Goal: Contribute content: Contribute content

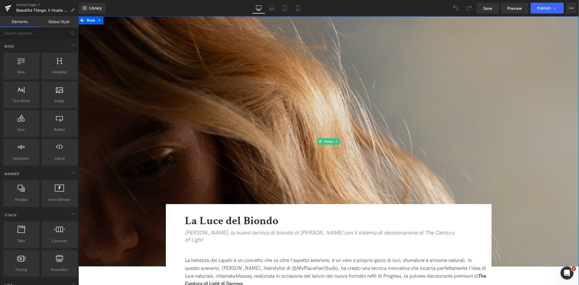
click at [301, 82] on img at bounding box center [328, 141] width 501 height 250
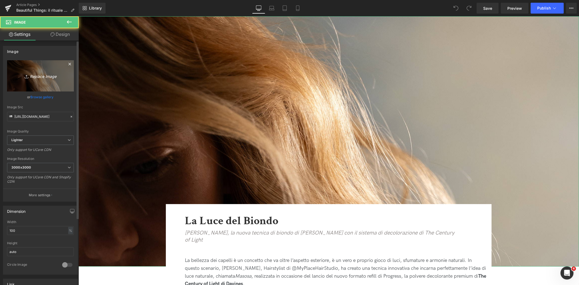
click at [40, 76] on icon "Replace Image" at bounding box center [40, 76] width 43 height 7
type input "C:\fakepath\01_STUDIO_DAVINES_184.jpg"
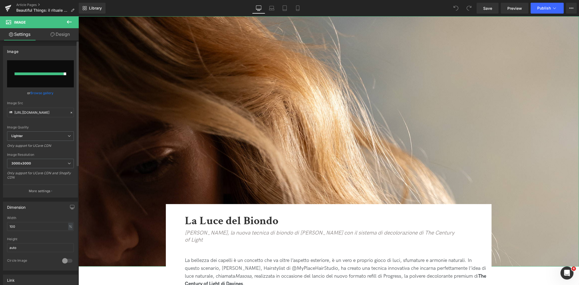
click at [39, 76] on input "file" at bounding box center [40, 73] width 67 height 27
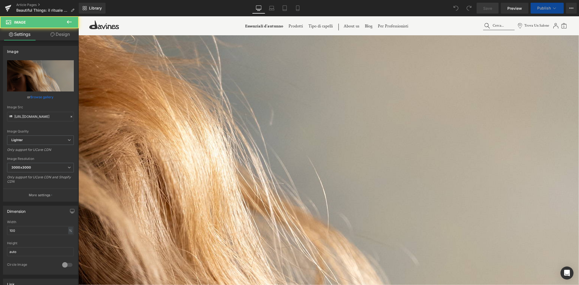
click at [217, 122] on img at bounding box center [203, 204] width 751 height 376
click at [39, 76] on icon "Replace Image" at bounding box center [40, 76] width 43 height 7
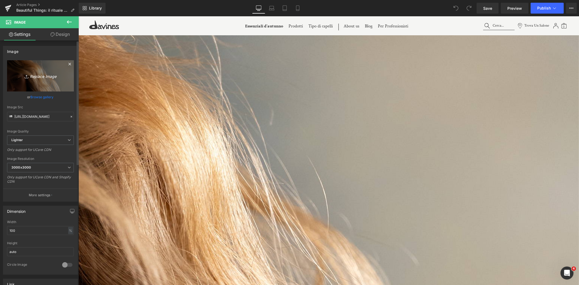
type input "C:\fakepath\01_STUDIO_DAVINES_184.jpg"
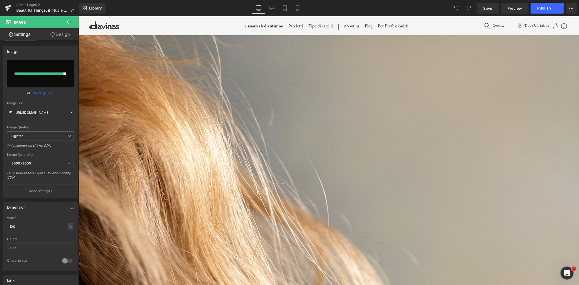
type input "https://ucarecdn.com/66de965f-6678-4da5-b8a7-de87233fffba/-/format/auto/-/previ…"
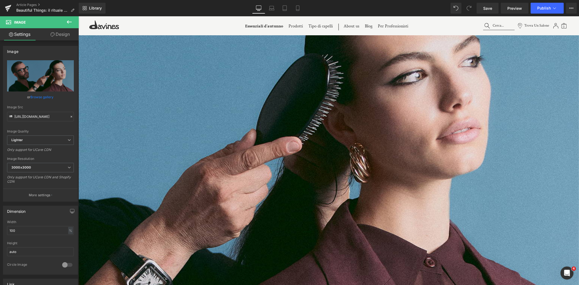
scroll to position [30, 0]
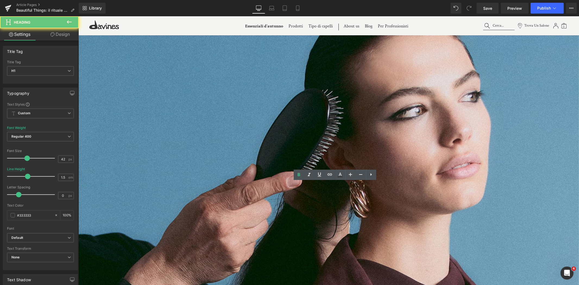
paste div
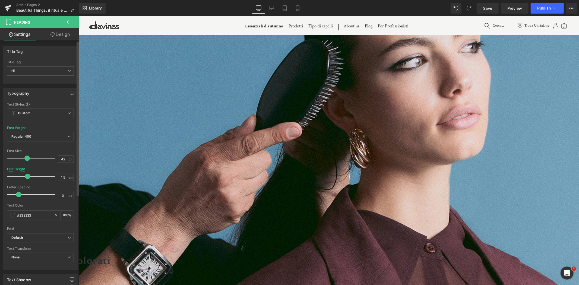
scroll to position [90, 0]
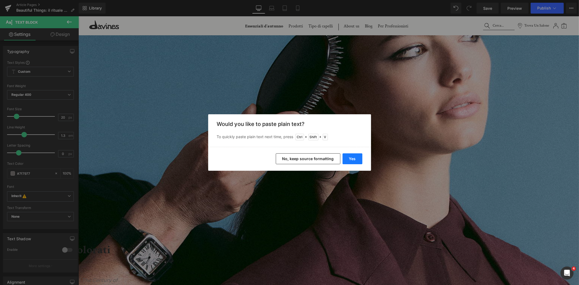
click at [357, 159] on button "Yes" at bounding box center [353, 158] width 20 height 11
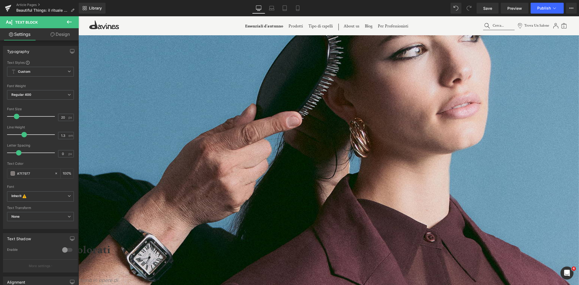
drag, startPoint x: 241, startPoint y: 166, endPoint x: 281, endPoint y: 168, distance: 40.8
click at [299, 150] on icon at bounding box center [299, 148] width 2 height 3
drag, startPoint x: 311, startPoint y: 187, endPoint x: 348, endPoint y: 187, distance: 37.5
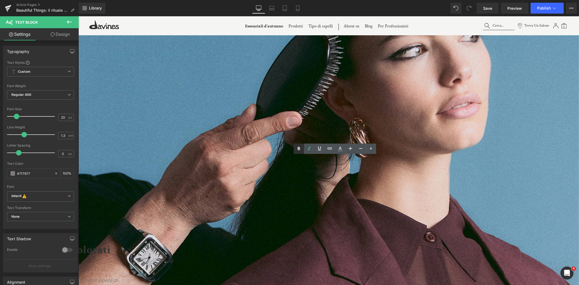
click at [297, 150] on icon at bounding box center [299, 149] width 7 height 7
click at [78, 16] on icon at bounding box center [78, 16] width 0 height 0
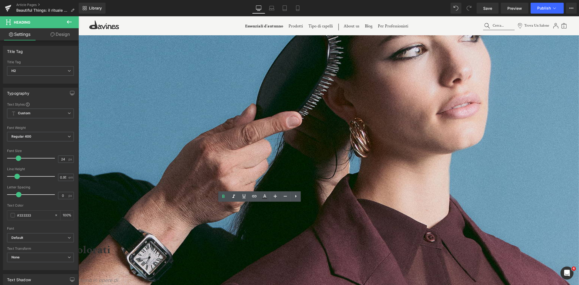
drag, startPoint x: 256, startPoint y: 224, endPoint x: 155, endPoint y: 216, distance: 101.4
paste div
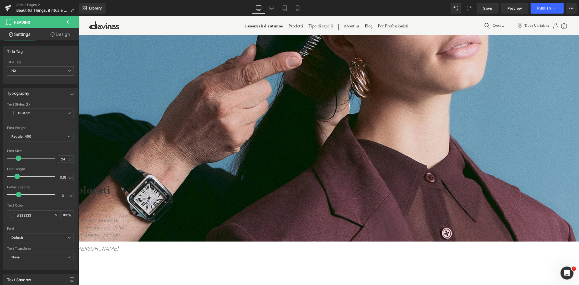
scroll to position [151, 0]
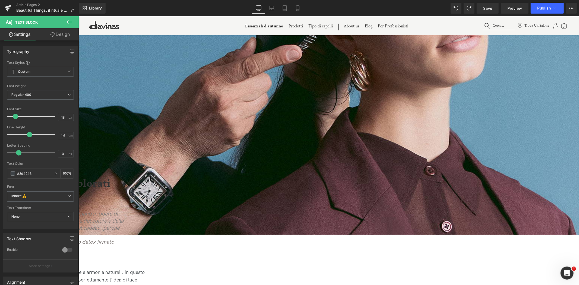
drag, startPoint x: 350, startPoint y: 121, endPoint x: 312, endPoint y: 123, distance: 37.8
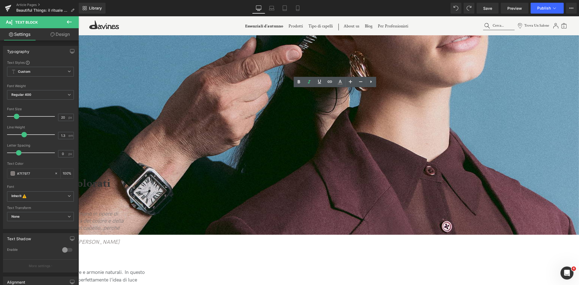
click at [296, 81] on icon at bounding box center [299, 82] width 7 height 7
click at [78, 16] on icon at bounding box center [78, 16] width 0 height 0
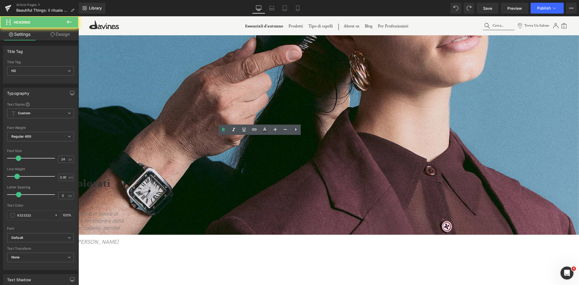
drag, startPoint x: 254, startPoint y: 158, endPoint x: 177, endPoint y: 151, distance: 77.2
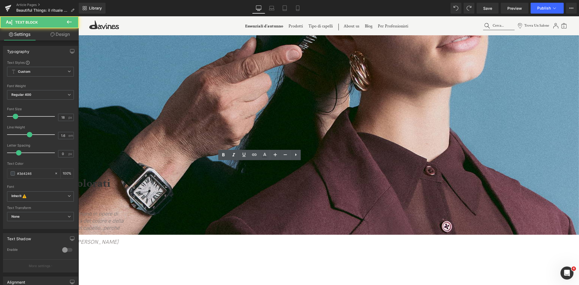
drag, startPoint x: 213, startPoint y: 269, endPoint x: 175, endPoint y: 158, distance: 117.2
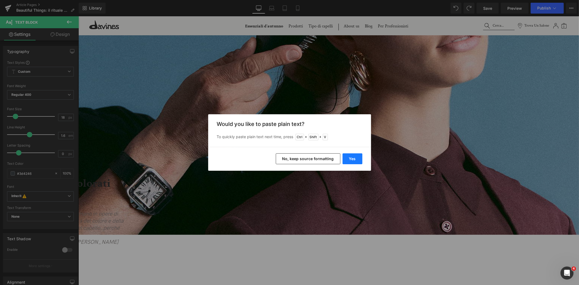
click at [350, 162] on button "Yes" at bounding box center [353, 158] width 20 height 11
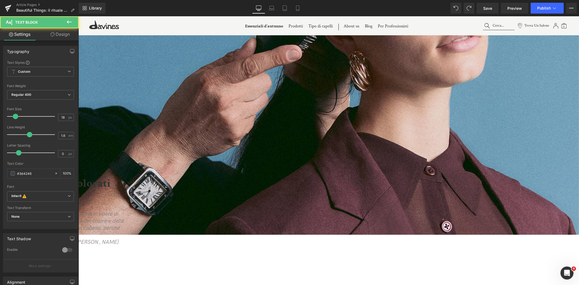
drag, startPoint x: 296, startPoint y: 188, endPoint x: 300, endPoint y: 188, distance: 4.1
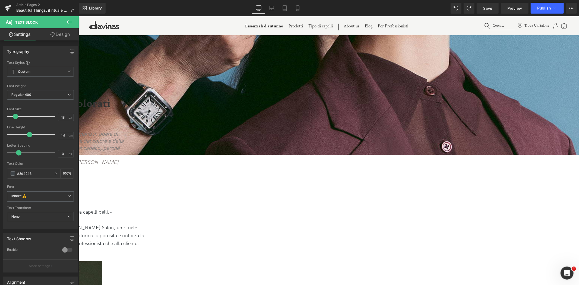
scroll to position [248, 0]
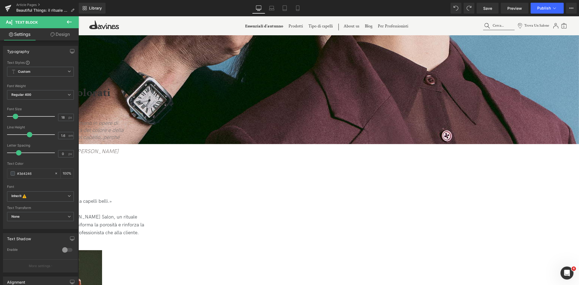
click at [78, 16] on span "Image" at bounding box center [78, 16] width 0 height 0
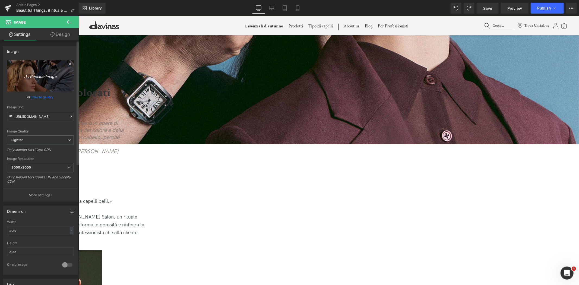
click at [35, 75] on icon "Replace Image" at bounding box center [40, 76] width 43 height 7
type input "C:\fakepath\231017_AMIRI_SS24_SALONE_425.jpg"
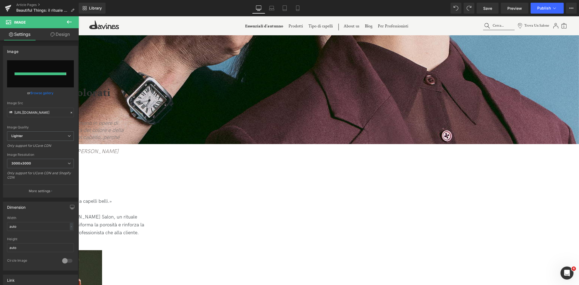
type input "https://ucarecdn.com/9af28f78-9cd8-4344-bbe4-0a725d3b5bfe/-/format/auto/-/previ…"
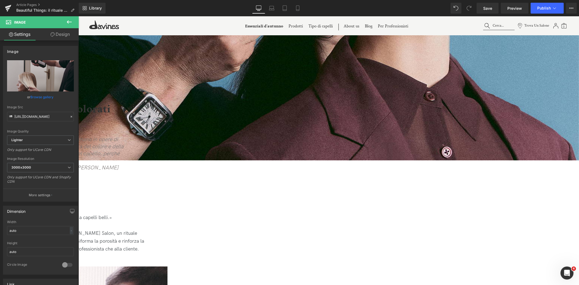
scroll to position [218, 0]
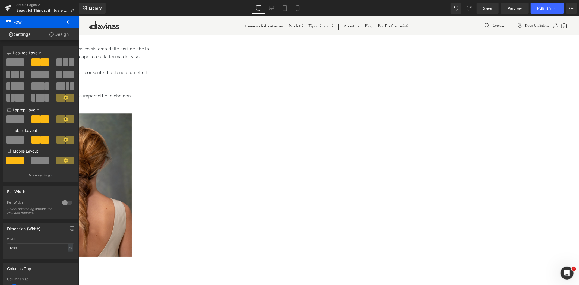
scroll to position [1425, 0]
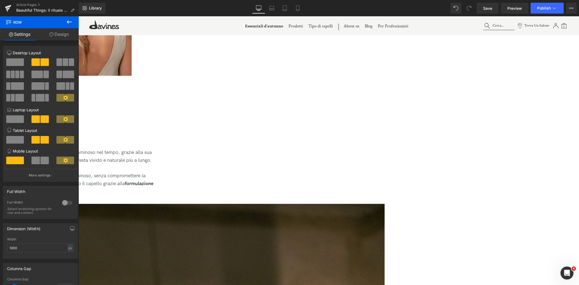
click at [78, 16] on icon at bounding box center [78, 16] width 0 height 0
click at [78, 16] on link at bounding box center [78, 16] width 0 height 0
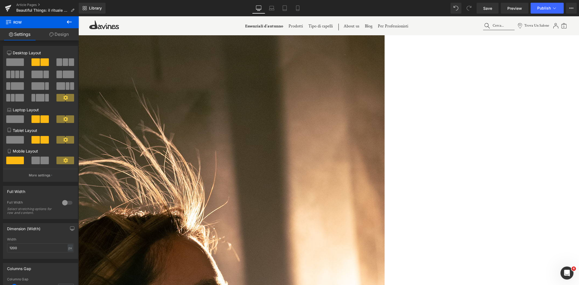
scroll to position [1568, 0]
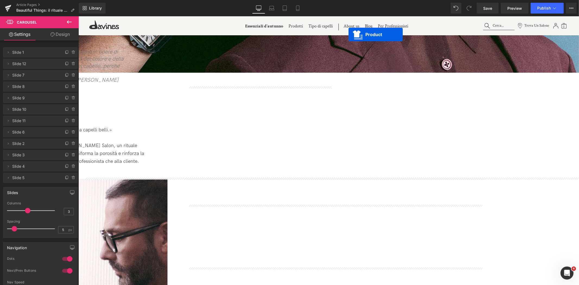
scroll to position [276, 0]
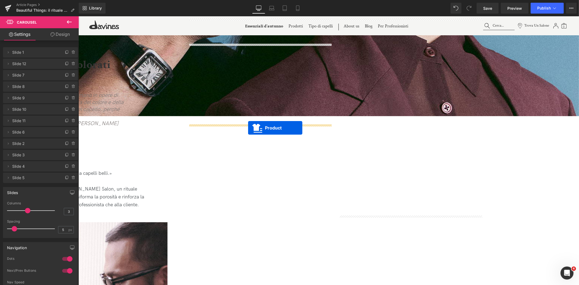
drag, startPoint x: 325, startPoint y: 163, endPoint x: 248, endPoint y: 128, distance: 84.6
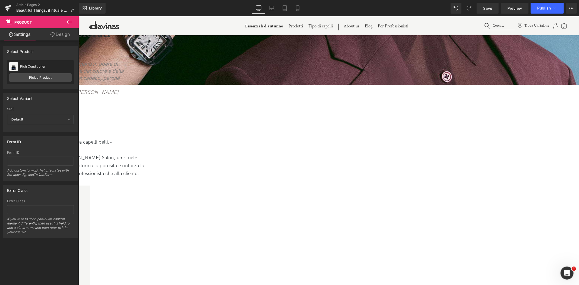
scroll to position [306, 0]
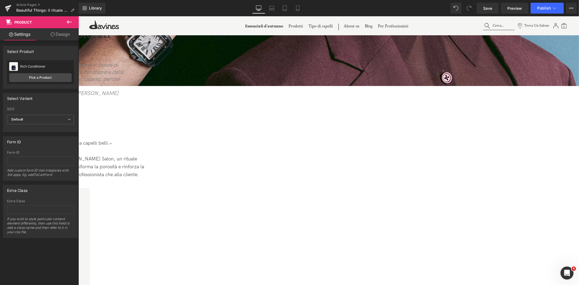
click at [78, 16] on span "Product" at bounding box center [78, 16] width 0 height 0
click at [35, 77] on link "Pick a Product" at bounding box center [40, 77] width 62 height 9
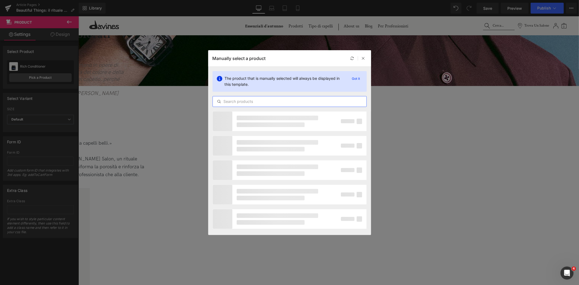
click at [280, 100] on input "text" at bounding box center [290, 101] width 154 height 7
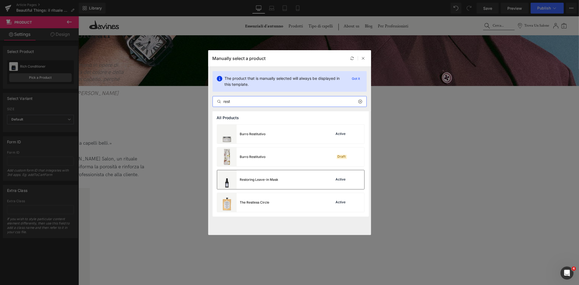
type input "rest"
click at [265, 176] on div "Restoring Leave-in Mask" at bounding box center [247, 179] width 61 height 19
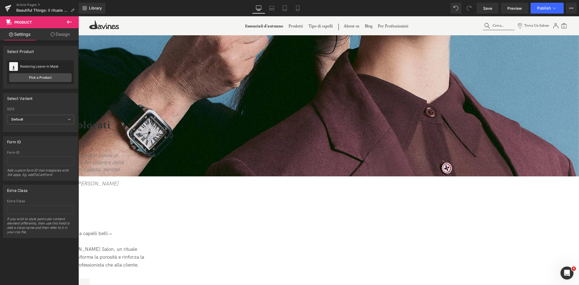
scroll to position [366, 0]
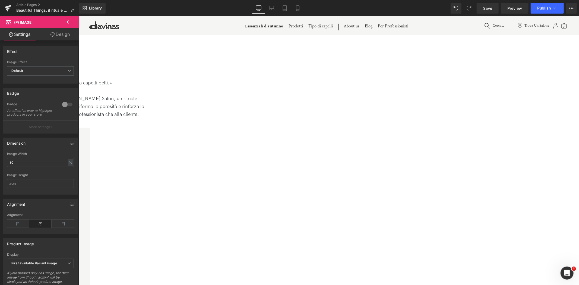
click at [78, 16] on span "(P) Title" at bounding box center [78, 16] width 0 height 0
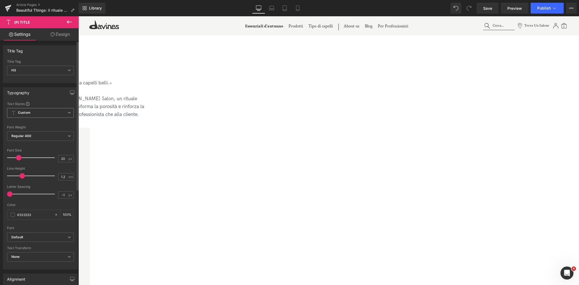
scroll to position [0, 0]
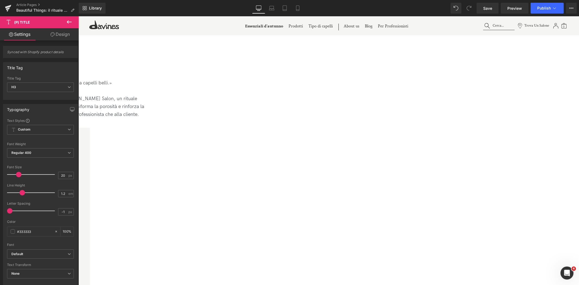
click at [69, 34] on link "Design" at bounding box center [59, 34] width 39 height 12
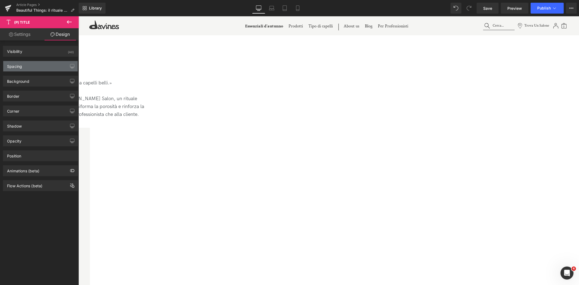
type input "0"
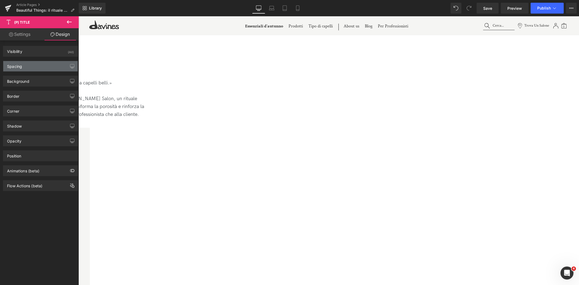
type input "0"
click at [50, 66] on div "Spacing" at bounding box center [40, 66] width 74 height 10
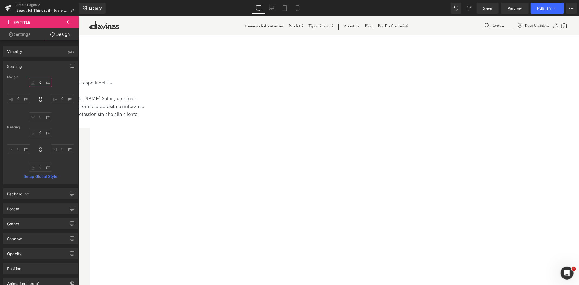
click at [39, 82] on input "0" at bounding box center [40, 82] width 23 height 9
type input "20"
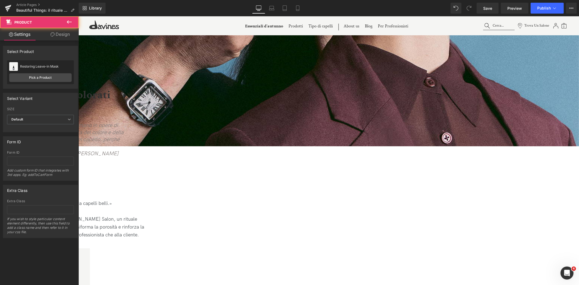
click at [62, 38] on link "Design" at bounding box center [59, 34] width 39 height 12
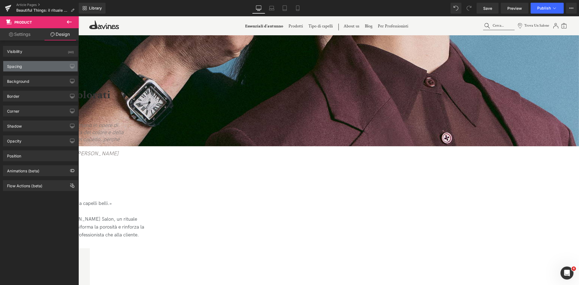
click at [44, 66] on div "Spacing" at bounding box center [40, 66] width 74 height 10
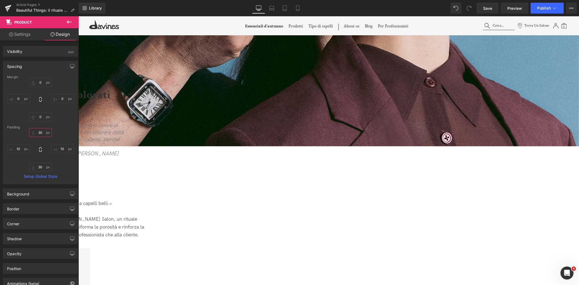
click at [41, 132] on input "30" at bounding box center [40, 132] width 23 height 9
click at [39, 132] on input "30" at bounding box center [40, 132] width 23 height 9
type input "10"
click at [485, 4] on link "Save" at bounding box center [488, 8] width 22 height 11
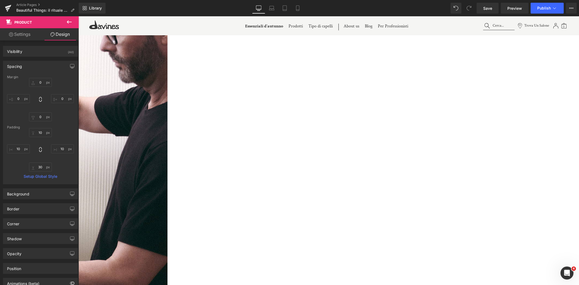
scroll to position [940, 0]
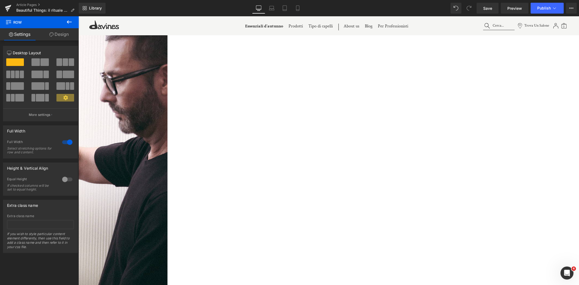
scroll to position [698, 0]
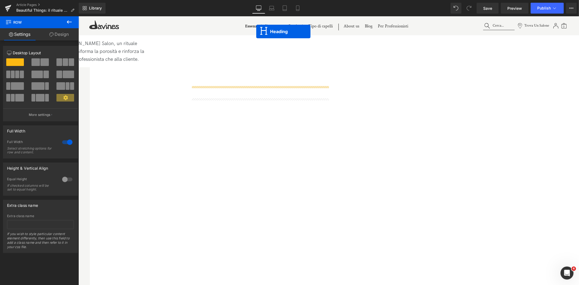
scroll to position [416, 0]
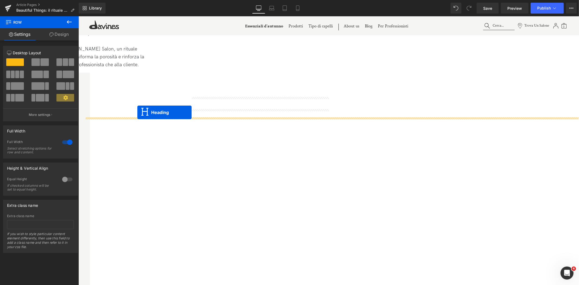
drag, startPoint x: 321, startPoint y: 201, endPoint x: 137, endPoint y: 112, distance: 203.9
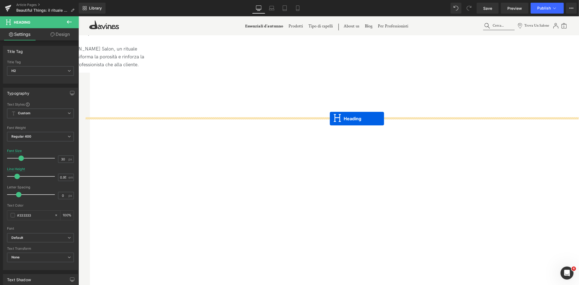
drag, startPoint x: 322, startPoint y: 136, endPoint x: 330, endPoint y: 118, distance: 19.1
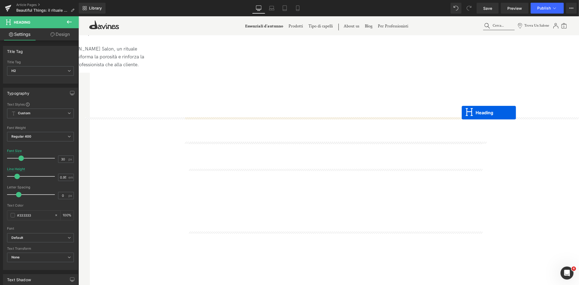
drag, startPoint x: 323, startPoint y: 140, endPoint x: 463, endPoint y: 112, distance: 142.0
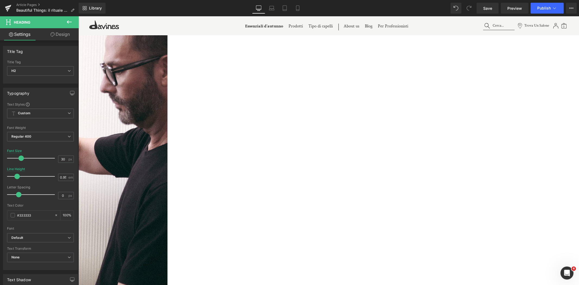
scroll to position [778, 0]
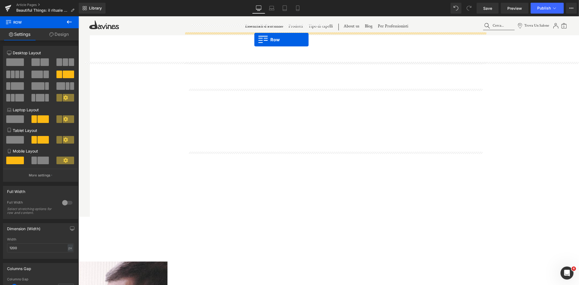
scroll to position [501, 0]
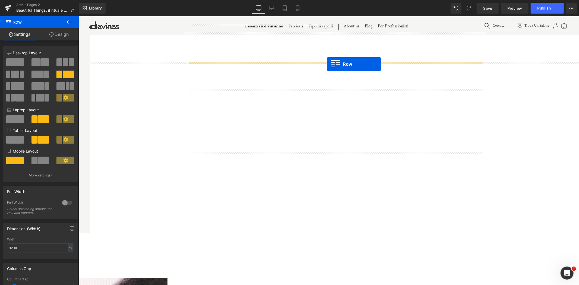
drag, startPoint x: 188, startPoint y: 136, endPoint x: 327, endPoint y: 64, distance: 156.3
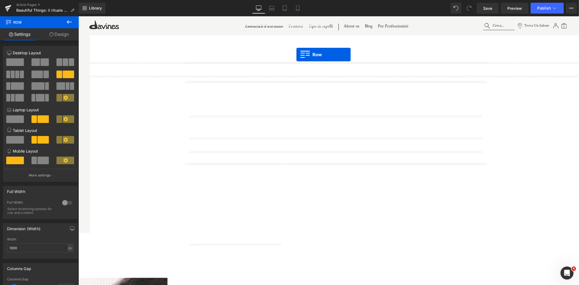
drag, startPoint x: 198, startPoint y: 66, endPoint x: 296, endPoint y: 54, distance: 99.0
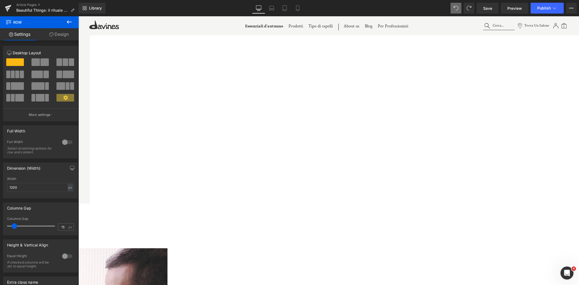
scroll to position [531, 0]
drag, startPoint x: 184, startPoint y: 41, endPoint x: 206, endPoint y: 55, distance: 26.1
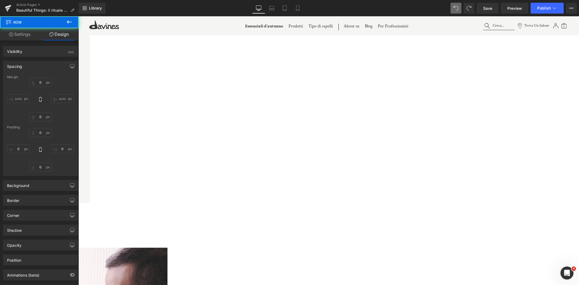
type input "0"
type input "1"
type input "0"
type input "10"
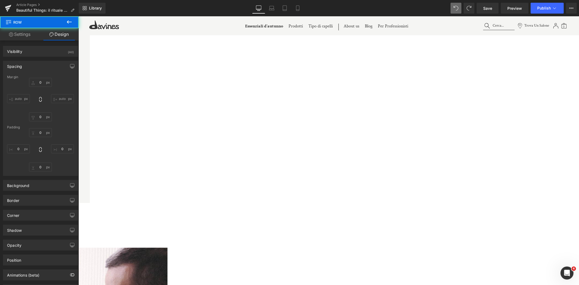
type input "81"
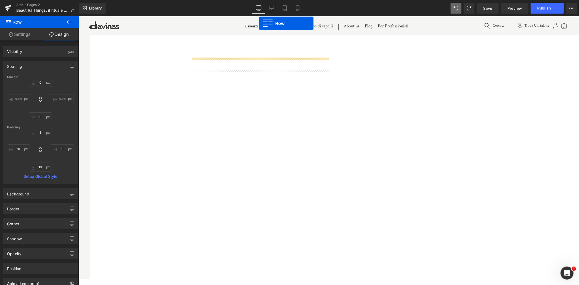
scroll to position [428, 0]
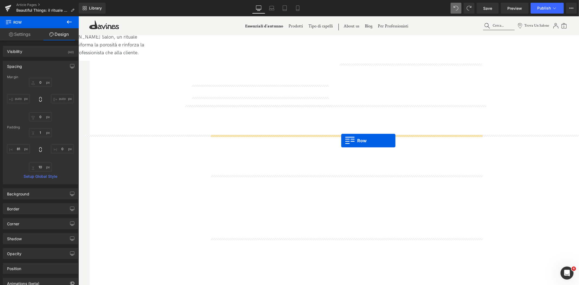
drag, startPoint x: 213, startPoint y: 35, endPoint x: 341, endPoint y: 140, distance: 165.9
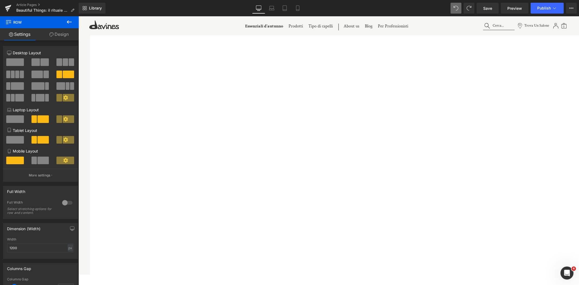
scroll to position [458, 0]
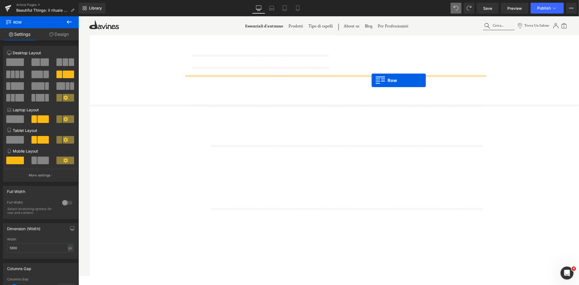
drag, startPoint x: 214, startPoint y: 109, endPoint x: 372, endPoint y: 80, distance: 160.4
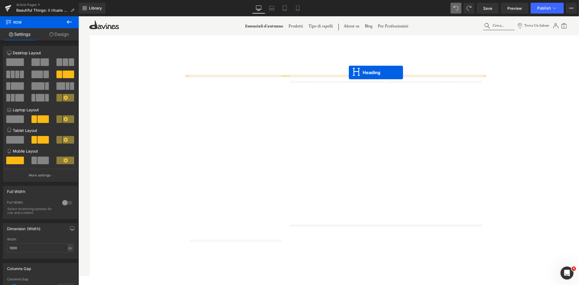
drag, startPoint x: 322, startPoint y: 259, endPoint x: 349, endPoint y: 72, distance: 188.7
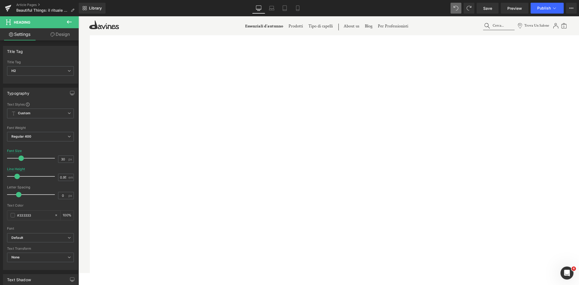
scroll to position [398, 0]
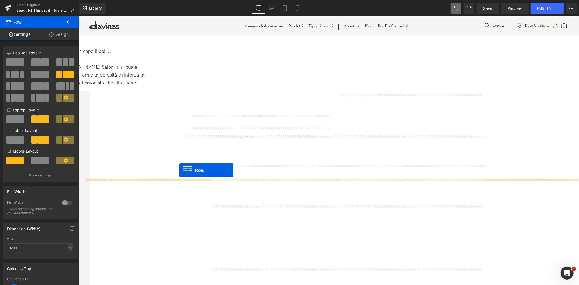
drag, startPoint x: 188, startPoint y: 170, endPoint x: 179, endPoint y: 170, distance: 9.5
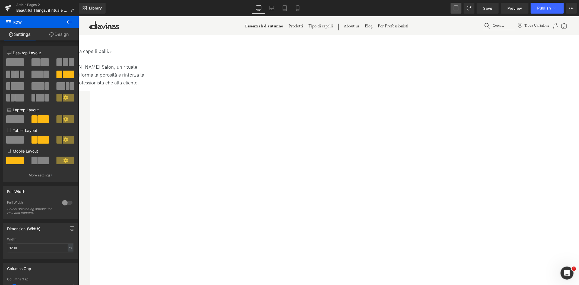
drag, startPoint x: 457, startPoint y: 10, endPoint x: 306, endPoint y: 61, distance: 159.7
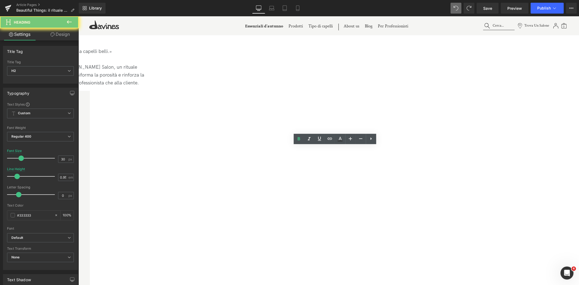
paste div
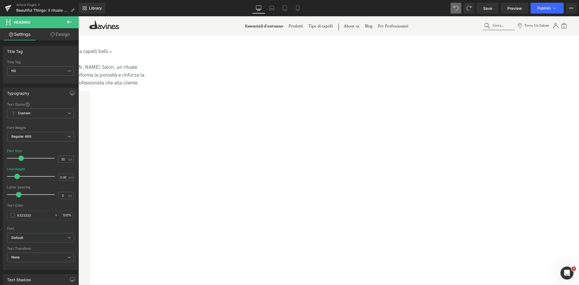
drag, startPoint x: 233, startPoint y: 207, endPoint x: 230, endPoint y: 209, distance: 4.1
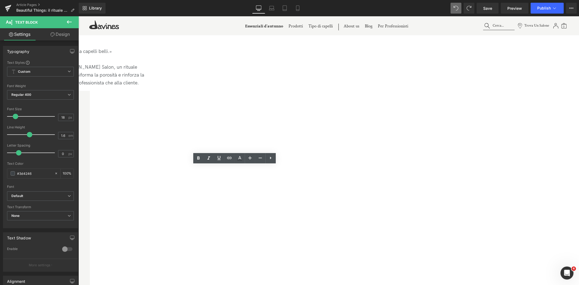
drag, startPoint x: 205, startPoint y: 221, endPoint x: 181, endPoint y: 165, distance: 61.3
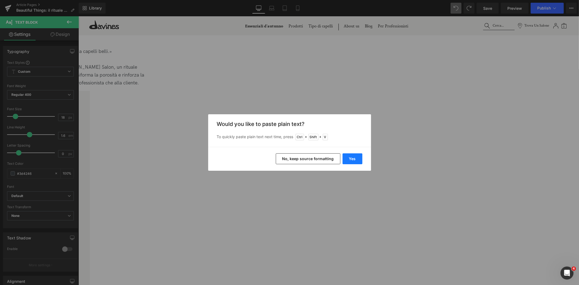
click at [352, 159] on button "Yes" at bounding box center [353, 158] width 20 height 11
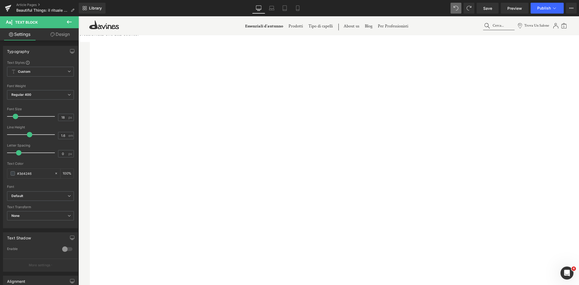
scroll to position [458, 0]
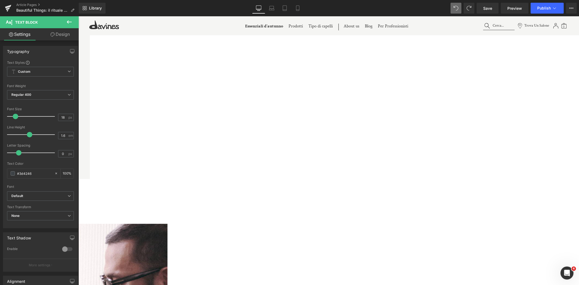
scroll to position [549, 0]
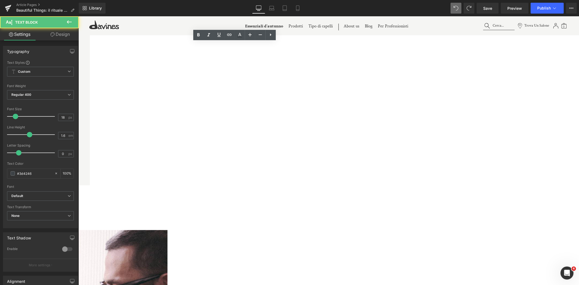
drag, startPoint x: 271, startPoint y: 200, endPoint x: 181, endPoint y: 105, distance: 130.5
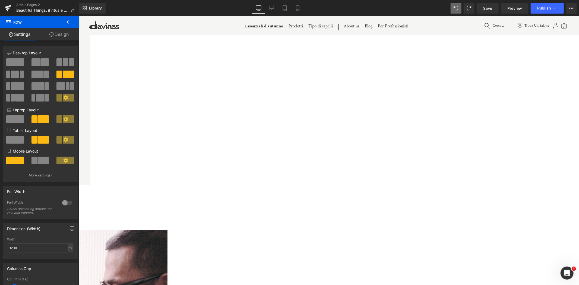
click at [78, 16] on icon at bounding box center [78, 16] width 0 height 0
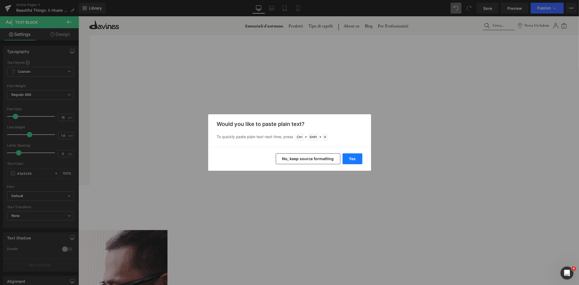
click at [354, 158] on button "Yes" at bounding box center [353, 158] width 20 height 11
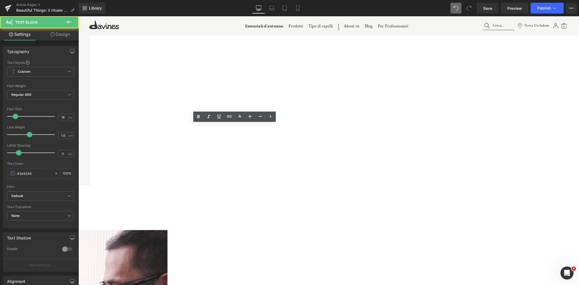
drag, startPoint x: 250, startPoint y: 207, endPoint x: 179, endPoint y: 122, distance: 110.7
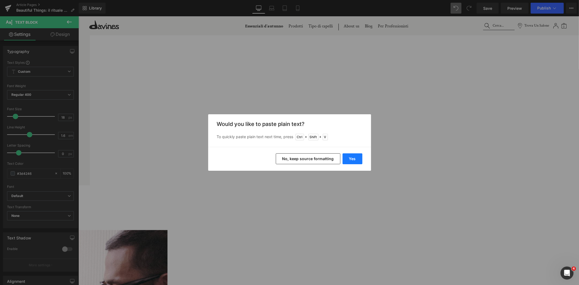
click at [350, 158] on button "Yes" at bounding box center [353, 158] width 20 height 11
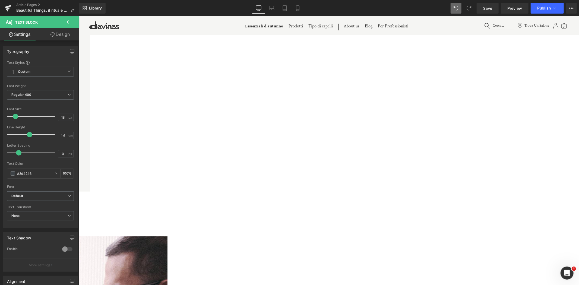
scroll to position [543, 0]
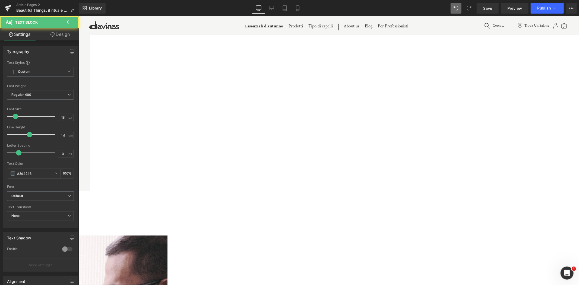
drag, startPoint x: 203, startPoint y: 155, endPoint x: 197, endPoint y: 158, distance: 6.6
drag, startPoint x: 210, startPoint y: 170, endPoint x: 194, endPoint y: 170, distance: 16.0
click at [78, 16] on span "Carousel" at bounding box center [78, 16] width 0 height 0
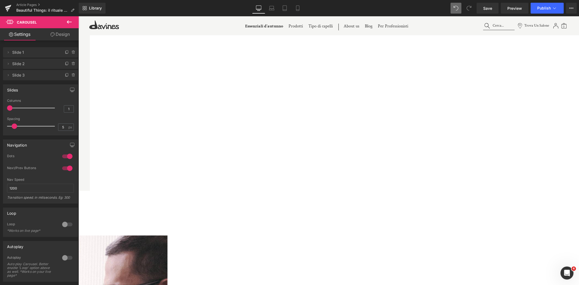
drag, startPoint x: 17, startPoint y: 110, endPoint x: 12, endPoint y: 109, distance: 5.8
click at [12, 109] on span at bounding box center [9, 107] width 5 height 5
type input "2"
drag, startPoint x: 8, startPoint y: 106, endPoint x: 13, endPoint y: 106, distance: 4.6
click at [13, 106] on div at bounding box center [32, 108] width 45 height 11
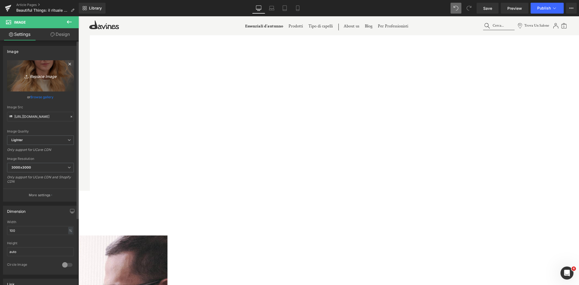
click at [41, 78] on icon "Replace Image" at bounding box center [40, 76] width 43 height 7
click at [78, 16] on span "Image" at bounding box center [78, 16] width 0 height 0
click at [39, 73] on icon "Replace Image" at bounding box center [40, 76] width 43 height 7
type input "C:\fakepath\filters_focal() (17).webp"
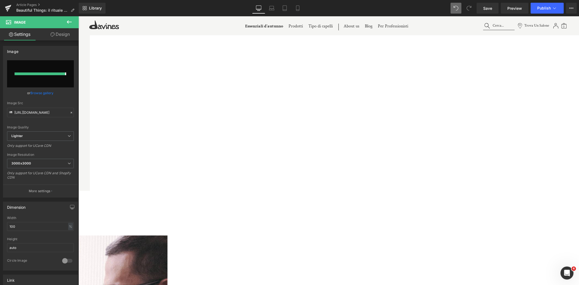
type input "https://ucarecdn.com/39209c5e-ae82-4242-9bbe-8fed81c1ffe0/-/format/auto/-/previ…"
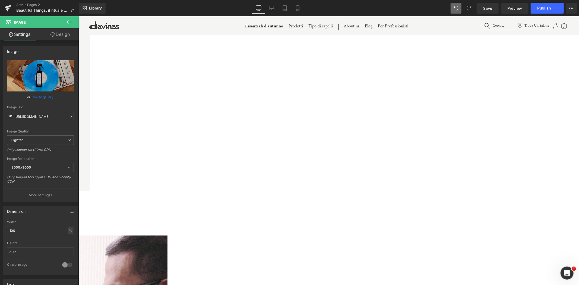
click at [78, 16] on span "Image" at bounding box center [78, 16] width 0 height 0
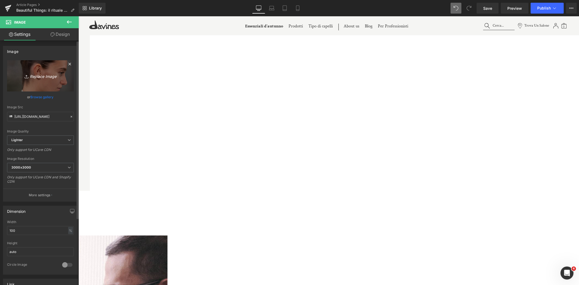
click at [43, 74] on icon "Replace Image" at bounding box center [40, 76] width 43 height 7
type input "C:\fakepath\filters_focal() (18).webp"
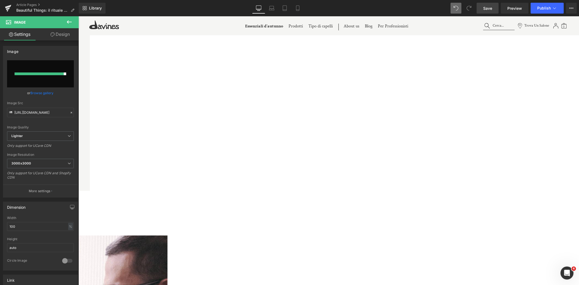
click at [492, 5] on span "Save" at bounding box center [487, 8] width 9 height 6
click at [494, 3] on link "Save" at bounding box center [488, 8] width 22 height 11
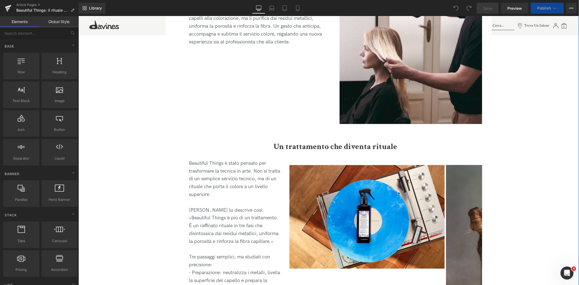
scroll to position [555, 0]
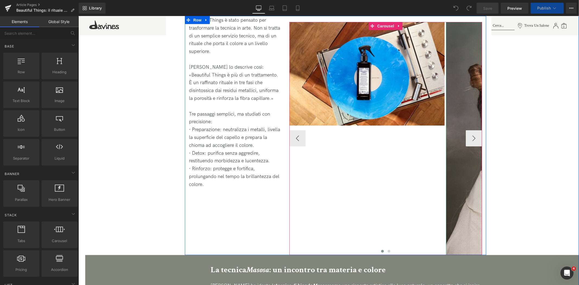
click at [457, 80] on img at bounding box center [524, 138] width 156 height 233
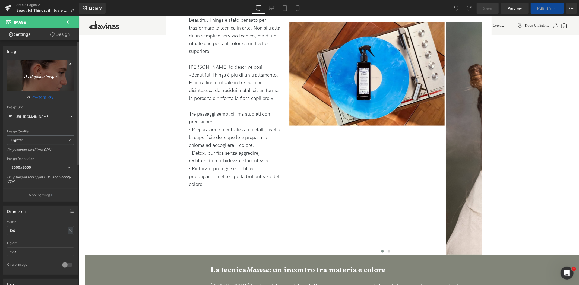
click at [40, 75] on icon "Replace Image" at bounding box center [40, 76] width 43 height 7
type input "C:\fakepath\filters_focal() (18).webp"
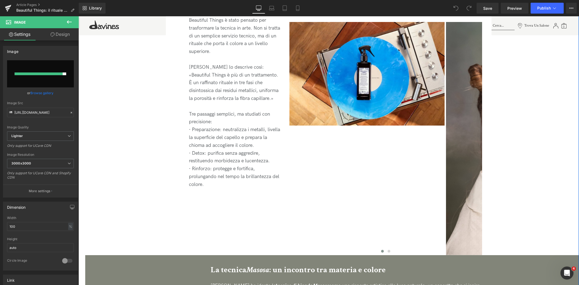
type input "https://ucarecdn.com/d8c23ed3-8d02-479a-932c-4aaf7aea51e8/-/format/auto/-/previ…"
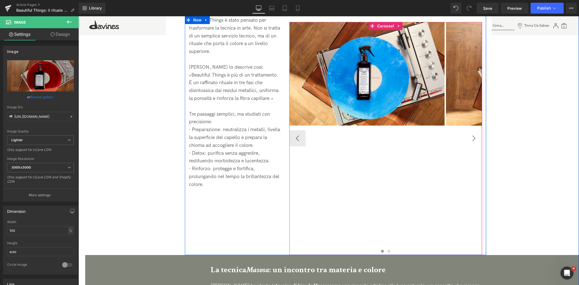
click at [471, 130] on button "›" at bounding box center [474, 138] width 16 height 16
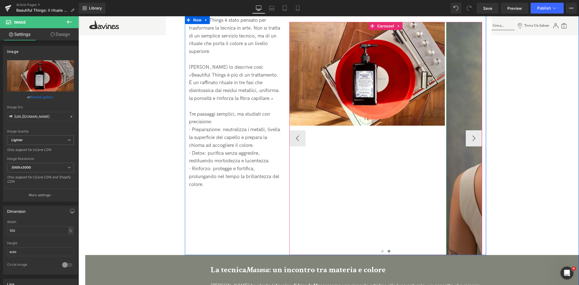
click at [474, 131] on img at bounding box center [524, 138] width 156 height 233
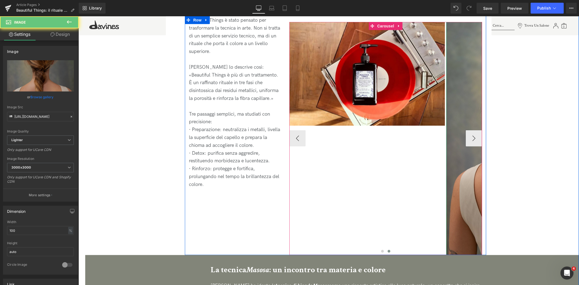
click at [460, 96] on img at bounding box center [524, 138] width 156 height 233
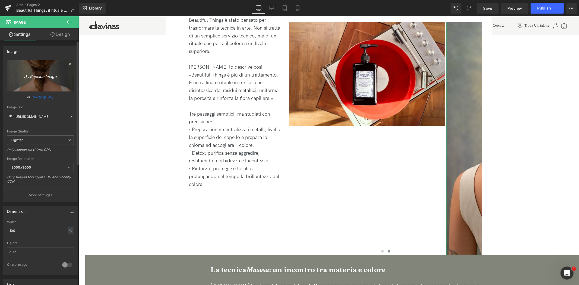
click at [44, 77] on icon "Replace Image" at bounding box center [40, 76] width 43 height 7
type input "C:\fakepath\filters_focal() (19).webp"
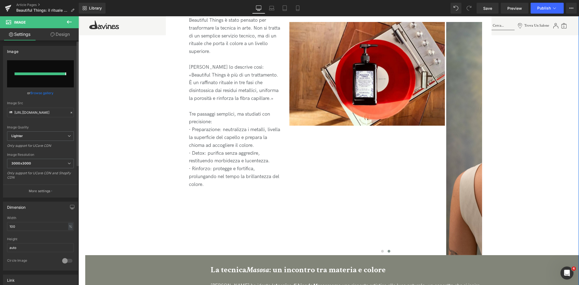
type input "https://ucarecdn.com/c087d68f-ea8b-463d-bd8a-fcc3194094e1/-/format/auto/-/previ…"
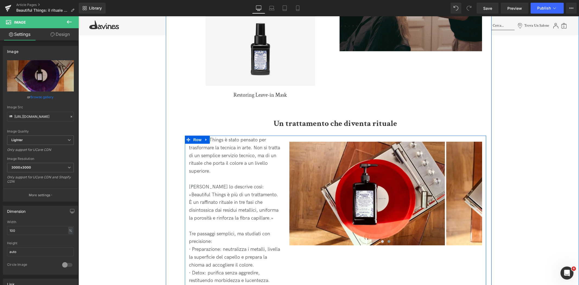
scroll to position [434, 0]
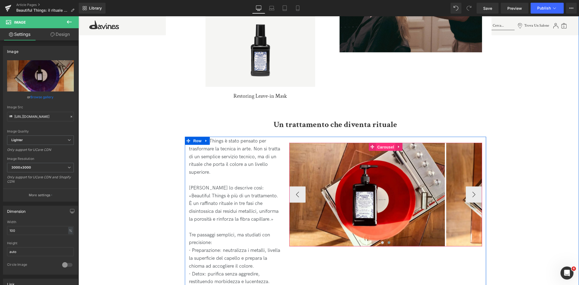
click at [382, 143] on span "Carousel" at bounding box center [386, 147] width 20 height 8
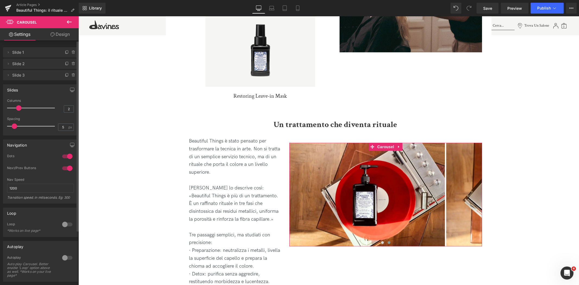
type input "1"
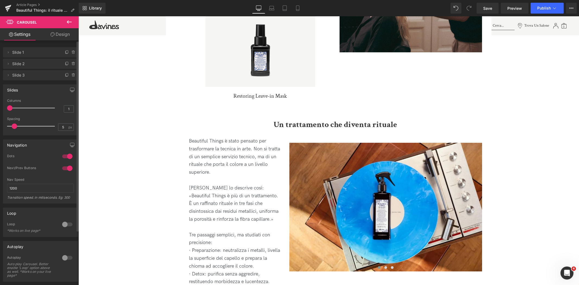
drag, startPoint x: 17, startPoint y: 109, endPoint x: 12, endPoint y: 109, distance: 4.6
click at [12, 109] on span at bounding box center [9, 107] width 5 height 5
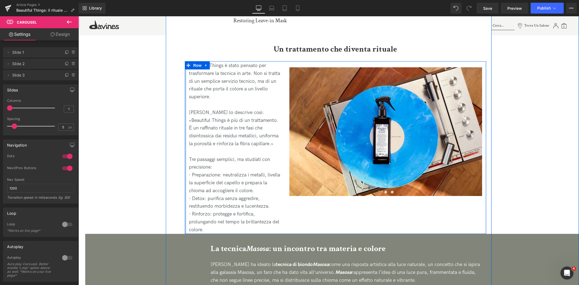
scroll to position [524, 0]
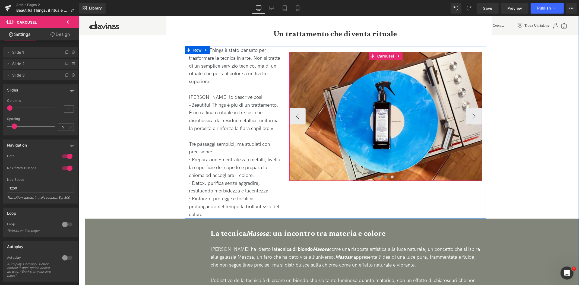
click at [385, 175] on span at bounding box center [385, 176] width 3 height 3
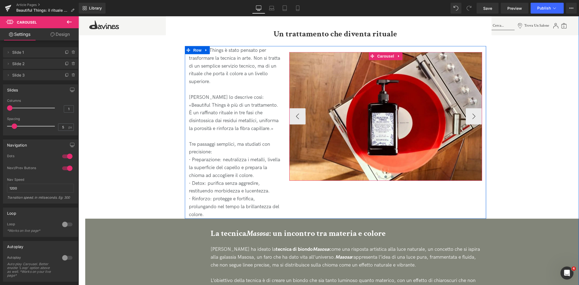
click at [389, 174] on button at bounding box center [392, 176] width 7 height 5
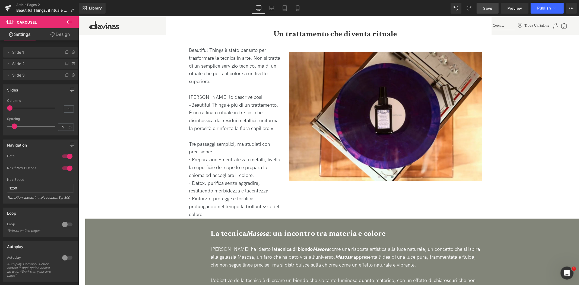
click at [492, 9] on span "Save" at bounding box center [487, 8] width 9 height 6
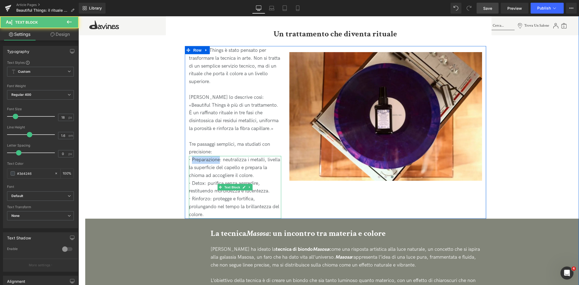
drag, startPoint x: 207, startPoint y: 151, endPoint x: 191, endPoint y: 151, distance: 16.6
click at [191, 156] on p "· Preparazione: neutralizza i metalli, livella la superficie del capello e prep…" at bounding box center [235, 167] width 92 height 23
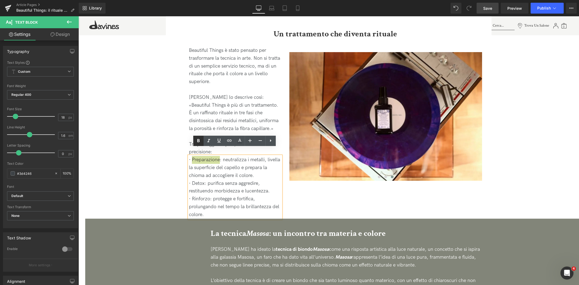
click at [196, 144] on icon at bounding box center [198, 141] width 7 height 7
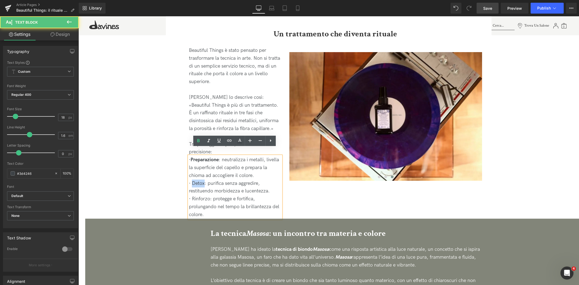
drag, startPoint x: 204, startPoint y: 175, endPoint x: 194, endPoint y: 153, distance: 23.8
click at [191, 180] on p "· Detox: purifica senza aggredire, restituendo morbidezza e lucentezza." at bounding box center [235, 188] width 92 height 16
drag, startPoint x: 197, startPoint y: 142, endPoint x: 123, endPoint y: 143, distance: 73.9
click at [197, 142] on icon at bounding box center [198, 141] width 7 height 7
drag, startPoint x: 209, startPoint y: 191, endPoint x: 190, endPoint y: 188, distance: 18.4
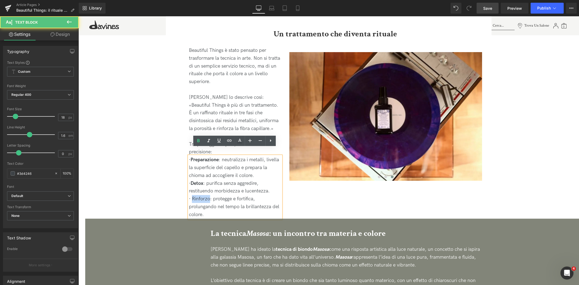
click at [190, 195] on p "· Rinforzo: protegge e fortifica, prolungando nel tempo la brillantezza del col…" at bounding box center [235, 206] width 92 height 23
click at [197, 142] on icon at bounding box center [198, 141] width 7 height 7
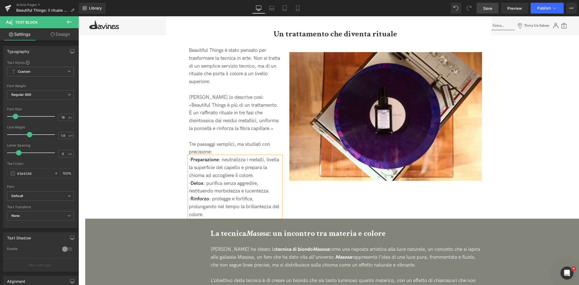
click at [493, 6] on link "Save" at bounding box center [488, 8] width 22 height 11
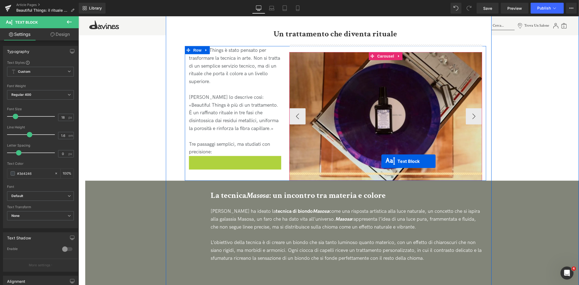
drag, startPoint x: 217, startPoint y: 178, endPoint x: 381, endPoint y: 161, distance: 164.9
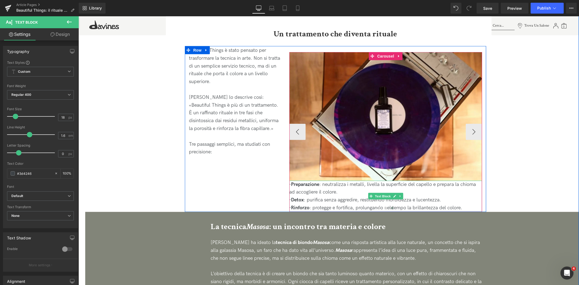
click at [461, 196] on p "· Detox : purifica senza aggredire, restituendo morbidezza e lucentezza." at bounding box center [385, 200] width 193 height 8
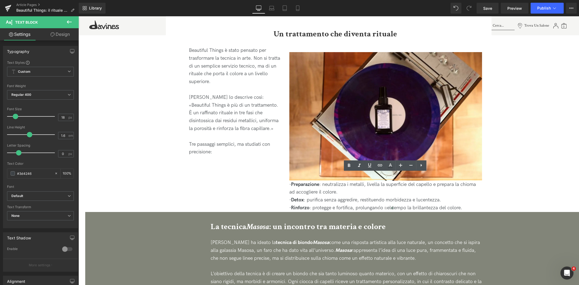
click at [255, 184] on div "Beautiful Things è stato pensato per trasformare la tecnica in arte. Non si tra…" at bounding box center [335, 129] width 301 height 166
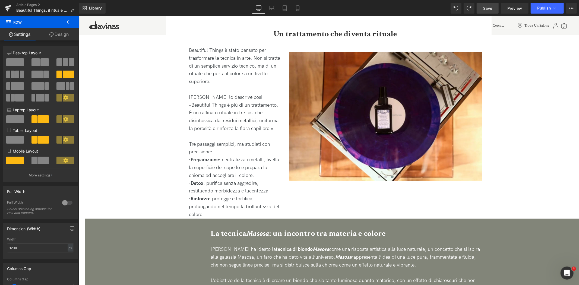
click at [489, 7] on span "Save" at bounding box center [487, 8] width 9 height 6
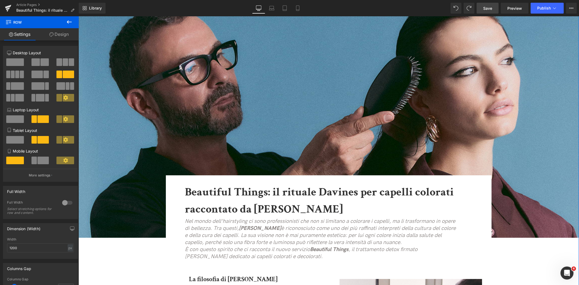
scroll to position [60, 0]
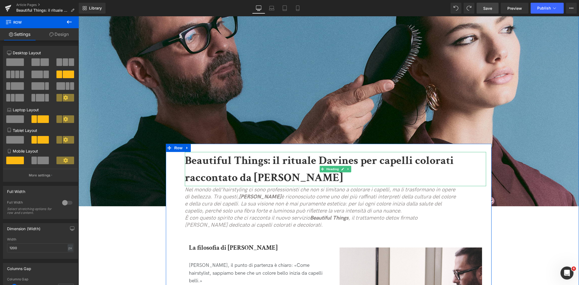
click at [289, 161] on b "Beautiful Things: il rituale Davines per capelli colorati raccontato da [PERSON…" at bounding box center [319, 169] width 269 height 32
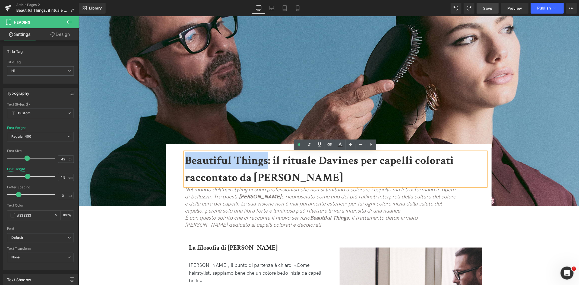
drag, startPoint x: 184, startPoint y: 160, endPoint x: 265, endPoint y: 160, distance: 80.9
click at [265, 160] on b "Beautiful Things: il rituale Davines per capelli colorati raccontato da [PERSON…" at bounding box center [319, 169] width 269 height 32
copy b "Beautiful Things"
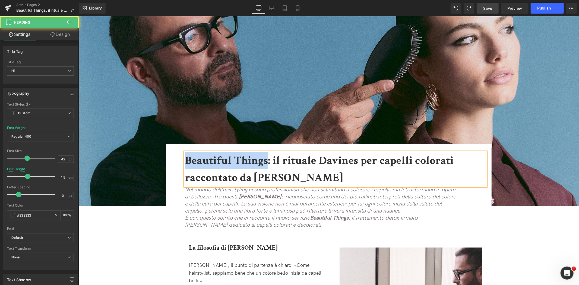
drag, startPoint x: 342, startPoint y: 178, endPoint x: 166, endPoint y: 145, distance: 179.6
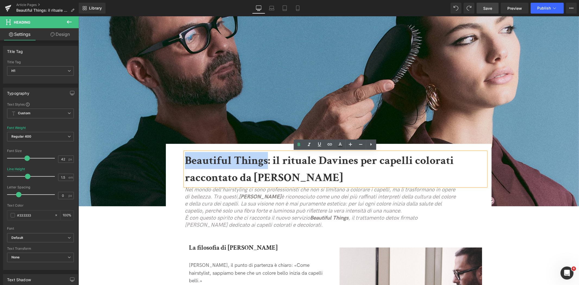
copy b "Beautiful Things: il rituale Davines per capelli colorati raccontato da [PERSON…"
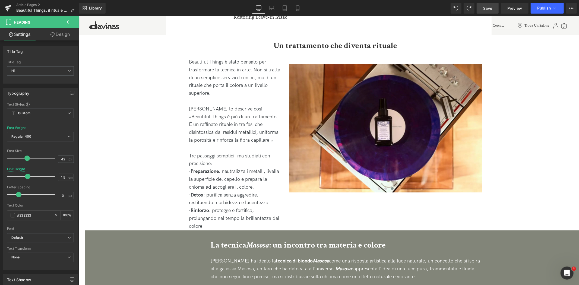
scroll to position [634, 0]
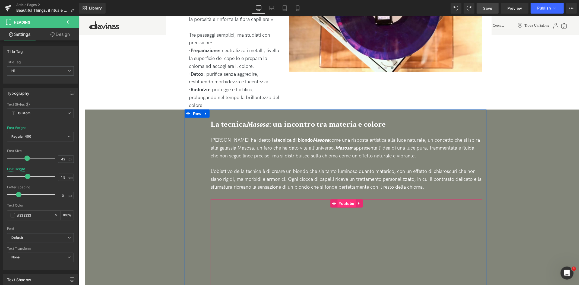
click at [343, 199] on span "Youtube" at bounding box center [346, 203] width 18 height 8
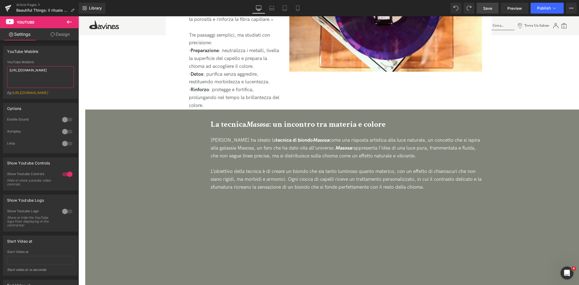
drag, startPoint x: 42, startPoint y: 77, endPoint x: -37, endPoint y: 56, distance: 81.5
click at [0, 56] on html "Youtube You are previewing how the will restyle your page. You can not edit Ele…" at bounding box center [289, 142] width 579 height 285
paste textarea "youtu.be/izB6h-XaQCs"
type textarea "https://youtu.be/izB6h-XaQCs"
click at [487, 9] on span "Save" at bounding box center [487, 8] width 9 height 6
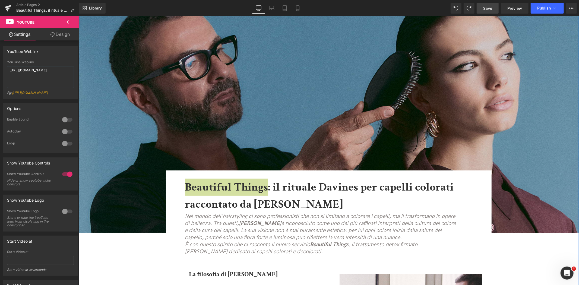
scroll to position [30, 0]
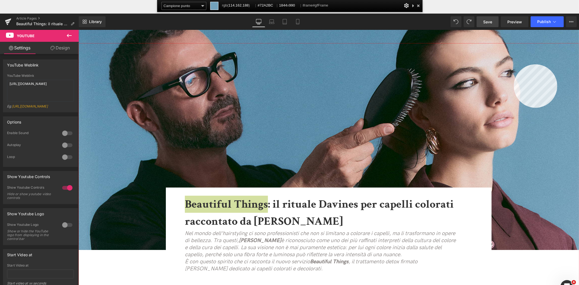
click at [558, 64] on div at bounding box center [328, 177] width 501 height 269
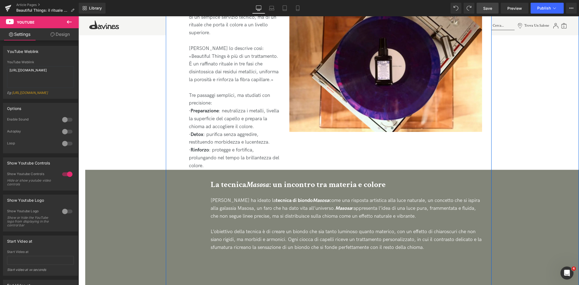
scroll to position [664, 0]
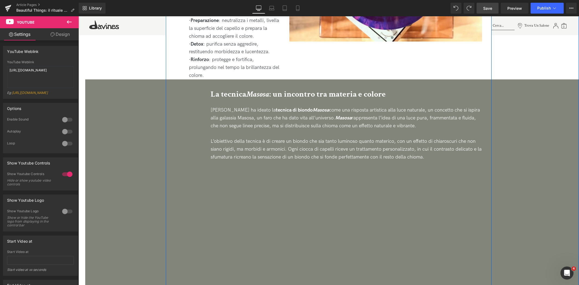
click at [547, 137] on div "La tecnica Masosa : un incontro tra materia e colore Heading Tommaso Incamicia …" at bounding box center [335, 202] width 501 height 246
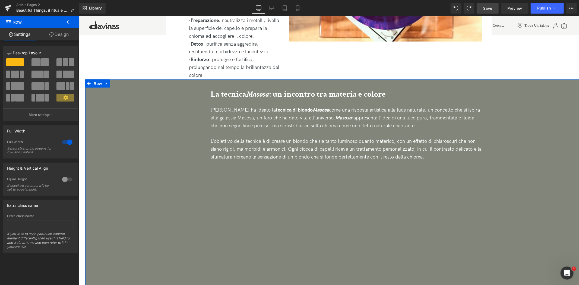
click at [62, 40] on link "Design" at bounding box center [58, 34] width 39 height 12
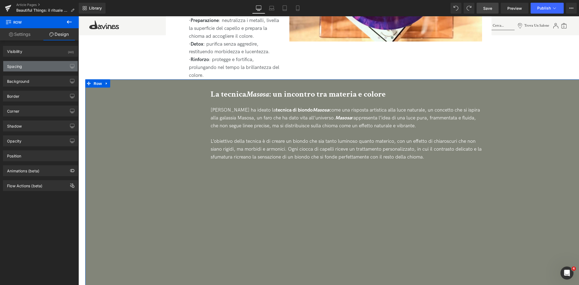
type input "#636758"
type input "80"
click at [42, 82] on div "Background" at bounding box center [40, 81] width 74 height 10
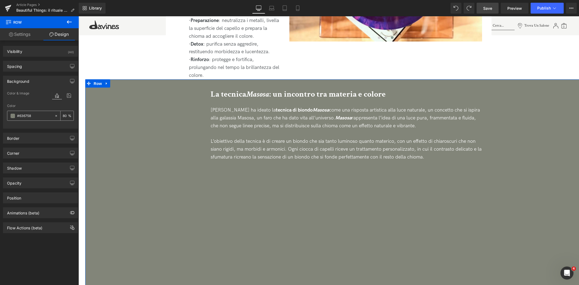
paste input "72A2BC"
type input "#72A2BC"
type input "100"
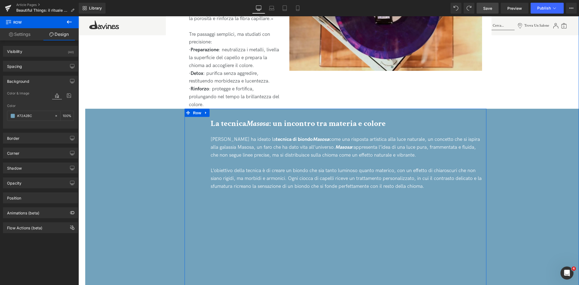
scroll to position [634, 0]
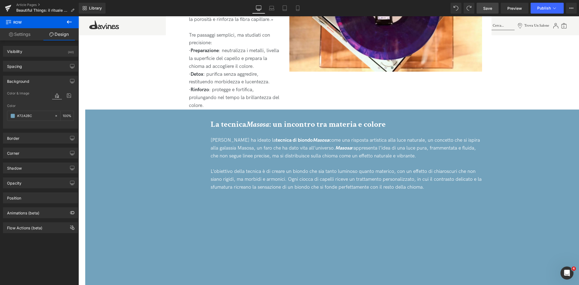
type input "#72a2bc"
click at [490, 11] on span "Save" at bounding box center [487, 8] width 9 height 6
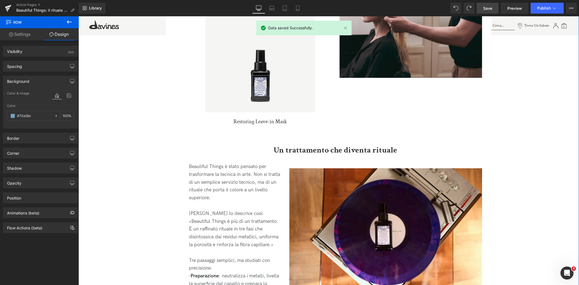
scroll to position [513, 0]
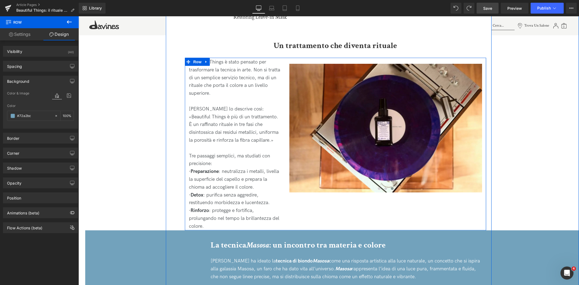
click at [289, 207] on div "Beautiful Things è stato pensato per trasformare la tecnica in arte. Non si tra…" at bounding box center [335, 144] width 301 height 173
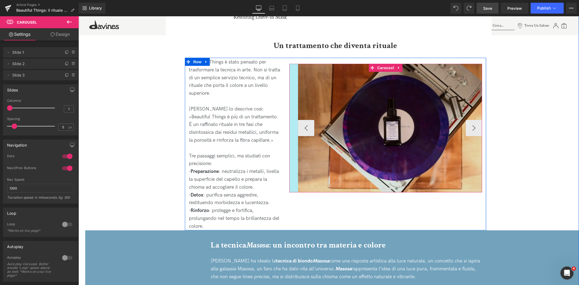
drag, startPoint x: 289, startPoint y: 162, endPoint x: 298, endPoint y: 162, distance: 8.7
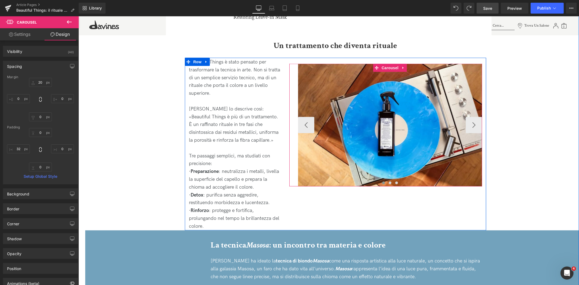
click at [382, 180] on button at bounding box center [383, 182] width 7 height 5
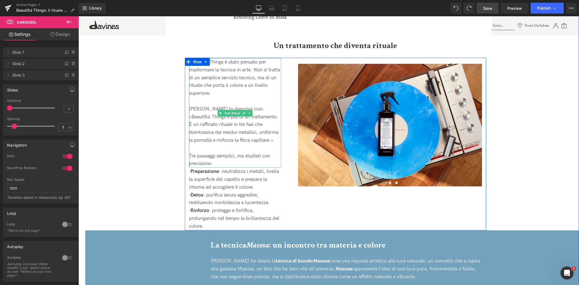
click at [255, 152] on p "Tre passaggi semplici, ma studiati con precisione:" at bounding box center [235, 160] width 92 height 16
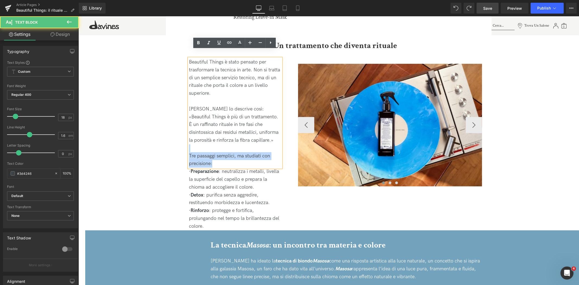
drag, startPoint x: 281, startPoint y: 137, endPoint x: 290, endPoint y: 137, distance: 9.2
click at [290, 137] on div "Beautiful Things è stato pensato per trasformare la tecnica in arte. Non si tra…" at bounding box center [335, 144] width 301 height 173
click at [278, 144] on p at bounding box center [235, 148] width 92 height 8
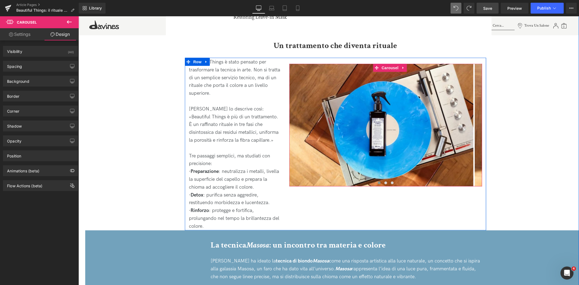
drag, startPoint x: 294, startPoint y: 111, endPoint x: 285, endPoint y: 110, distance: 8.7
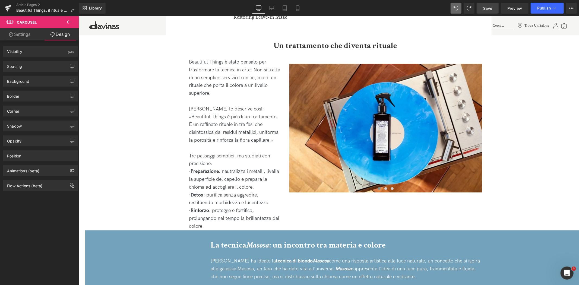
click at [485, 12] on link "Save" at bounding box center [488, 8] width 22 height 11
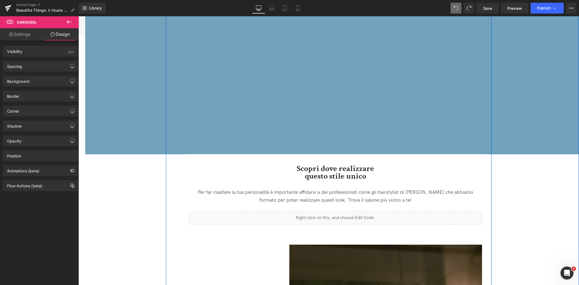
scroll to position [845, 0]
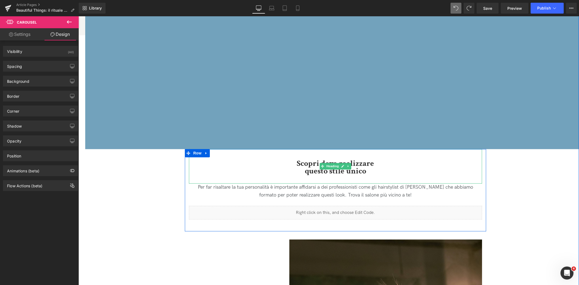
click at [367, 168] on h2 "questo stile unico" at bounding box center [335, 172] width 293 height 8
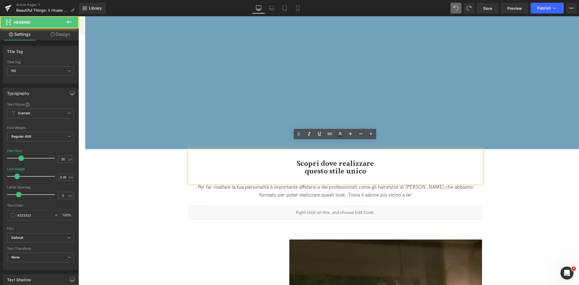
click at [296, 168] on h2 "questo stile unico" at bounding box center [335, 172] width 293 height 8
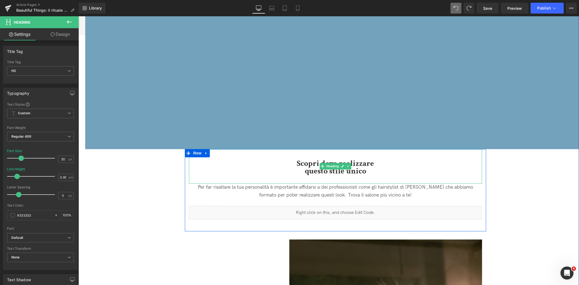
click at [347, 167] on span "questo stile unico" at bounding box center [335, 171] width 61 height 11
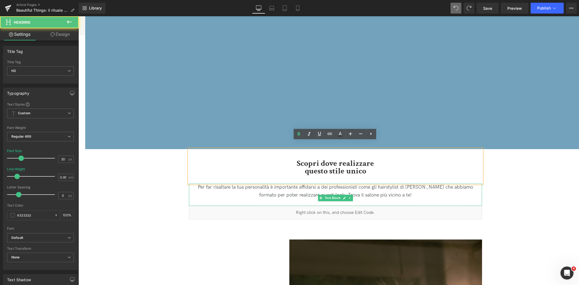
click at [300, 185] on p "Per far risaltare la tua personalità è importante affidarsi a dei professionist…" at bounding box center [335, 192] width 293 height 16
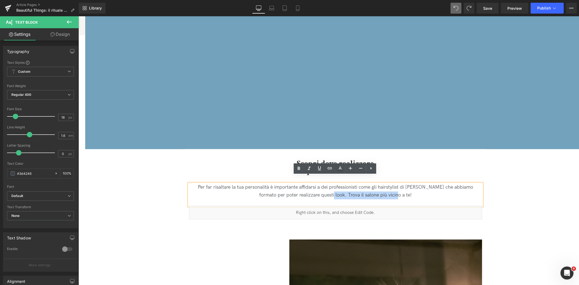
drag, startPoint x: 396, startPoint y: 187, endPoint x: 333, endPoint y: 189, distance: 62.8
click at [333, 189] on p "Per far risaltare la tua personalità è importante affidarsi a dei professionist…" at bounding box center [335, 192] width 293 height 16
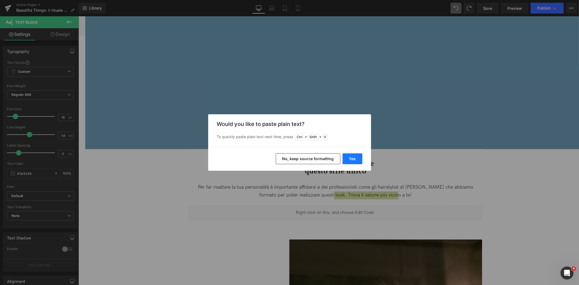
click at [354, 158] on button "Yes" at bounding box center [353, 158] width 20 height 11
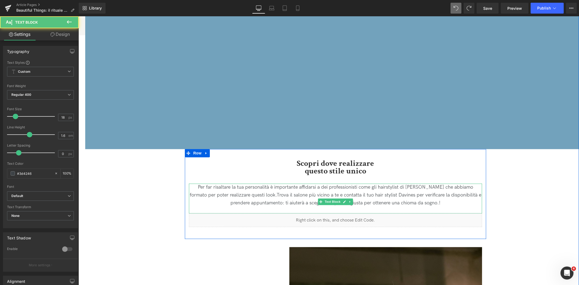
click at [253, 184] on p "Per far risaltare la tua personalità è importante affidarsi a dei professionist…" at bounding box center [335, 195] width 293 height 23
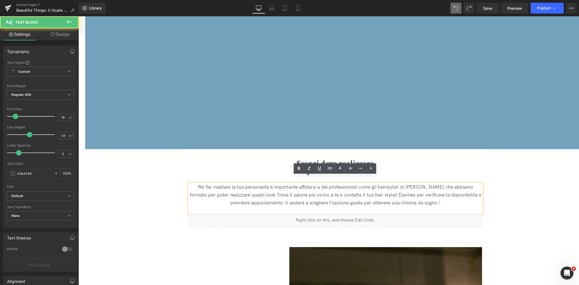
click at [252, 185] on p "Per far risaltare la tua personalità è importante affidarsi a dei professionist…" at bounding box center [335, 195] width 293 height 23
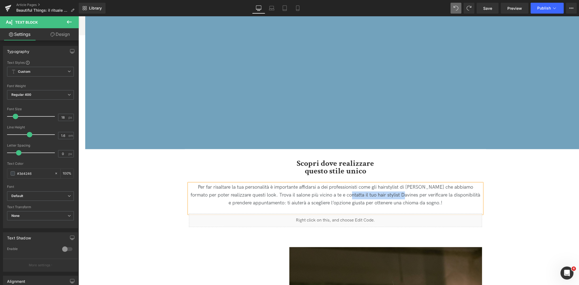
drag, startPoint x: 391, startPoint y: 187, endPoint x: 337, endPoint y: 188, distance: 54.0
click at [337, 188] on p "Per far risaltare la tua personalità è importante affidarsi a dei professionist…" at bounding box center [335, 195] width 293 height 23
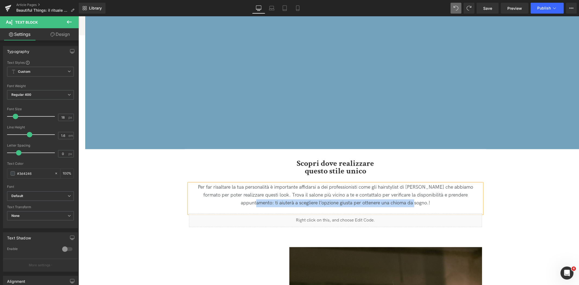
drag, startPoint x: 458, startPoint y: 186, endPoint x: 400, endPoint y: 195, distance: 58.6
click at [400, 195] on p "Per far risaltare la tua personalità è importante affidarsi a dei professionist…" at bounding box center [335, 195] width 293 height 23
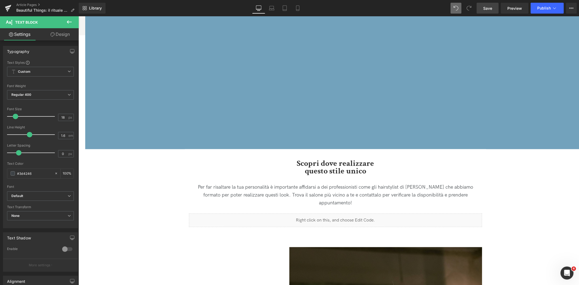
click at [485, 10] on span "Save" at bounding box center [487, 8] width 9 height 6
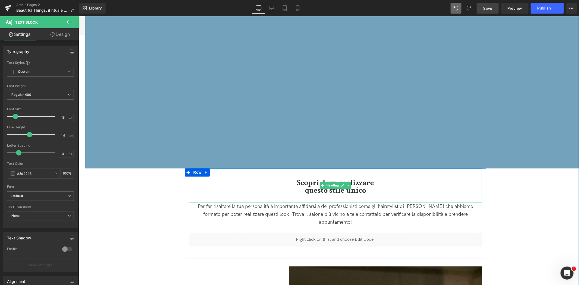
scroll to position [815, 0]
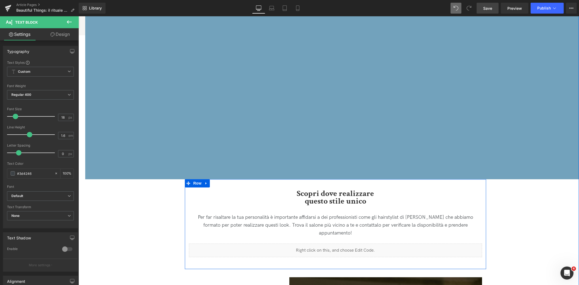
click at [343, 244] on div "Liquid" at bounding box center [335, 251] width 293 height 14
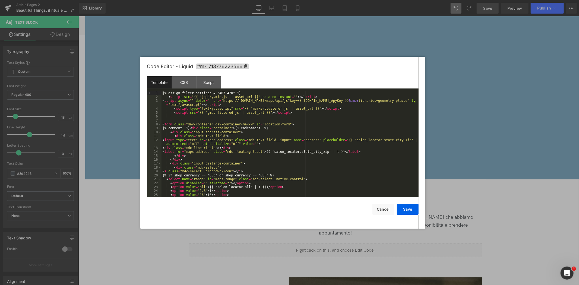
click at [233, 134] on div "{% assign filter_settings = "467,470" %} < script src = "{{ 'jquery.min.js' | a…" at bounding box center [289, 148] width 255 height 114
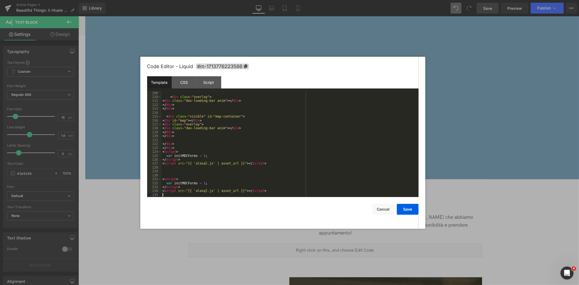
scroll to position [439, 0]
click at [411, 209] on button "Save" at bounding box center [408, 209] width 22 height 11
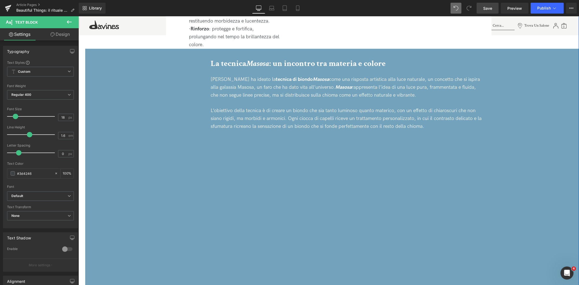
scroll to position [694, 0]
click at [266, 59] on icon "Masosa" at bounding box center [257, 64] width 23 height 11
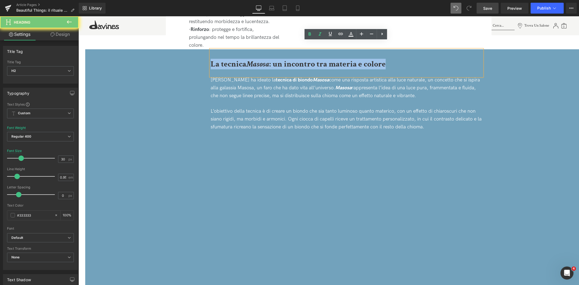
click at [266, 59] on icon "Masosa" at bounding box center [257, 64] width 23 height 11
paste div
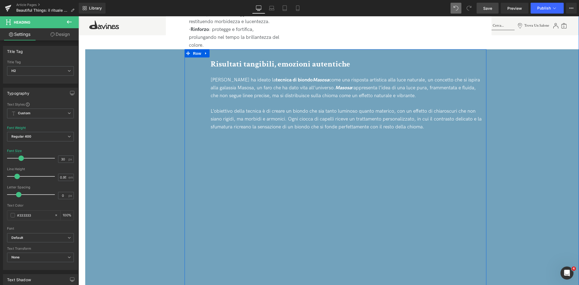
click at [242, 85] on span "rappresenta l’idea di una luce pura, frammentata e fluida, che non segue linee …" at bounding box center [342, 92] width 265 height 14
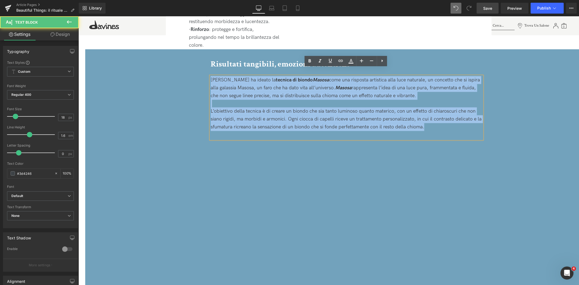
drag, startPoint x: 435, startPoint y: 122, endPoint x: 162, endPoint y: 49, distance: 282.8
click at [162, 49] on div "Risultati tangibili, emozioni autentiche Heading Tommaso Incamicia ha ideato la…" at bounding box center [335, 172] width 501 height 246
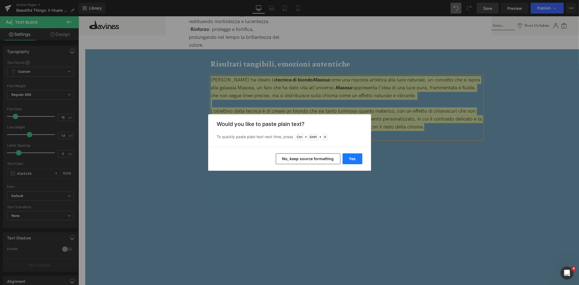
click at [357, 159] on button "Yes" at bounding box center [353, 158] width 20 height 11
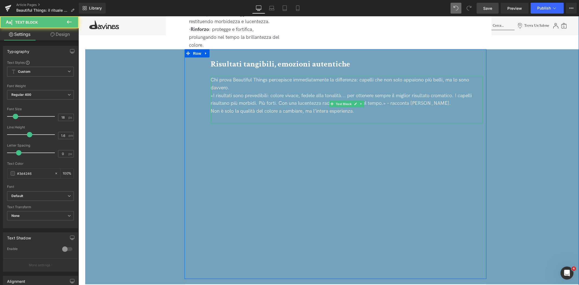
click at [239, 76] on p "Chi prova Beautiful Things percepisce immediatamente la differenza: capelli che…" at bounding box center [346, 84] width 272 height 16
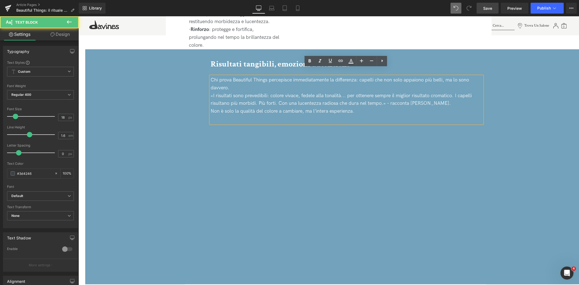
click at [238, 81] on p "Chi prova Beautiful Things percepisce immediatamente la differenza: capelli che…" at bounding box center [346, 84] width 272 height 16
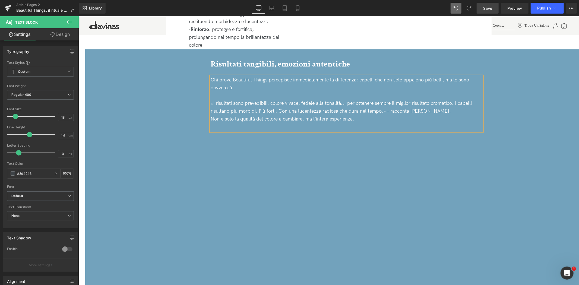
click at [238, 81] on p "Chi prova Beautiful Things percepisce immediatamente la differenza: capelli che…" at bounding box center [346, 84] width 272 height 16
click at [439, 102] on p "«I risultati sono prevedibili: colore vivace, fedele alla tonalità... per otten…" at bounding box center [346, 107] width 272 height 16
click at [491, 12] on link "Save" at bounding box center [488, 8] width 22 height 11
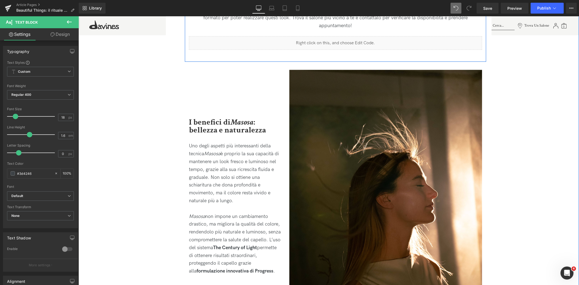
scroll to position [1026, 0]
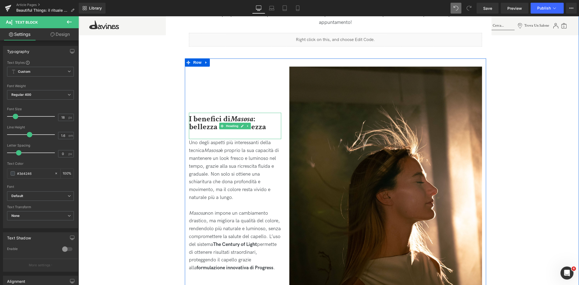
click at [215, 114] on b "I benefici di Masosa : bellezza e naturalezza" at bounding box center [227, 123] width 77 height 18
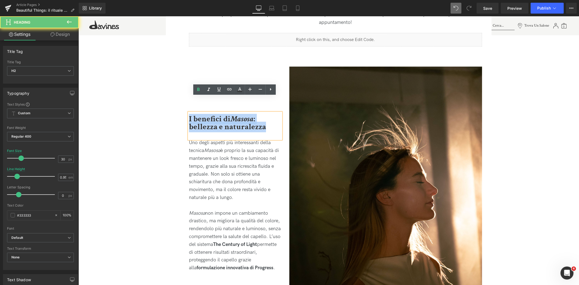
click at [215, 114] on b "I benefici di Masosa : bellezza e naturalezza" at bounding box center [227, 123] width 77 height 18
paste div
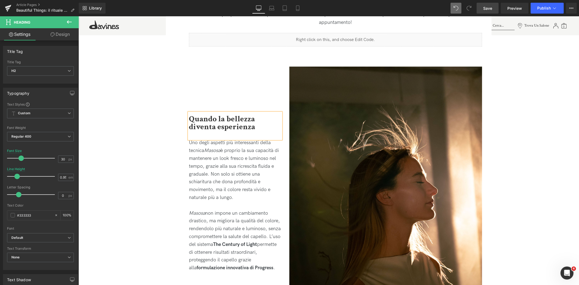
click at [492, 9] on span "Save" at bounding box center [487, 8] width 9 height 6
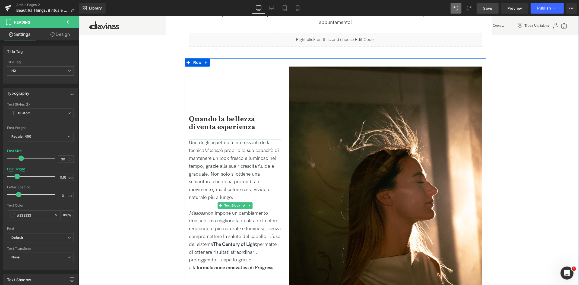
click at [230, 167] on p "Uno degli aspetti più interessanti della tecnica Masosa è proprio la sua capaci…" at bounding box center [235, 170] width 92 height 62
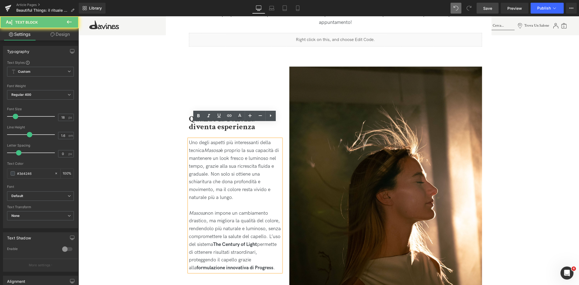
click at [230, 167] on p "Uno degli aspetti più interessanti della tecnica Masosa è proprio la sua capaci…" at bounding box center [235, 170] width 92 height 62
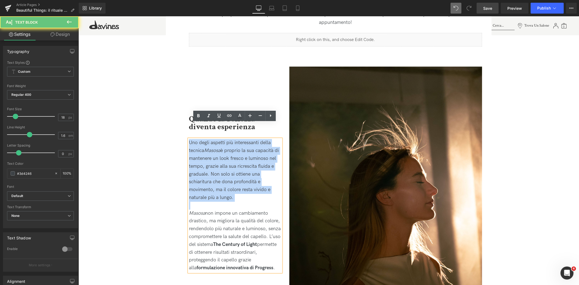
click at [230, 167] on p "Uno degli aspetti più interessanti della tecnica Masosa è proprio la sua capaci…" at bounding box center [235, 170] width 92 height 62
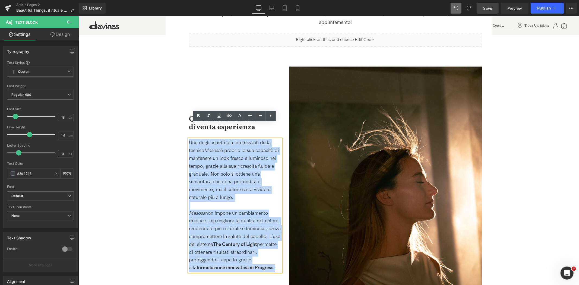
drag, startPoint x: 271, startPoint y: 253, endPoint x: 175, endPoint y: 121, distance: 163.5
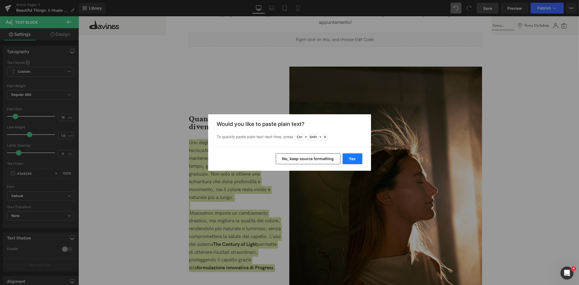
click at [354, 162] on button "Yes" at bounding box center [353, 158] width 20 height 11
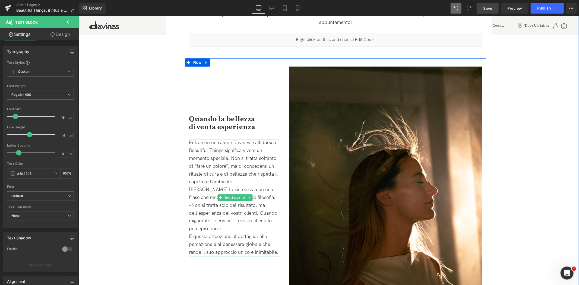
click at [244, 167] on p "Entrare in un salone Davines e affidarsi a Beautiful Things significa vivere un…" at bounding box center [235, 162] width 92 height 47
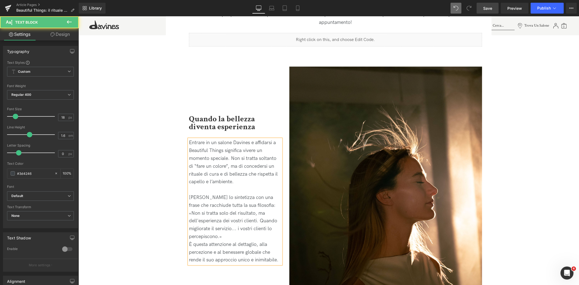
click at [232, 219] on p "[PERSON_NAME] lo sintetizza con una frase che racchiude tutta la sua filosofia:…" at bounding box center [235, 217] width 92 height 47
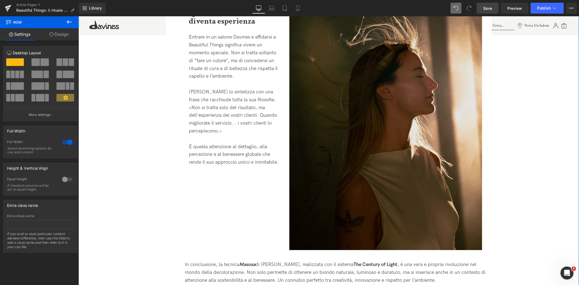
scroll to position [1117, 0]
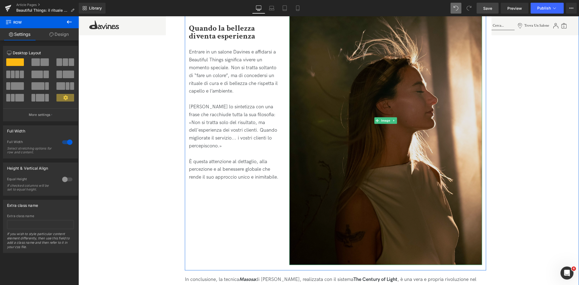
click at [399, 148] on img at bounding box center [385, 120] width 193 height 289
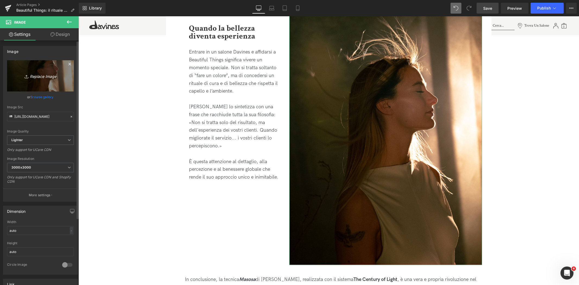
click at [42, 75] on icon "Replace Image" at bounding box center [40, 76] width 43 height 7
type input "C:\fakepath\01_STUDIO_DAVINES_291.jpg"
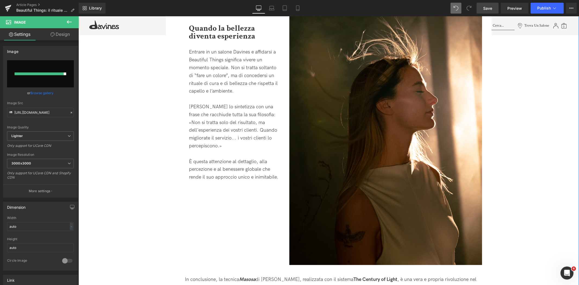
type input "https://ucarecdn.com/cfb6ea4d-1b5b-4e95-95e0-dae9c4910c19/-/format/auto/-/previ…"
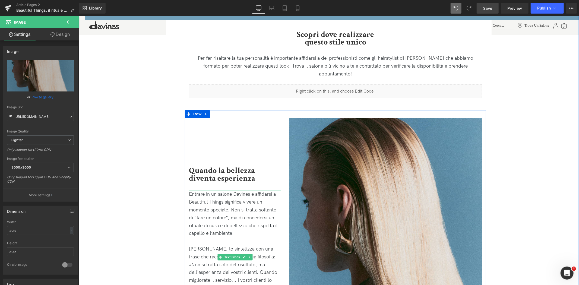
scroll to position [966, 0]
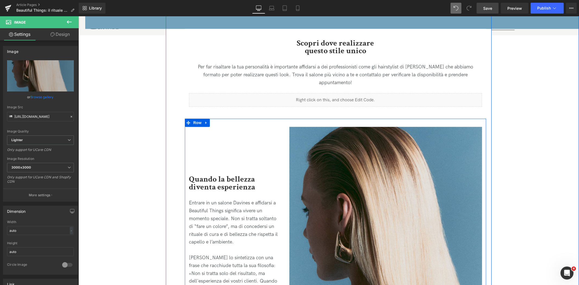
click at [273, 118] on div "Quando la bellezza diventa esperienza Heading Entrare in un salone Davines e af…" at bounding box center [235, 225] width 100 height 214
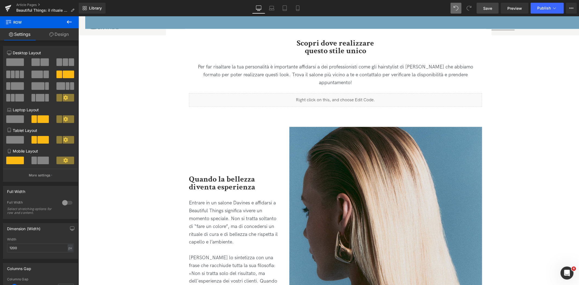
click at [490, 8] on span "Save" at bounding box center [487, 8] width 9 height 6
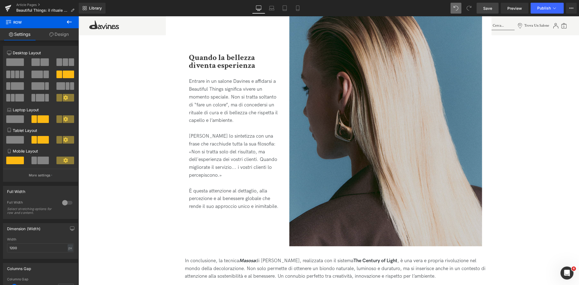
scroll to position [1086, 0]
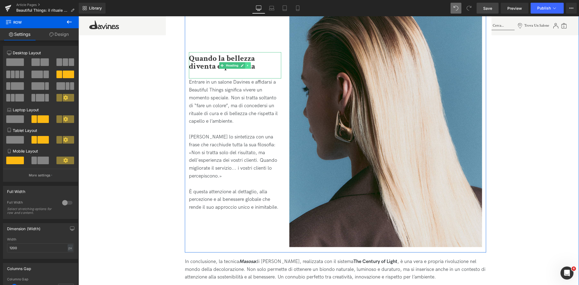
click at [249, 62] on link at bounding box center [248, 65] width 6 height 7
click at [245, 64] on icon at bounding box center [245, 65] width 3 height 3
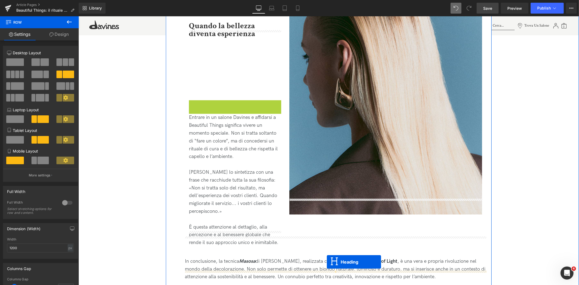
scroll to position [1124, 0]
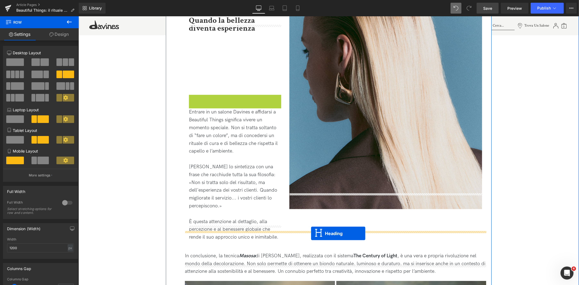
drag, startPoint x: 221, startPoint y: 130, endPoint x: 311, endPoint y: 233, distance: 137.5
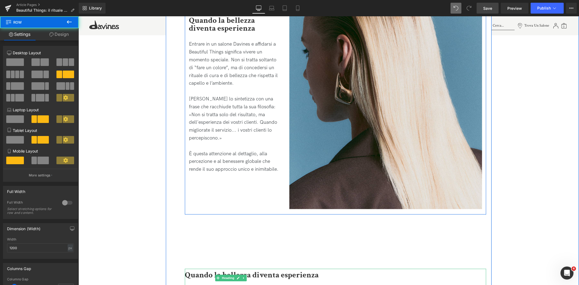
click at [281, 182] on div "Quando la bellezza diventa esperienza Heading Entrare in un salone Davines e af…" at bounding box center [335, 87] width 301 height 255
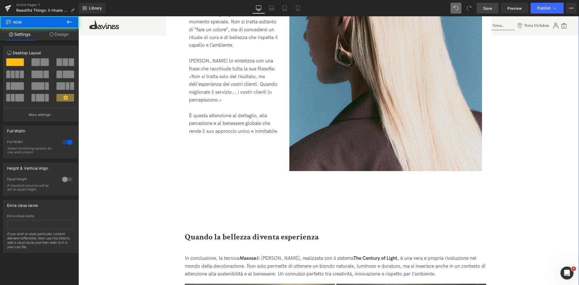
scroll to position [1245, 0]
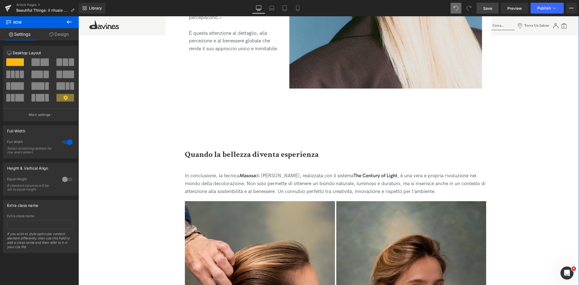
click at [260, 149] on b "Quando la bellezza diventa esperienza" at bounding box center [252, 154] width 134 height 11
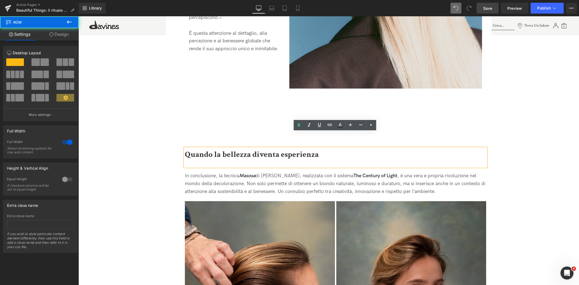
drag, startPoint x: 164, startPoint y: 142, endPoint x: 182, endPoint y: 142, distance: 18.2
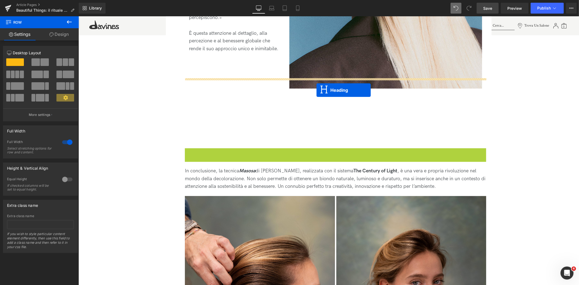
drag, startPoint x: 322, startPoint y: 141, endPoint x: 316, endPoint y: 90, distance: 51.6
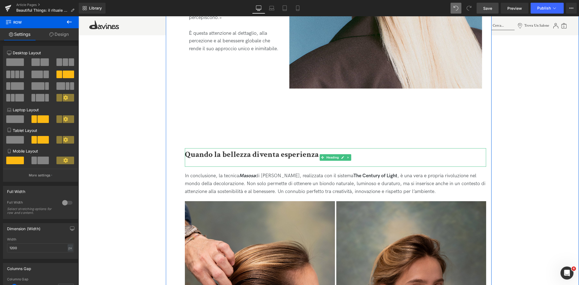
drag, startPoint x: 227, startPoint y: 98, endPoint x: 214, endPoint y: 133, distance: 37.5
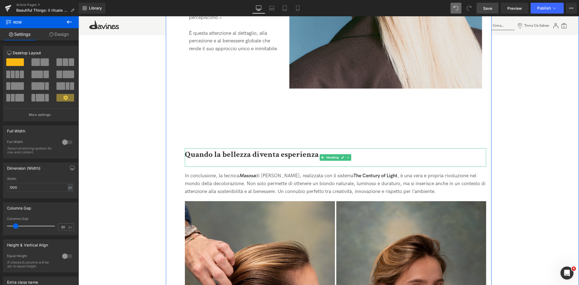
click at [213, 149] on b "Quando la bellezza diventa esperienza" at bounding box center [252, 154] width 134 height 11
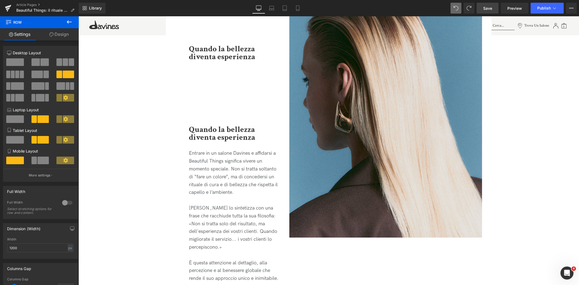
scroll to position [1006, 0]
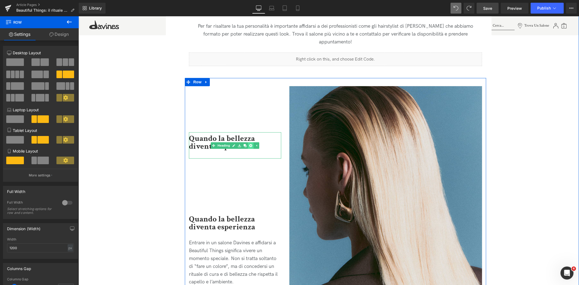
click at [250, 144] on icon at bounding box center [250, 145] width 3 height 3
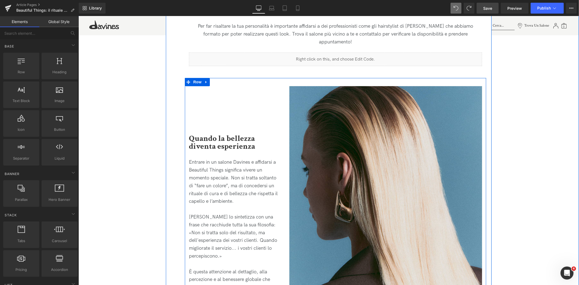
click at [216, 84] on div "Quando la bellezza diventa esperienza Heading Entrare in un salone Davines e af…" at bounding box center [235, 185] width 100 height 214
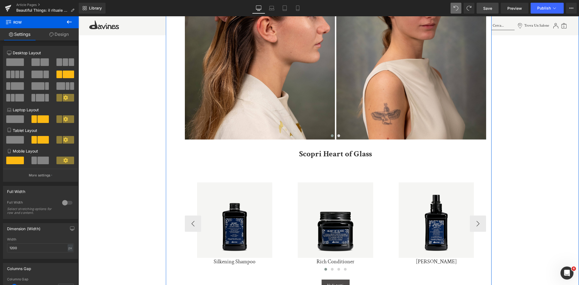
scroll to position [1459, 0]
click at [348, 152] on icon at bounding box center [348, 153] width 1 height 2
click at [346, 151] on icon at bounding box center [345, 152] width 3 height 3
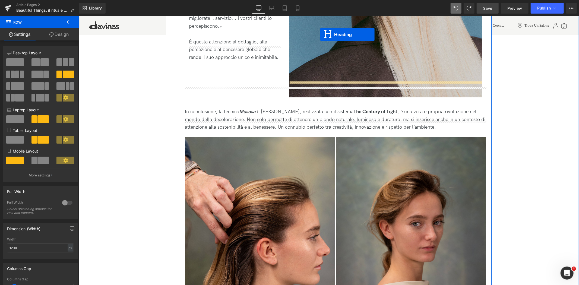
scroll to position [1220, 0]
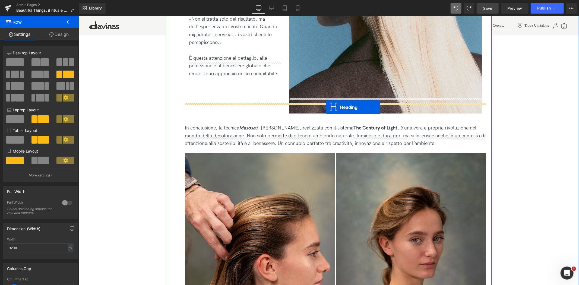
drag, startPoint x: 313, startPoint y: 137, endPoint x: 326, endPoint y: 107, distance: 32.6
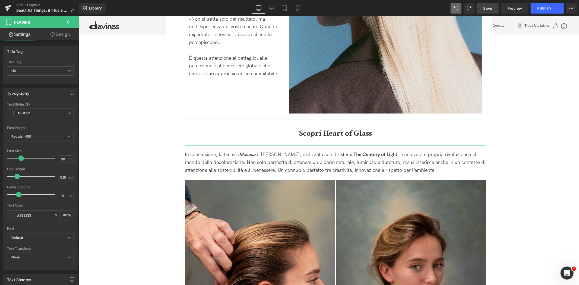
click at [65, 37] on link "Design" at bounding box center [59, 34] width 39 height 12
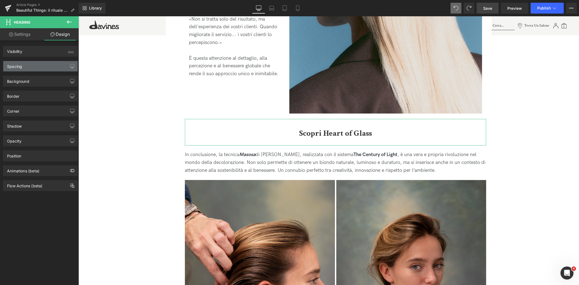
type input "0"
type input "40"
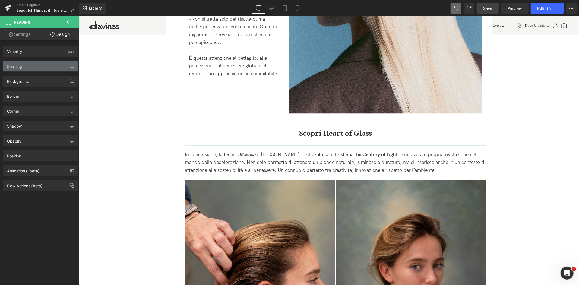
type input "0"
type input "30"
type input "0"
click at [32, 68] on div "Spacing" at bounding box center [40, 66] width 74 height 10
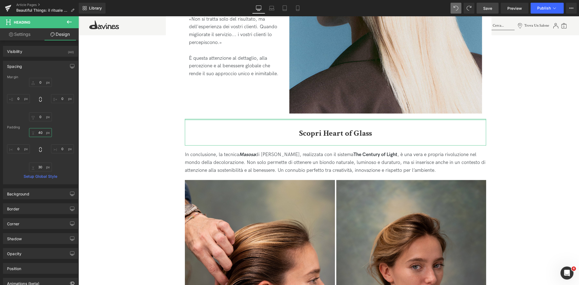
click at [38, 131] on input "40" at bounding box center [40, 132] width 23 height 9
click at [37, 132] on input "40" at bounding box center [40, 132] width 23 height 9
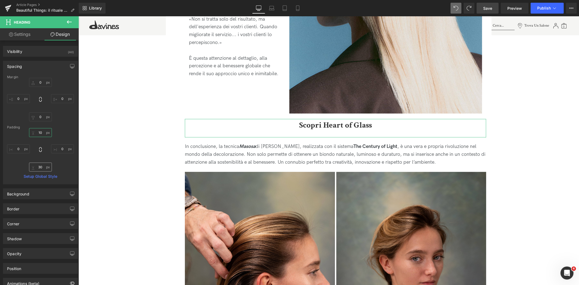
type input "10"
click at [39, 166] on input "30" at bounding box center [40, 167] width 23 height 9
click at [40, 168] on input "30" at bounding box center [40, 167] width 23 height 9
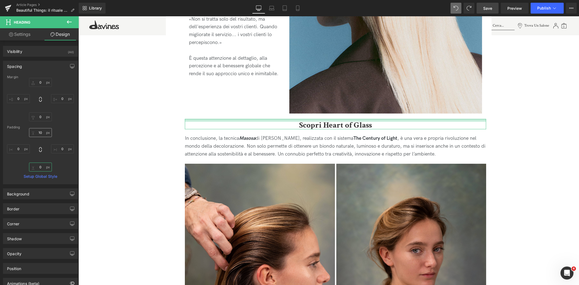
type input "0"
click at [39, 133] on input "10" at bounding box center [40, 132] width 23 height 9
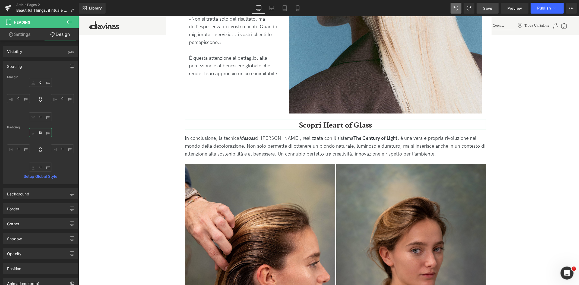
click at [39, 133] on input "10" at bounding box center [40, 132] width 23 height 9
click at [40, 132] on input "10" at bounding box center [40, 132] width 23 height 9
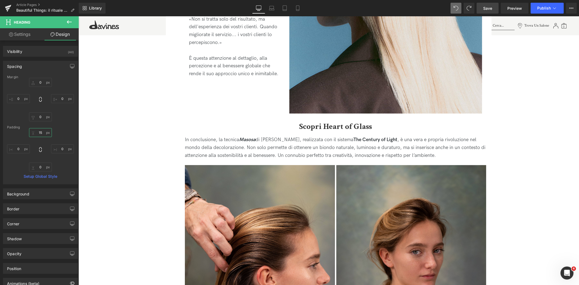
type input "15"
click at [481, 10] on link "Save" at bounding box center [488, 8] width 22 height 11
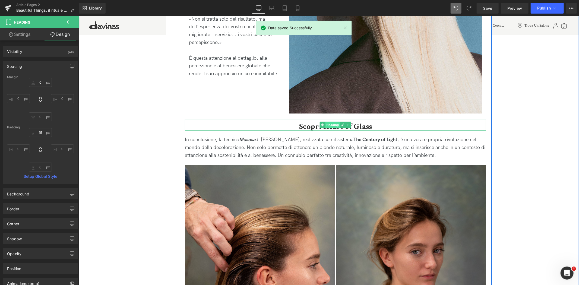
click at [334, 121] on span "Heading" at bounding box center [332, 124] width 15 height 7
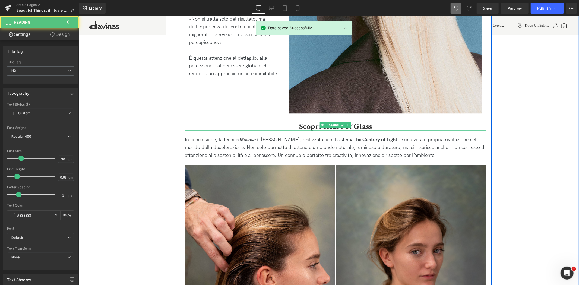
click at [384, 123] on h2 "Scopri Heart of Glass" at bounding box center [335, 127] width 301 height 8
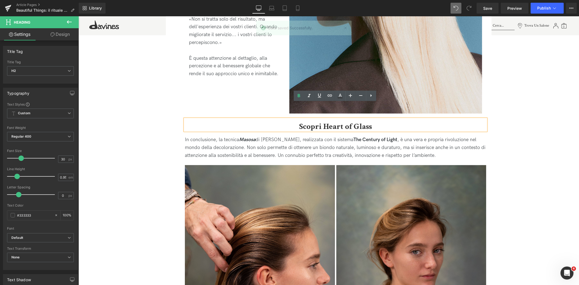
click at [322, 121] on b "Scopri Heart of Glass" at bounding box center [335, 126] width 73 height 11
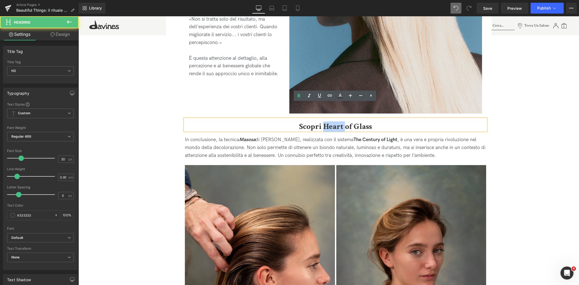
click at [322, 121] on b "Scopri Heart of Glass" at bounding box center [335, 126] width 73 height 11
paste div
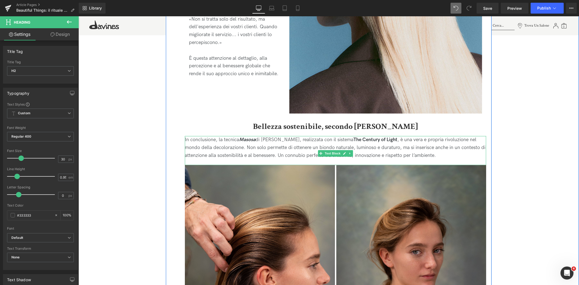
click at [263, 136] on p "In conclusione, la tecnica Masosa di Tommaso Incamicia, realizzata con il siste…" at bounding box center [335, 147] width 301 height 23
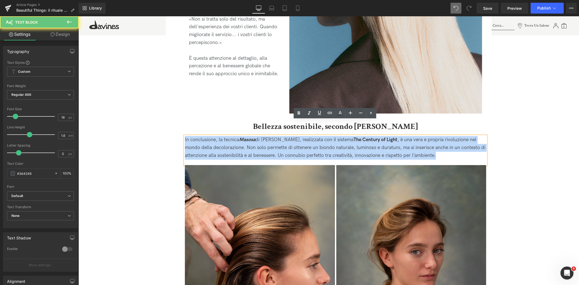
click at [263, 136] on p "In conclusione, la tecnica Masosa di Tommaso Incamicia, realizzata con il siste…" at bounding box center [335, 147] width 301 height 23
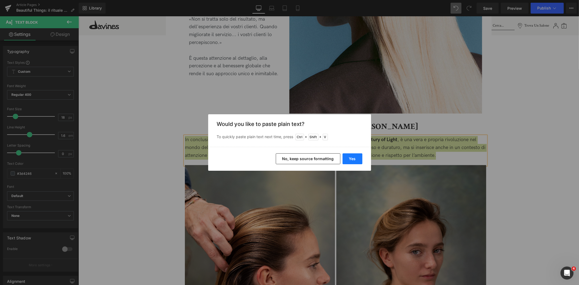
click at [358, 163] on button "Yes" at bounding box center [353, 158] width 20 height 11
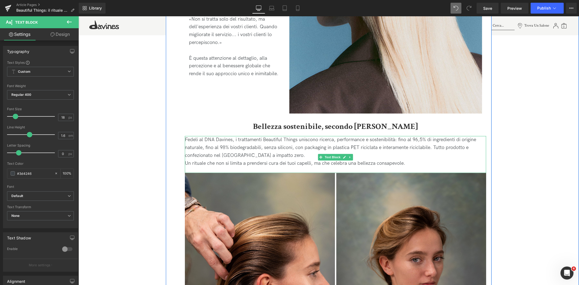
click at [312, 140] on p "Fedeli al DNA Davines, i trattamenti Beautiful Things uniscono ricerca, perform…" at bounding box center [335, 147] width 301 height 23
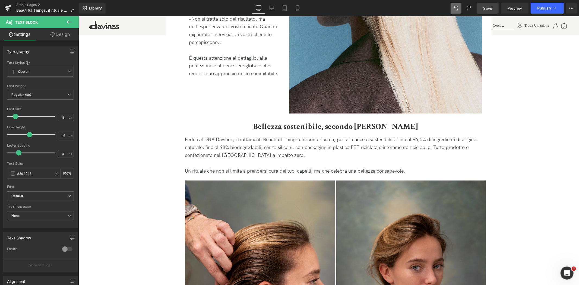
click at [492, 10] on span "Save" at bounding box center [487, 8] width 9 height 6
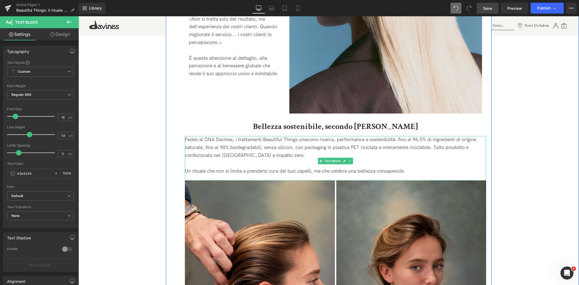
click at [291, 136] on p "Fedeli al DNA Davines, i trattamenti Beautiful Things uniscono ricerca, perform…" at bounding box center [335, 147] width 301 height 23
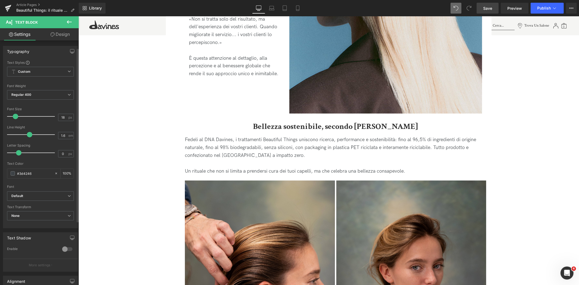
scroll to position [100, 0]
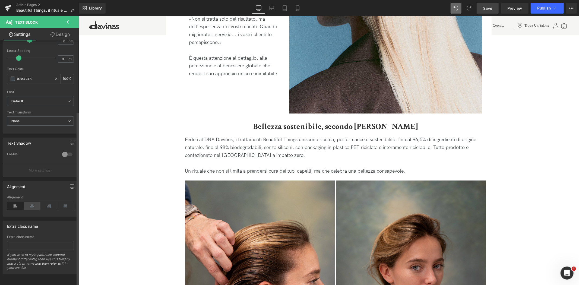
click at [31, 203] on icon at bounding box center [32, 206] width 17 height 8
click at [491, 9] on span "Save" at bounding box center [487, 8] width 9 height 6
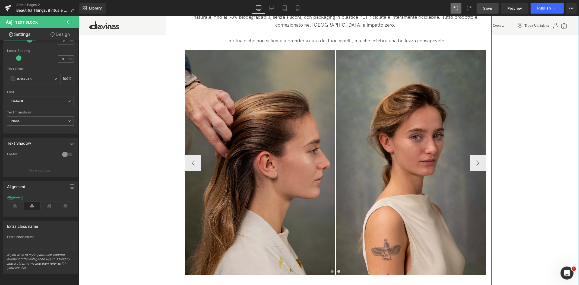
scroll to position [1431, 0]
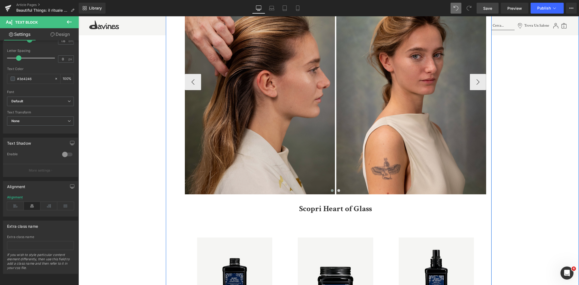
click at [291, 98] on img at bounding box center [260, 81] width 150 height 225
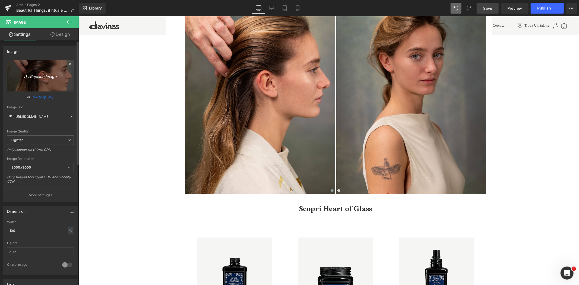
click at [42, 74] on icon "Replace Image" at bounding box center [40, 76] width 43 height 7
type input "C:\fakepath\231017_AMIRI_SS24_SALONE_198.jpg"
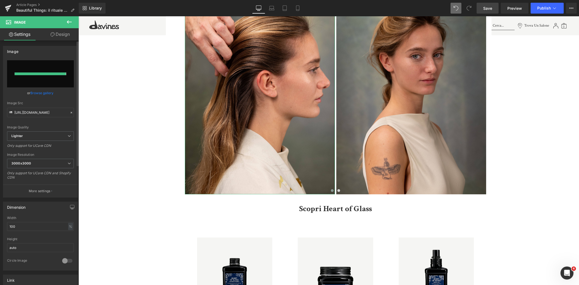
type input "https://ucarecdn.com/33a4c624-ab65-4b25-9e7d-c34f44fa679f/-/format/auto/-/previ…"
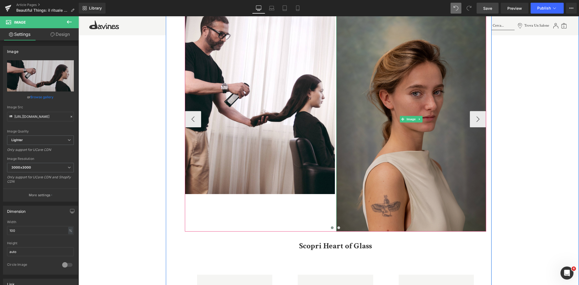
scroll to position [1341, 0]
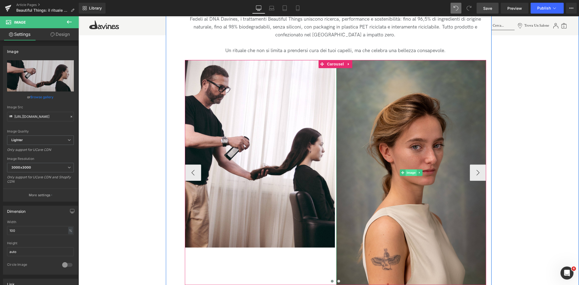
click at [408, 169] on span "Image" at bounding box center [410, 172] width 11 height 7
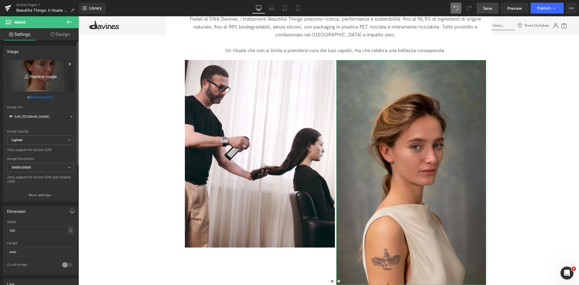
click at [35, 76] on icon "Replace Image" at bounding box center [40, 76] width 43 height 7
type input "C:\fakepath\231017_AMIRI_SS24_SALONE_354.jpg"
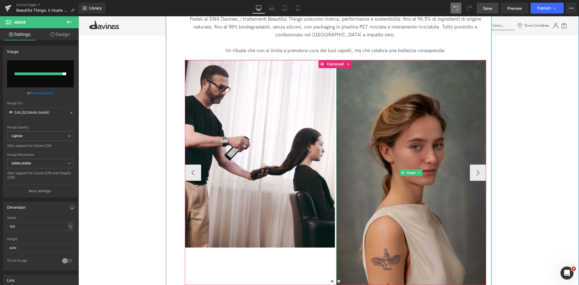
type input "https://ucarecdn.com/c5a5d9f9-9b33-4865-b353-a551d6877ee1/-/format/auto/-/previ…"
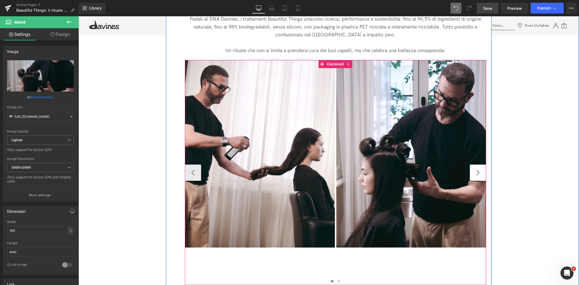
click at [476, 164] on button "›" at bounding box center [478, 172] width 16 height 16
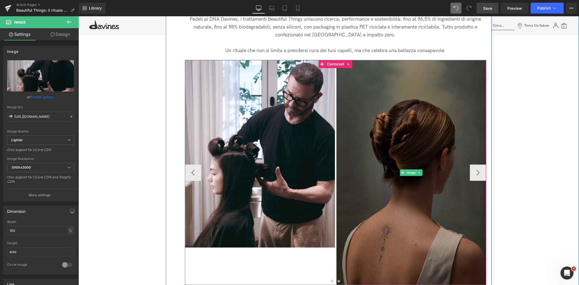
click at [419, 132] on img at bounding box center [411, 172] width 150 height 225
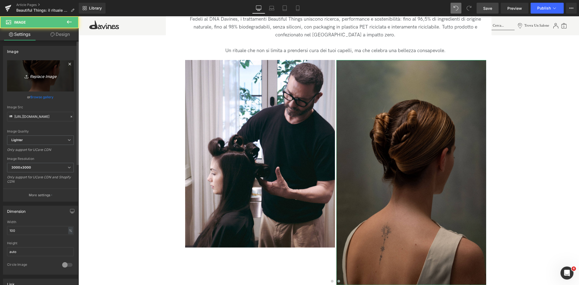
click at [38, 74] on icon "Replace Image" at bounding box center [40, 76] width 43 height 7
type input "C:\fakepath\231017_AMIRI_SS24_SALONE_382.jpg"
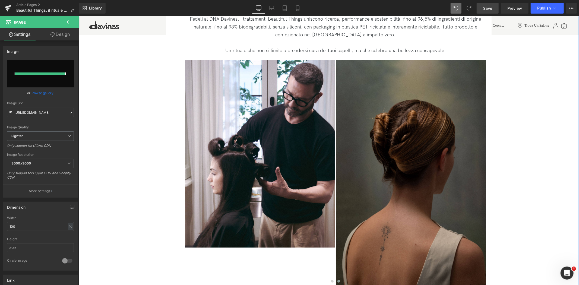
type input "https://ucarecdn.com/722a1bdd-21b9-43c6-b3f9-8d8e94541fb4/-/format/auto/-/previ…"
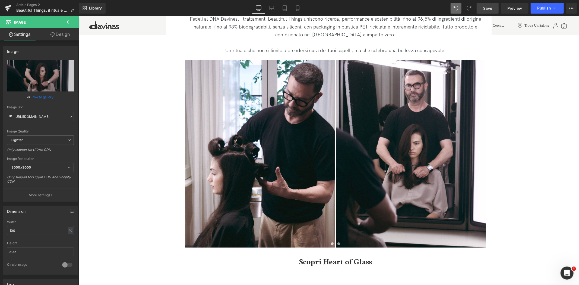
click at [486, 10] on span "Save" at bounding box center [487, 8] width 9 height 6
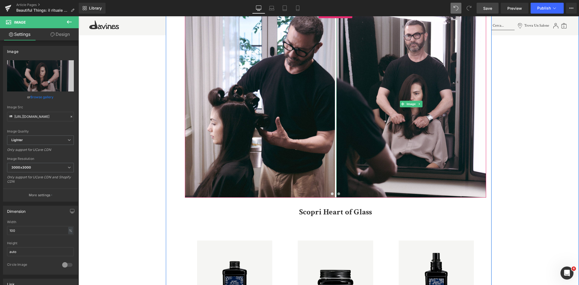
scroll to position [1401, 0]
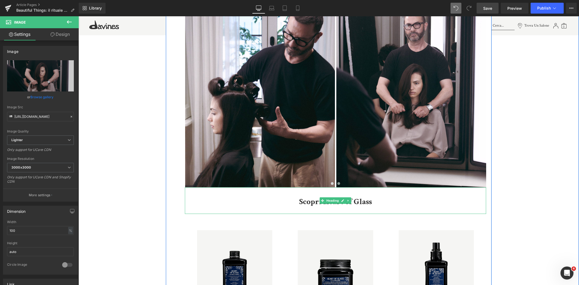
click at [310, 196] on b "Scopri Heart of Glass" at bounding box center [335, 201] width 73 height 11
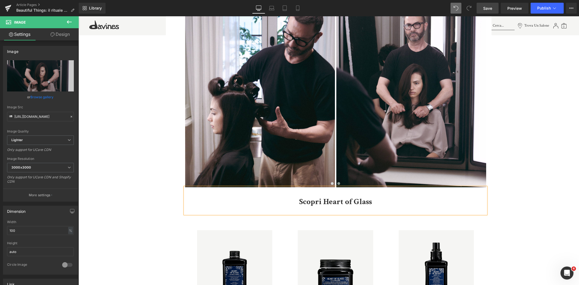
click at [310, 196] on b "Scopri Heart of Glass" at bounding box center [335, 201] width 73 height 11
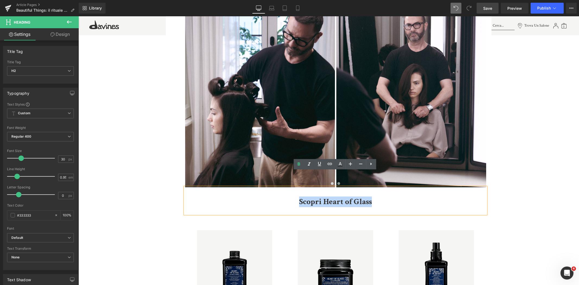
paste div
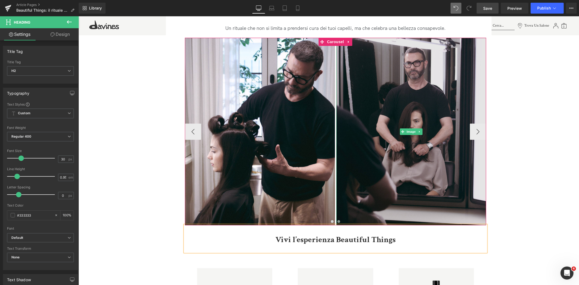
scroll to position [1280, 0]
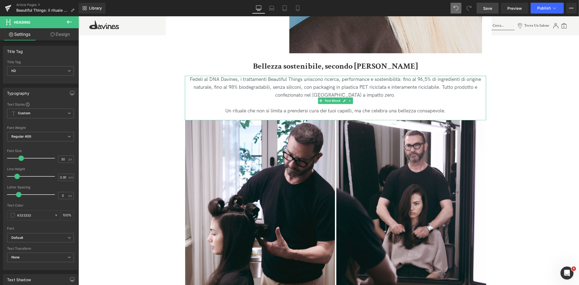
click at [321, 99] on icon at bounding box center [320, 100] width 3 height 3
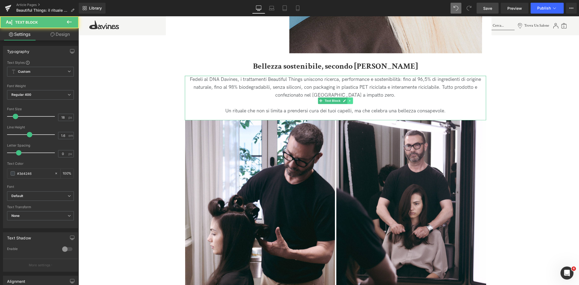
click at [351, 97] on link at bounding box center [350, 100] width 6 height 7
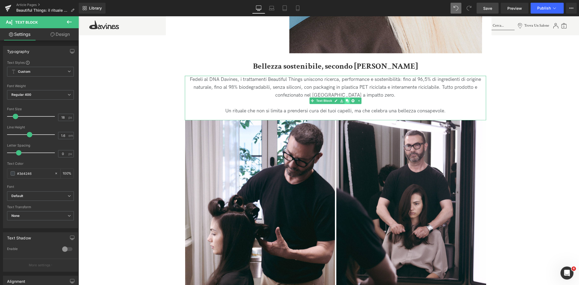
click at [346, 99] on icon at bounding box center [347, 100] width 3 height 3
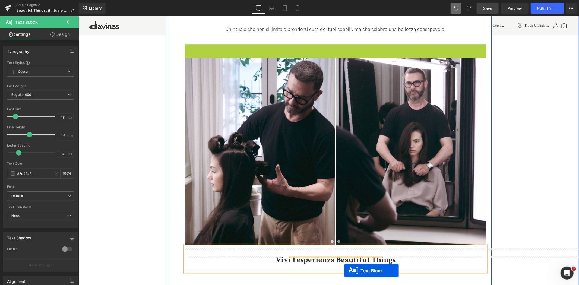
scroll to position [1394, 0]
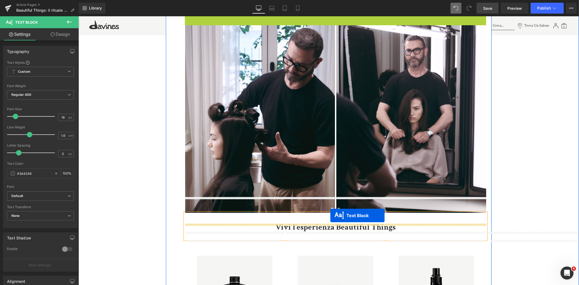
drag, startPoint x: 318, startPoint y: 136, endPoint x: 330, endPoint y: 215, distance: 80.2
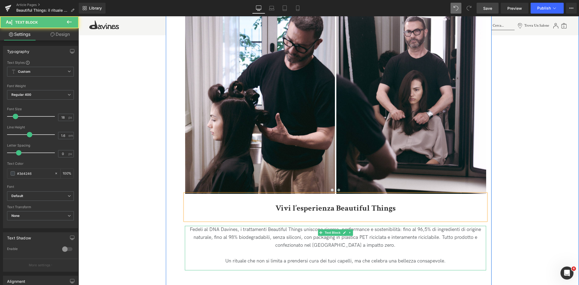
scroll to position [1375, 0]
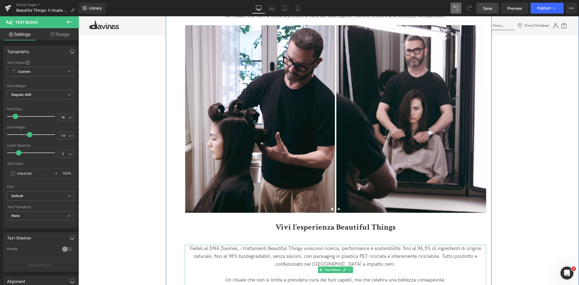
click at [347, 245] on p "Fedeli al DNA Davines, i trattamenti Beautiful Things uniscono ricerca, perform…" at bounding box center [335, 256] width 301 height 23
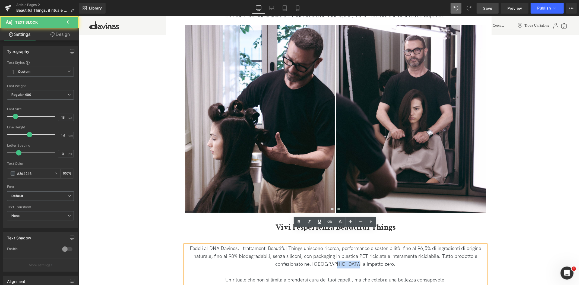
click at [347, 245] on p "Fedeli al DNA Davines, i trattamenti Beautiful Things uniscono ricerca, perform…" at bounding box center [335, 256] width 301 height 23
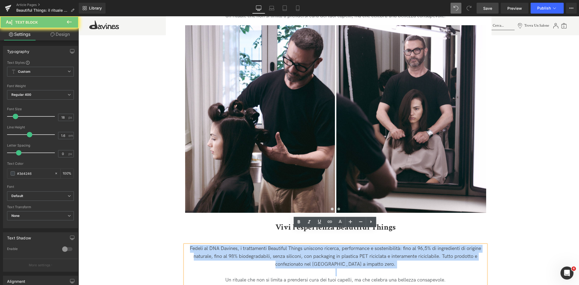
click at [346, 245] on p "Fedeli al DNA Davines, i trattamenti Beautiful Things uniscono ricerca, perform…" at bounding box center [335, 256] width 301 height 23
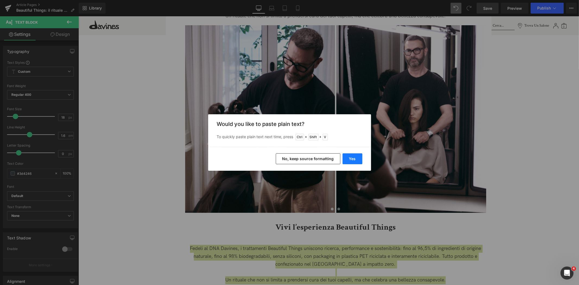
click at [352, 157] on button "Yes" at bounding box center [353, 158] width 20 height 11
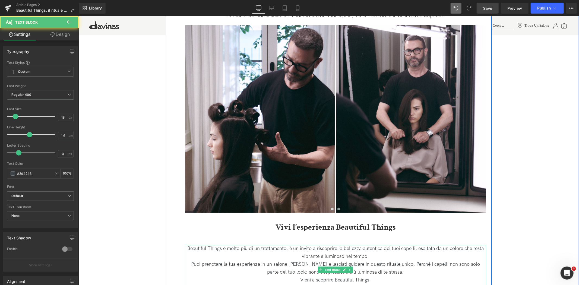
click at [372, 245] on p "Beautiful Things è molto più di un trattamento: è un invito a riscoprire la bel…" at bounding box center [335, 253] width 301 height 16
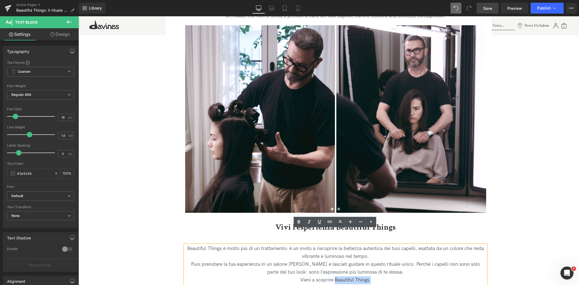
drag, startPoint x: 377, startPoint y: 264, endPoint x: 361, endPoint y: 261, distance: 15.7
click at [334, 276] on p "Vieni a scoprire Beautiful Things." at bounding box center [335, 280] width 301 height 8
click at [361, 276] on p "Vieni a scoprire Beautiful Things." at bounding box center [335, 280] width 301 height 8
drag, startPoint x: 368, startPoint y: 265, endPoint x: 335, endPoint y: 265, distance: 33.1
click at [335, 276] on p "Vieni a scoprire Beautiful Things." at bounding box center [335, 280] width 301 height 8
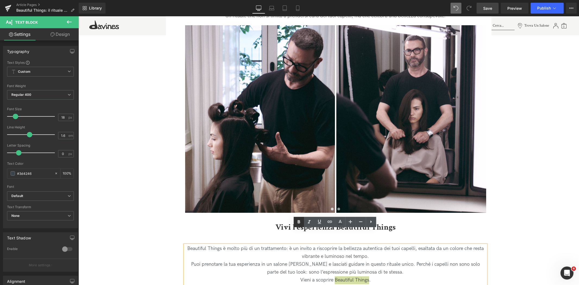
click at [299, 221] on icon at bounding box center [299, 222] width 7 height 7
drag, startPoint x: 485, startPoint y: 7, endPoint x: 441, endPoint y: 134, distance: 134.8
click at [485, 7] on span "Save" at bounding box center [487, 8] width 9 height 6
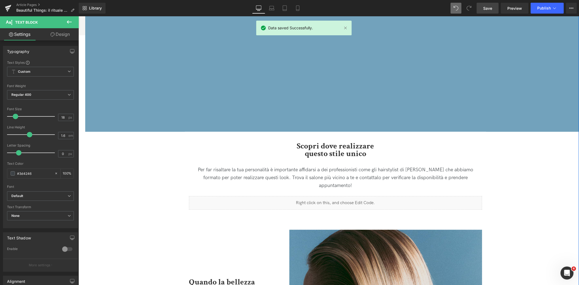
scroll to position [712, 0]
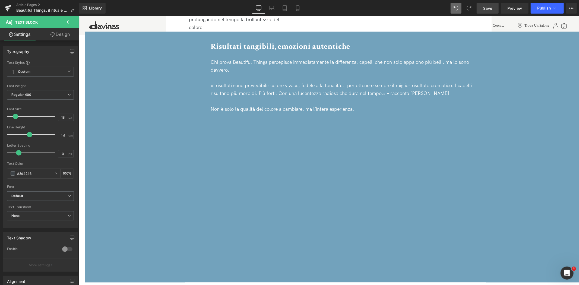
drag, startPoint x: 488, startPoint y: 11, endPoint x: 402, endPoint y: 118, distance: 137.5
click at [488, 11] on link "Save" at bounding box center [488, 8] width 22 height 11
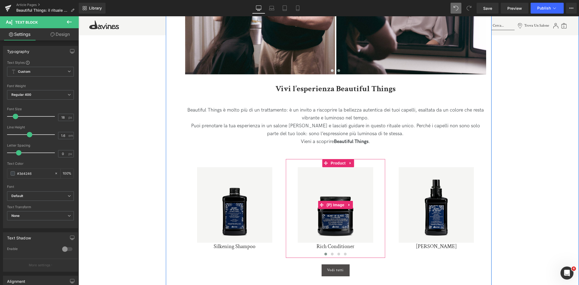
scroll to position [1496, 0]
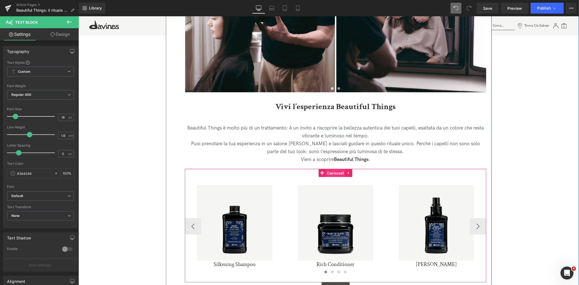
click at [328, 169] on span "Carousel" at bounding box center [336, 173] width 20 height 8
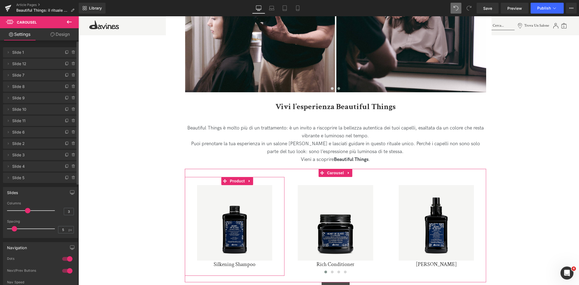
click at [37, 54] on span "Slide 1" at bounding box center [35, 52] width 46 height 10
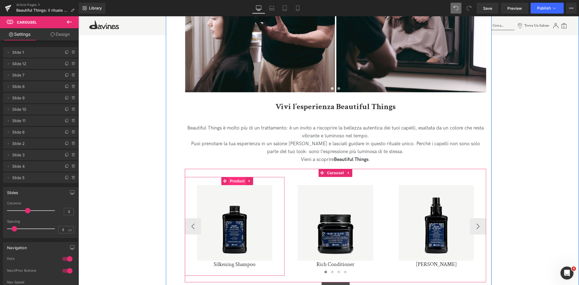
click at [233, 177] on span "Product" at bounding box center [237, 181] width 18 height 8
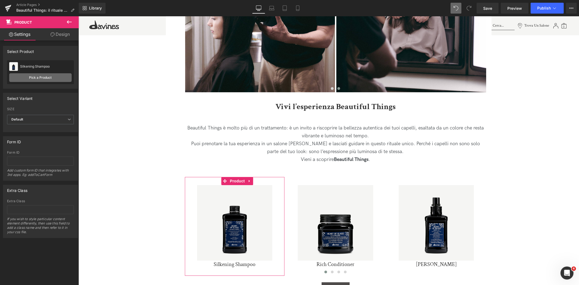
click at [44, 74] on link "Pick a Product" at bounding box center [40, 77] width 62 height 9
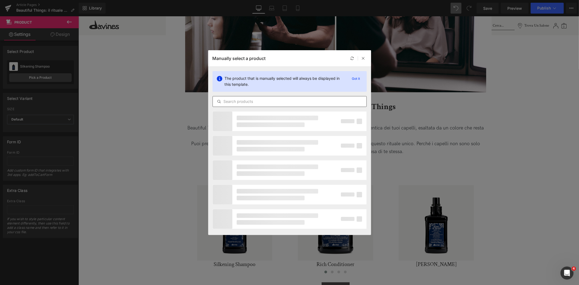
click at [277, 101] on input "text" at bounding box center [290, 101] width 154 height 7
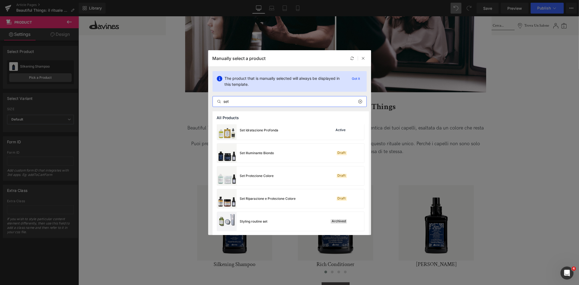
scroll to position [50, 0]
type input "set"
click at [283, 156] on div "Set Illuminante Biondo Draft" at bounding box center [290, 152] width 147 height 19
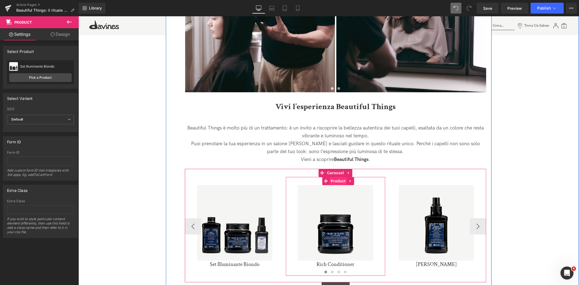
click at [337, 177] on span "Product" at bounding box center [338, 181] width 18 height 8
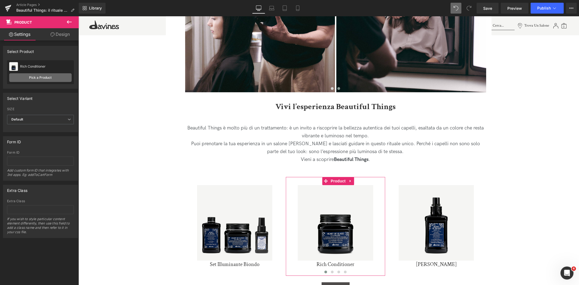
click at [43, 79] on link "Pick a Product" at bounding box center [40, 77] width 62 height 9
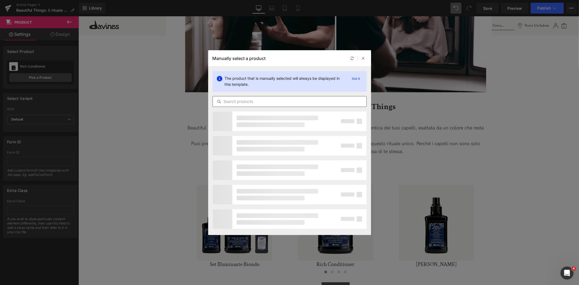
click at [238, 97] on div at bounding box center [290, 101] width 154 height 11
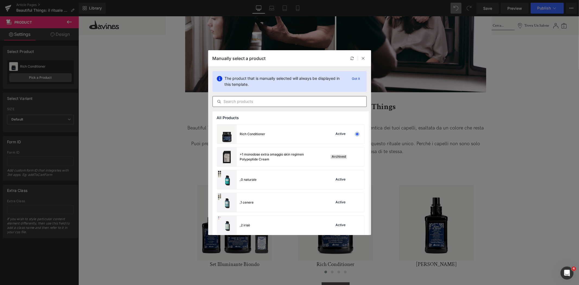
click at [241, 102] on input "text" at bounding box center [290, 101] width 154 height 7
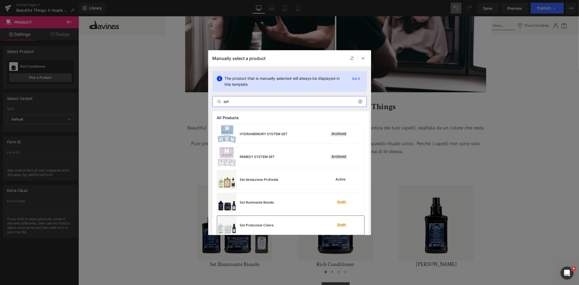
type input "set"
click at [262, 224] on div "Set Protezione Colore" at bounding box center [257, 225] width 34 height 5
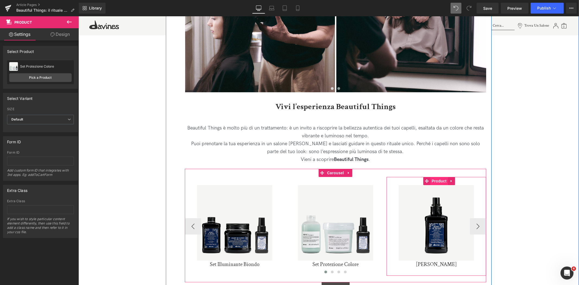
click at [441, 177] on span "Product" at bounding box center [439, 181] width 18 height 8
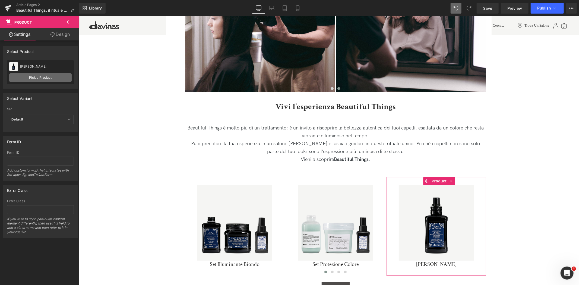
click at [47, 79] on link "Pick a Product" at bounding box center [40, 77] width 62 height 9
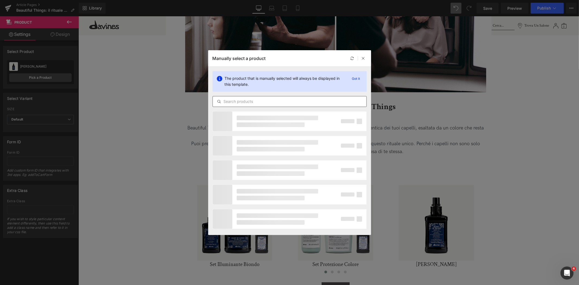
click at [278, 101] on input "text" at bounding box center [290, 101] width 154 height 7
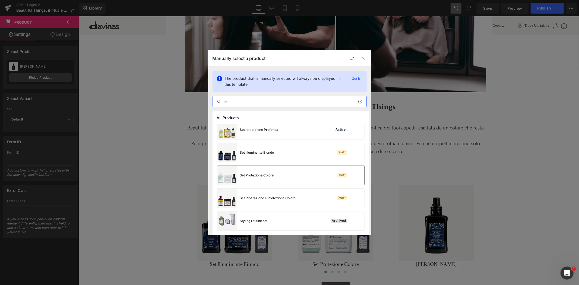
scroll to position [50, 0]
type input "set"
click at [263, 205] on div "Set Riparazione e Protezione Colore" at bounding box center [256, 198] width 79 height 19
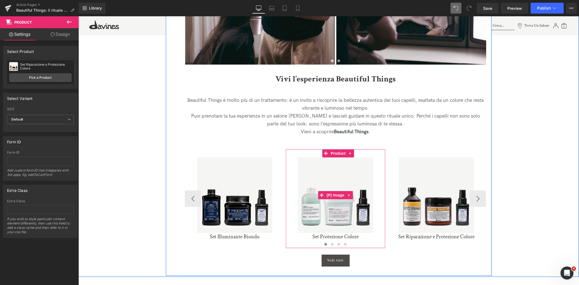
scroll to position [1617, 0]
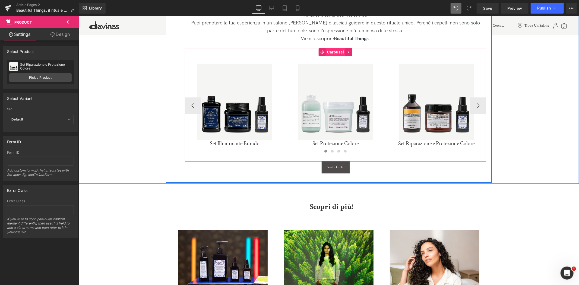
click at [338, 48] on span "Carousel" at bounding box center [336, 52] width 20 height 8
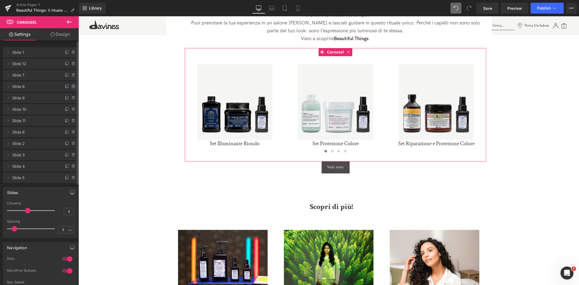
click at [71, 86] on icon at bounding box center [73, 86] width 4 height 4
click at [69, 86] on button "Delete" at bounding box center [67, 86] width 17 height 7
click at [67, 87] on span at bounding box center [67, 86] width 7 height 7
click at [71, 87] on button "Delete" at bounding box center [67, 86] width 17 height 7
click at [73, 87] on icon at bounding box center [73, 86] width 0 height 1
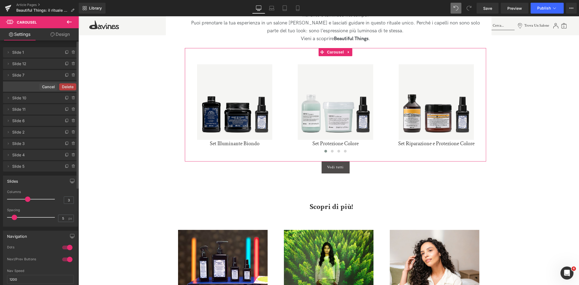
click at [71, 87] on button "Delete" at bounding box center [67, 86] width 17 height 7
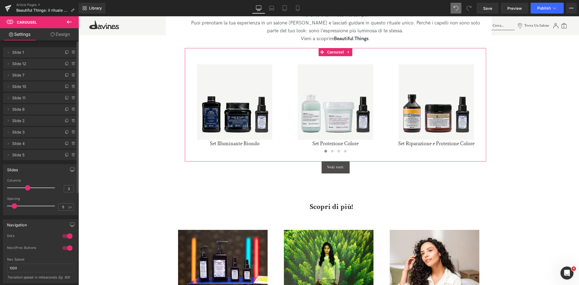
click at [73, 87] on icon at bounding box center [73, 86] width 0 height 1
click at [71, 87] on button "Delete" at bounding box center [67, 86] width 17 height 7
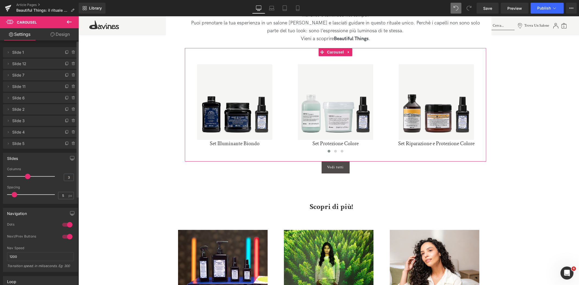
click at [73, 87] on icon at bounding box center [73, 86] width 0 height 1
click at [71, 87] on button "Delete" at bounding box center [67, 86] width 17 height 7
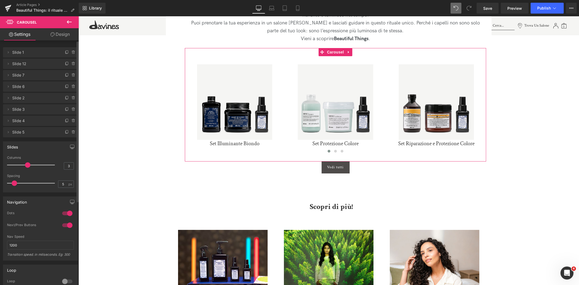
click at [73, 87] on icon at bounding box center [73, 86] width 0 height 1
click at [71, 87] on button "Delete" at bounding box center [67, 86] width 17 height 7
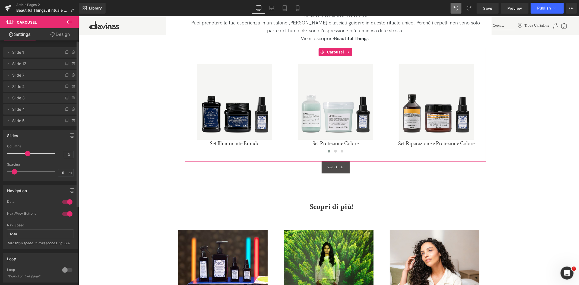
click at [73, 87] on icon at bounding box center [73, 86] width 0 height 1
click at [71, 87] on button "Delete" at bounding box center [67, 86] width 17 height 7
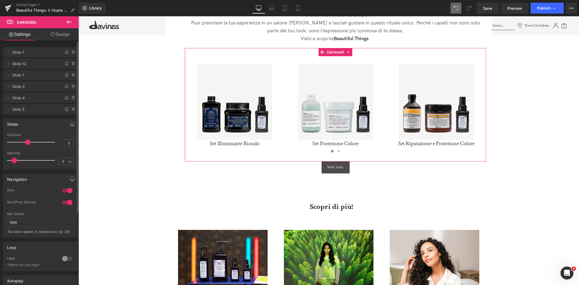
click at [73, 87] on icon at bounding box center [73, 86] width 0 height 1
click at [71, 87] on button "Delete" at bounding box center [67, 86] width 17 height 7
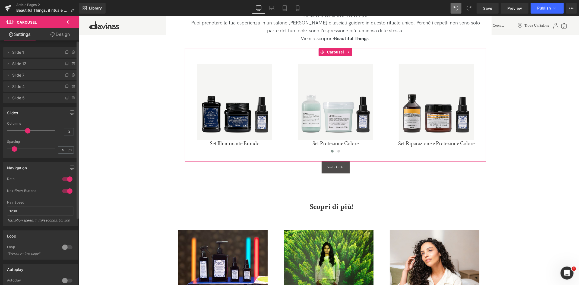
click at [73, 87] on icon at bounding box center [73, 86] width 0 height 1
click at [71, 87] on button "Delete" at bounding box center [67, 86] width 17 height 7
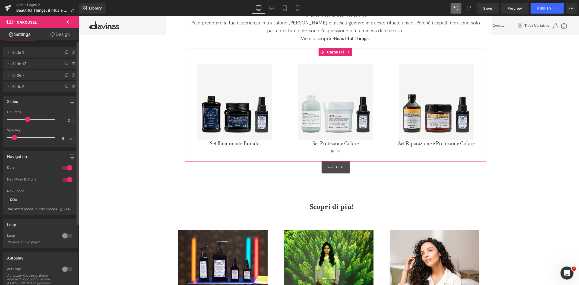
click at [73, 87] on icon at bounding box center [73, 86] width 0 height 1
click at [71, 87] on button "Delete" at bounding box center [67, 86] width 17 height 7
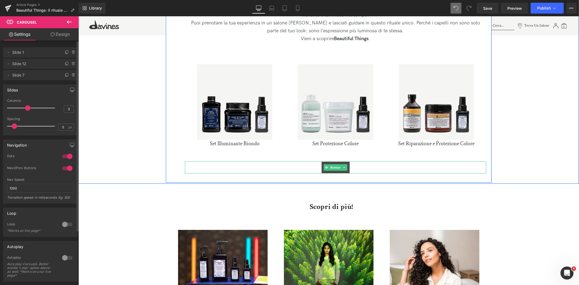
drag, startPoint x: 335, startPoint y: 153, endPoint x: 309, endPoint y: 147, distance: 26.8
click at [335, 164] on span "Button" at bounding box center [335, 167] width 12 height 7
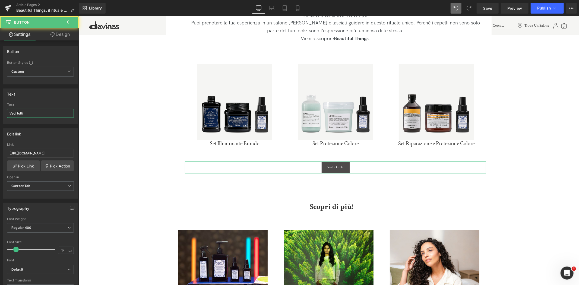
drag, startPoint x: 45, startPoint y: 112, endPoint x: -20, endPoint y: 104, distance: 64.8
click at [0, 104] on html "Button You are previewing how the will restyle your page. You can not edit Elem…" at bounding box center [289, 142] width 579 height 285
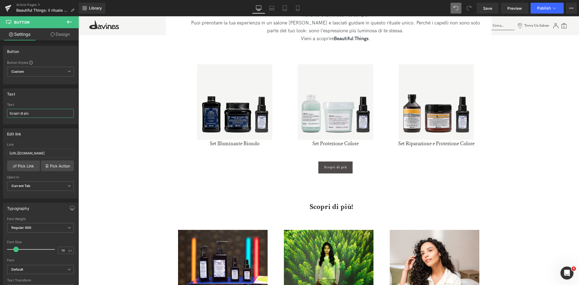
type input "Scopri di più"
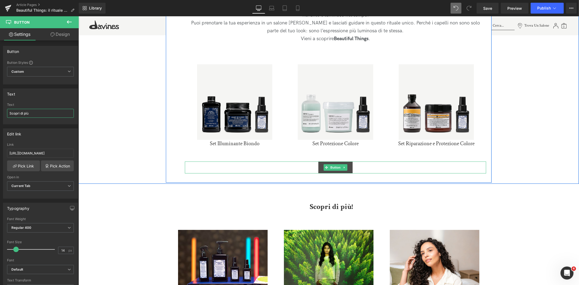
drag, startPoint x: 335, startPoint y: 150, endPoint x: 313, endPoint y: 149, distance: 22.3
click at [335, 164] on span "Button" at bounding box center [335, 167] width 12 height 7
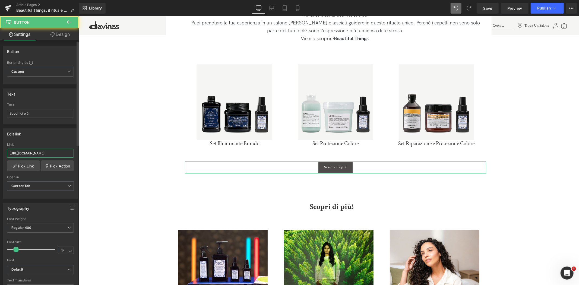
click at [43, 154] on input "https://it.davines.com/collections/heart-of-glass" at bounding box center [40, 153] width 67 height 9
paste input "davinesprofessional.com/it/italy/products/care/beautiful-thing"
type input "https://davinesprofessional.com/it/italy/products/care/beautiful-things"
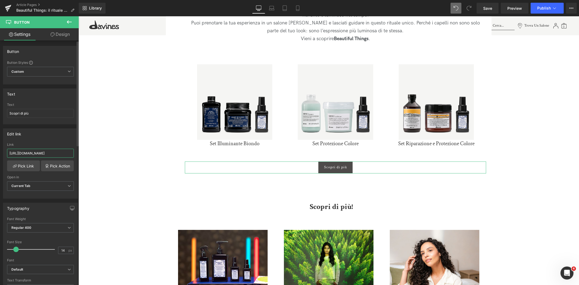
scroll to position [0, 48]
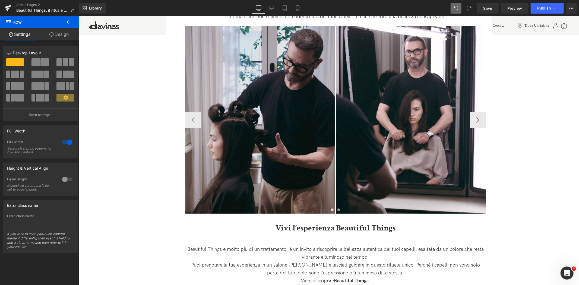
scroll to position [1285, 0]
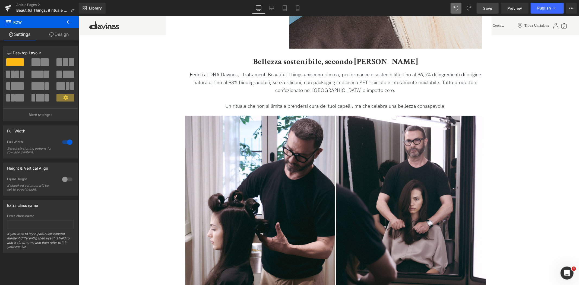
click at [486, 10] on span "Save" at bounding box center [487, 8] width 9 height 6
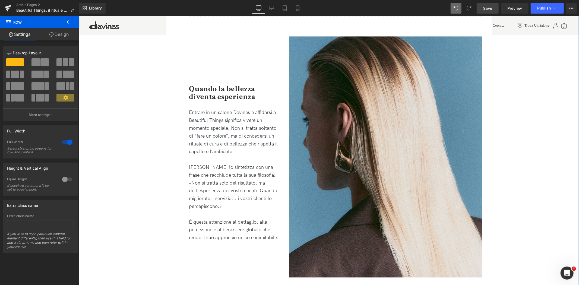
scroll to position [875, 0]
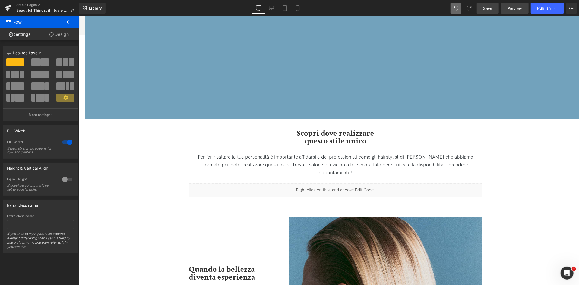
click at [514, 8] on span "Preview" at bounding box center [515, 8] width 15 height 6
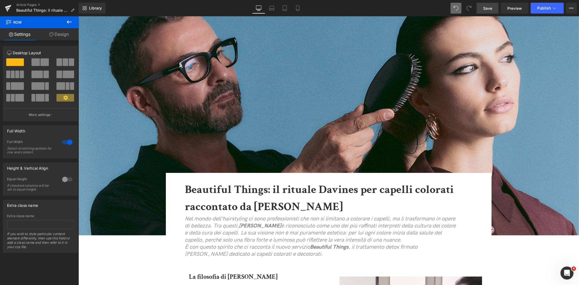
scroll to position [30, 0]
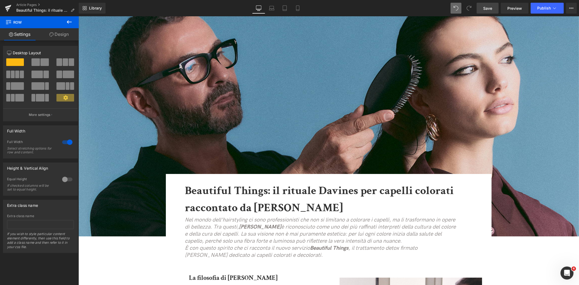
click at [480, 8] on link "Save" at bounding box center [488, 8] width 22 height 11
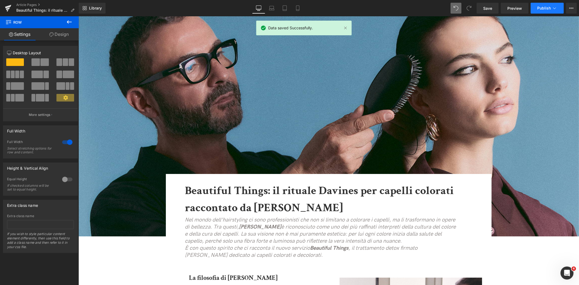
click at [541, 9] on span "Publish" at bounding box center [544, 8] width 14 height 4
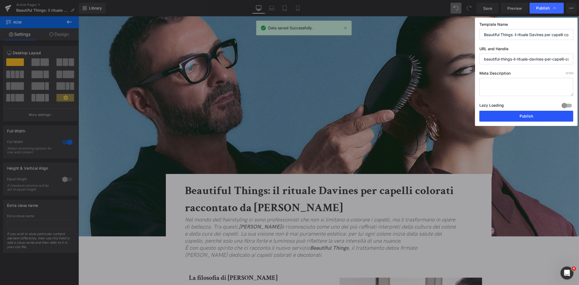
click at [522, 115] on button "Publish" at bounding box center [527, 116] width 94 height 11
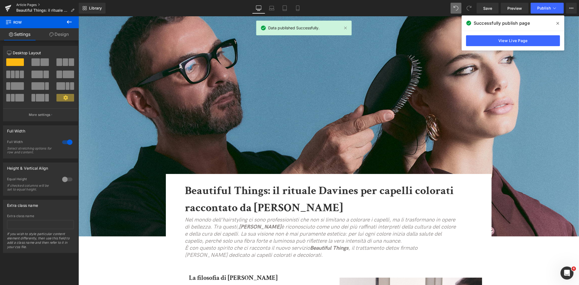
click at [29, 4] on link "Article Pages" at bounding box center [47, 5] width 62 height 4
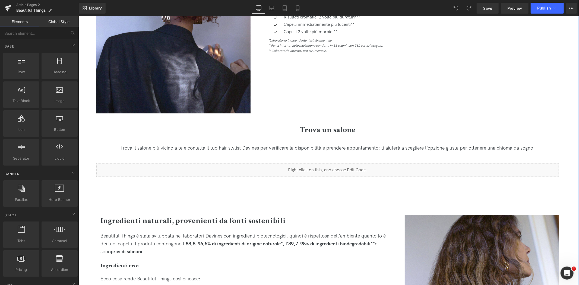
scroll to position [754, 0]
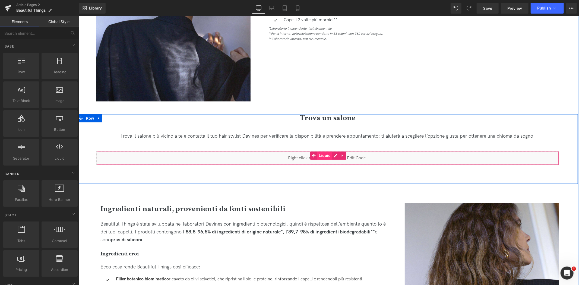
click at [325, 157] on span "Liquid" at bounding box center [324, 156] width 15 height 8
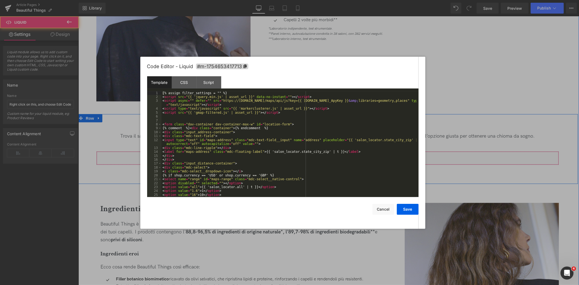
click at [332, 155] on div "Liquid" at bounding box center [327, 158] width 463 height 14
click at [330, 153] on div "{% assign filter_settings = "" %} < script src = "{{ 'jquery.min.js' | asset_ur…" at bounding box center [289, 148] width 255 height 114
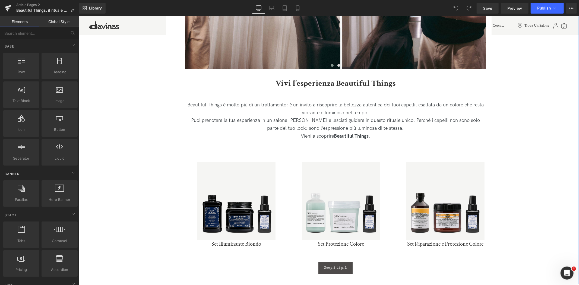
scroll to position [1690, 0]
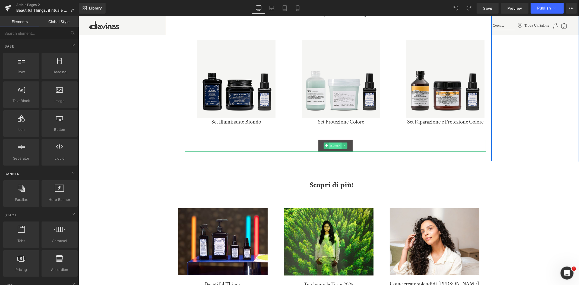
click at [335, 142] on span "Button" at bounding box center [335, 145] width 12 height 7
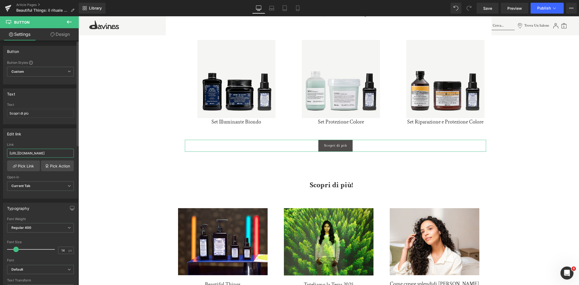
click at [50, 149] on input "https://davinesprofessional.com/it/italy/products/care/beautiful-things" at bounding box center [40, 153] width 67 height 9
paste input "it.davines.com/blogs/blog"
type input "https://it.davines.com/blogs/blog/beautiful-things"
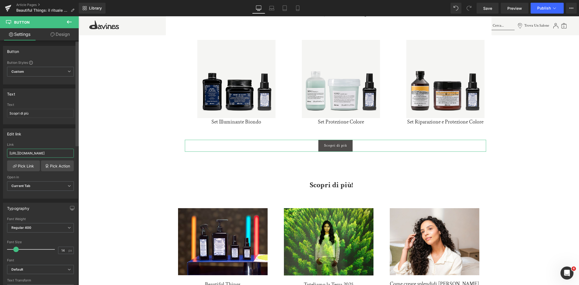
scroll to position [0, 17]
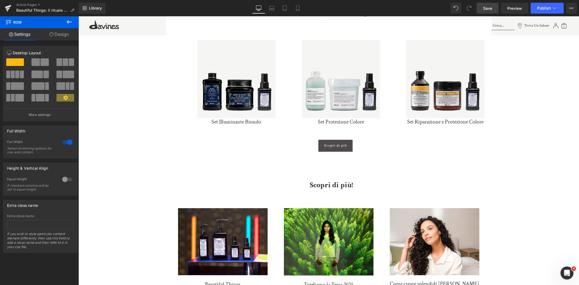
click at [492, 10] on span "Save" at bounding box center [487, 8] width 9 height 6
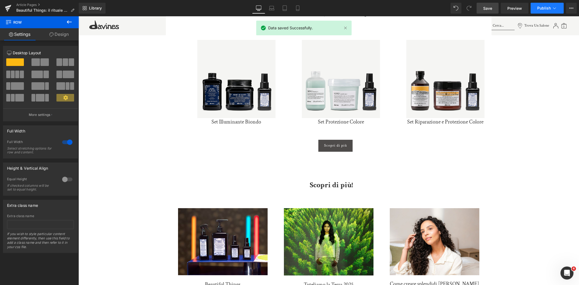
click at [540, 7] on span "Publish" at bounding box center [544, 8] width 14 height 4
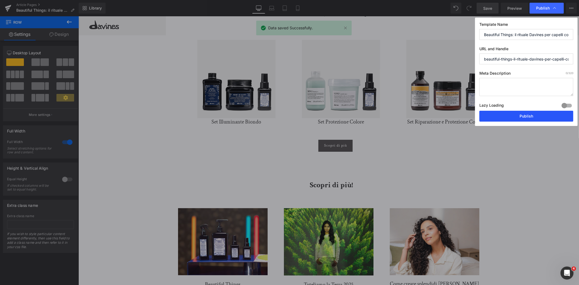
click at [538, 118] on button "Publish" at bounding box center [527, 116] width 94 height 11
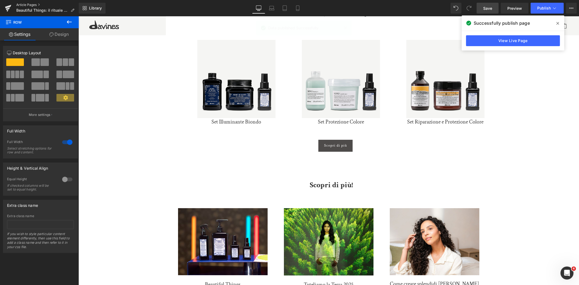
click at [28, 4] on link "Article Pages" at bounding box center [47, 5] width 62 height 4
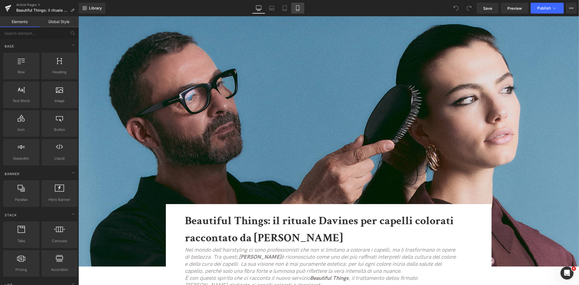
click at [295, 9] on icon at bounding box center [297, 7] width 5 height 5
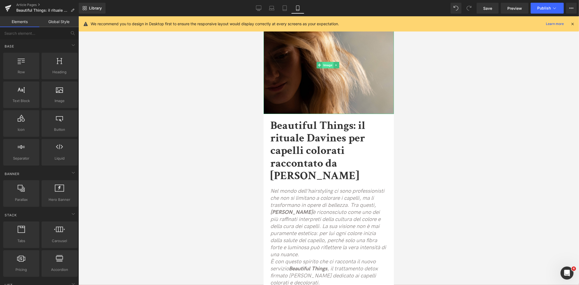
click at [329, 65] on span "Image" at bounding box center [327, 65] width 11 height 7
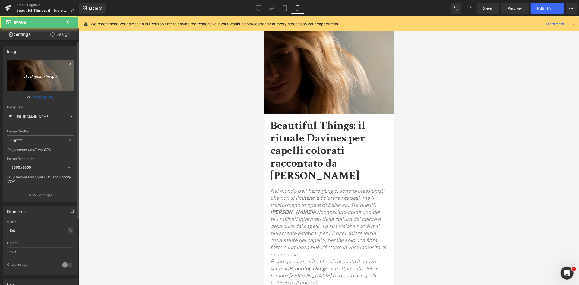
click at [48, 75] on icon "Replace Image" at bounding box center [40, 76] width 43 height 7
type input "C:\fakepath\01_STUDIO_DAVINES_184.jpg"
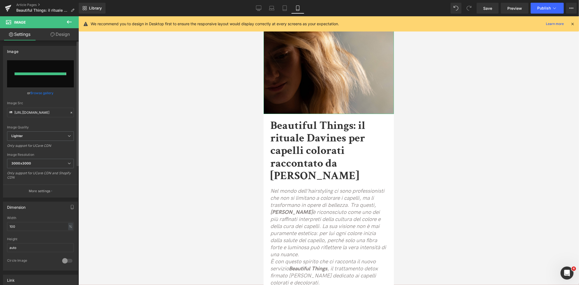
type input "[URL][DOMAIN_NAME]"
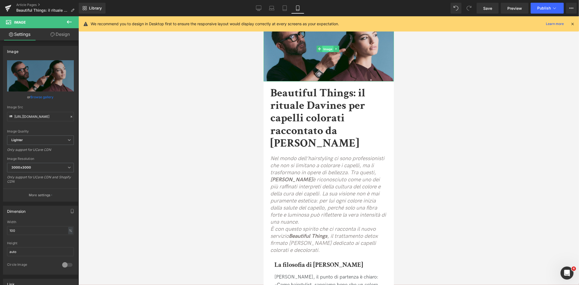
click at [325, 50] on span "Image" at bounding box center [327, 49] width 11 height 7
click at [70, 30] on link "Design" at bounding box center [59, 34] width 39 height 12
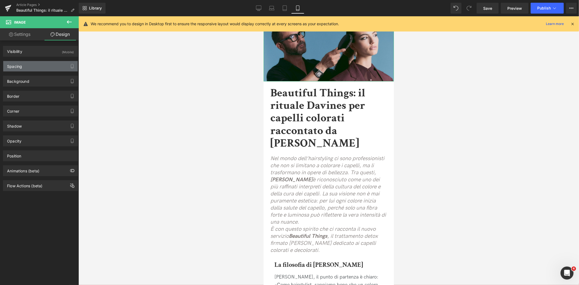
click at [47, 66] on div "Spacing" at bounding box center [40, 66] width 74 height 10
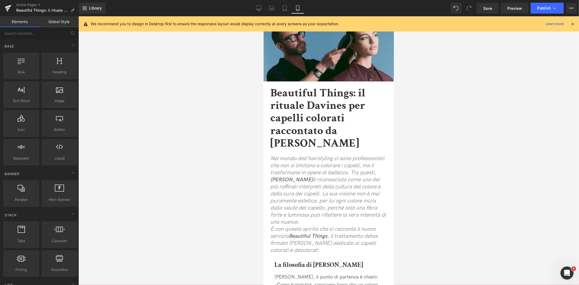
click at [500, 134] on div at bounding box center [328, 150] width 501 height 269
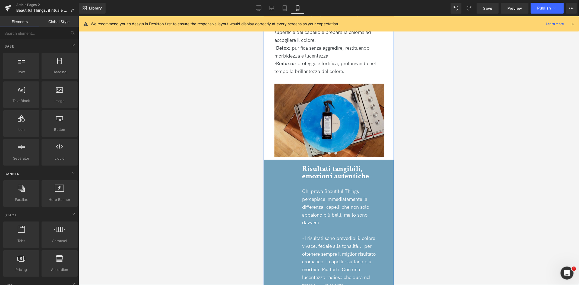
scroll to position [724, 0]
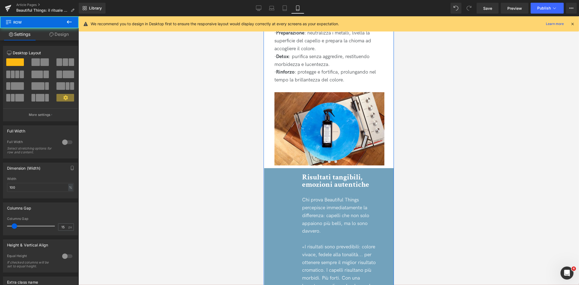
click at [294, 190] on div "Risultati tangibili, emozioni autentiche Heading Chi prova Beautiful Things per…" at bounding box center [329, 277] width 106 height 218
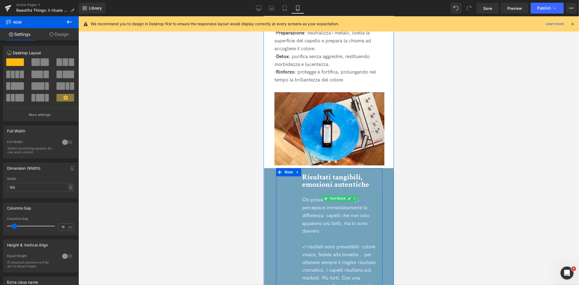
click at [308, 207] on font "Chi prova Beautiful Things percepisce immediatamente la differenza: capelli che…" at bounding box center [335, 215] width 67 height 37
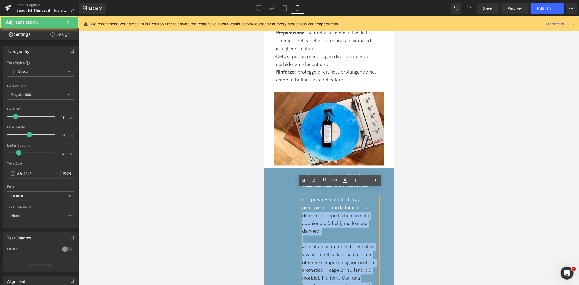
drag, startPoint x: 300, startPoint y: 208, endPoint x: 278, endPoint y: 210, distance: 21.5
click at [278, 210] on div "Risultati tangibili, emozioni autentiche Heading Chi prova Beautiful Things per…" at bounding box center [329, 277] width 106 height 218
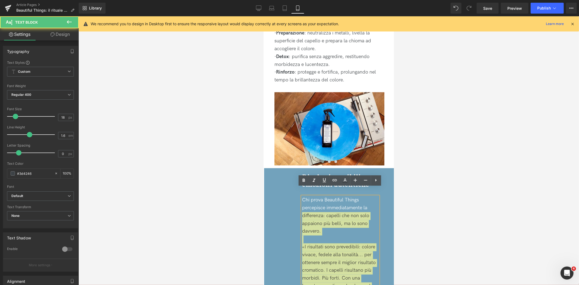
click at [416, 195] on div at bounding box center [328, 150] width 501 height 269
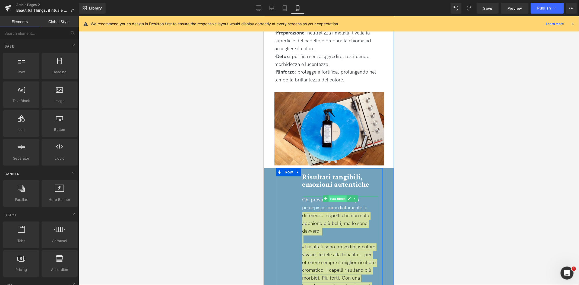
click at [334, 196] on span "Text Block" at bounding box center [337, 199] width 18 height 7
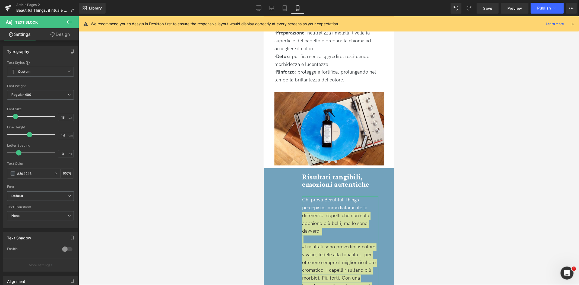
click at [58, 37] on link "Design" at bounding box center [59, 34] width 39 height 12
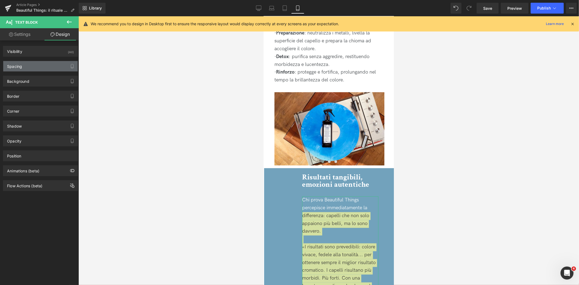
click at [39, 69] on div "Spacing" at bounding box center [40, 66] width 74 height 10
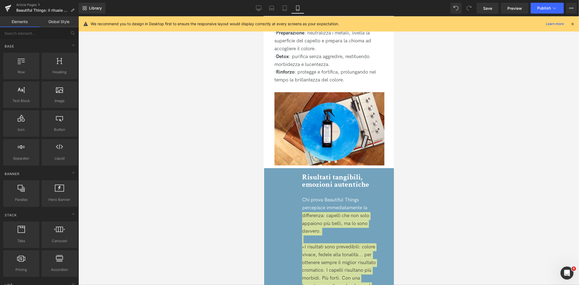
drag, startPoint x: 452, startPoint y: 192, endPoint x: 405, endPoint y: 188, distance: 47.2
click at [450, 192] on div at bounding box center [328, 150] width 501 height 269
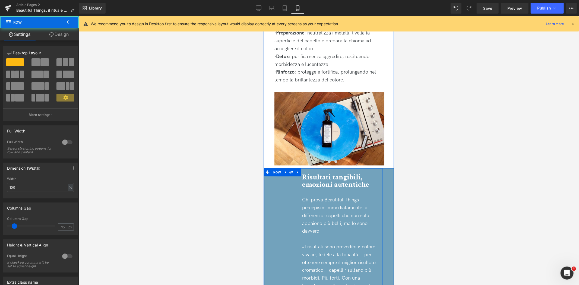
click at [282, 207] on div "Risultati tangibili, emozioni autentiche Heading Chi prova Beautiful Things per…" at bounding box center [329, 277] width 106 height 218
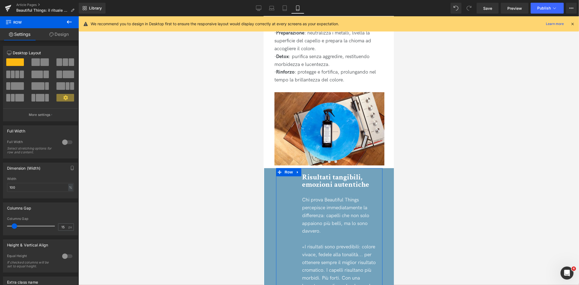
click at [51, 33] on icon at bounding box center [51, 34] width 4 height 4
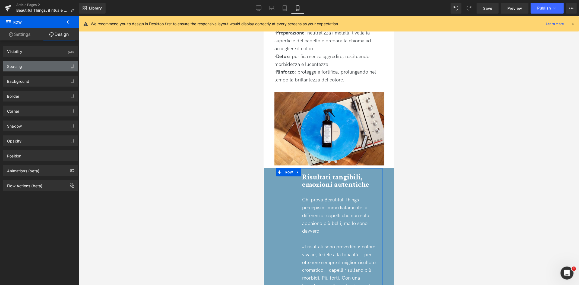
click at [44, 70] on div "Spacing" at bounding box center [40, 66] width 74 height 10
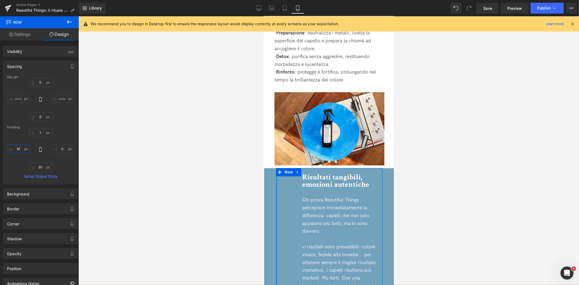
click at [23, 151] on input "81" at bounding box center [18, 148] width 23 height 9
type input "0"
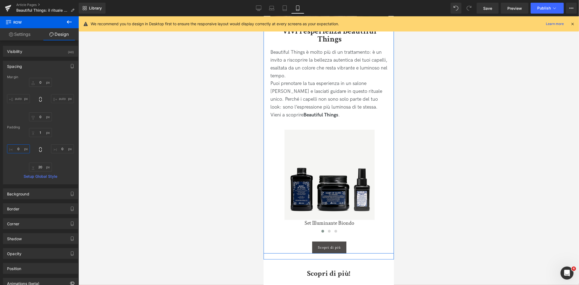
scroll to position [1750, 0]
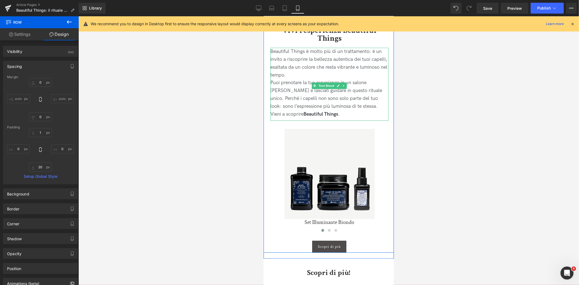
click at [339, 59] on p "Beautiful Things è molto più di un trattamento: è un invito a riscoprire la bel…" at bounding box center [329, 63] width 118 height 31
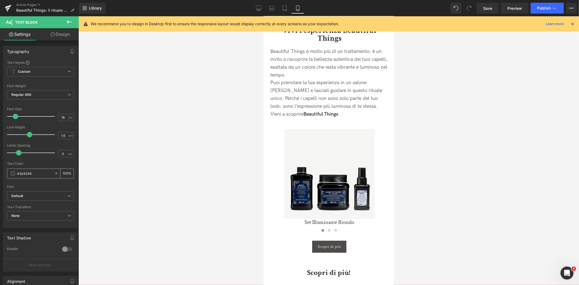
scroll to position [100, 0]
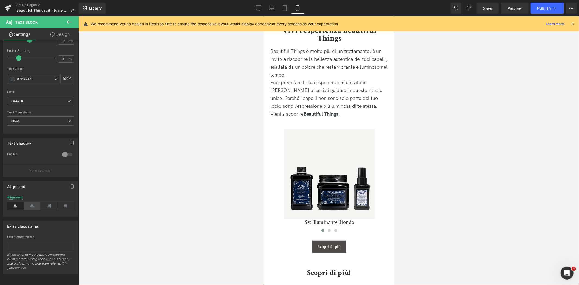
click at [34, 202] on icon at bounding box center [32, 206] width 17 height 8
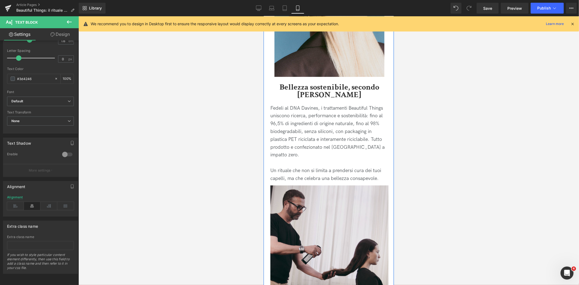
scroll to position [1418, 0]
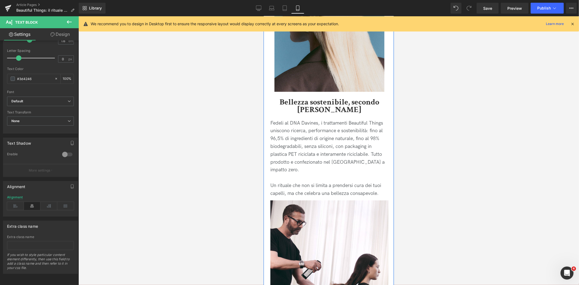
click at [332, 161] on p "Fedeli al DNA Davines, i trattamenti Beautiful Things uniscono ricerca, perform…" at bounding box center [329, 146] width 118 height 55
click at [36, 202] on icon at bounding box center [32, 206] width 17 height 8
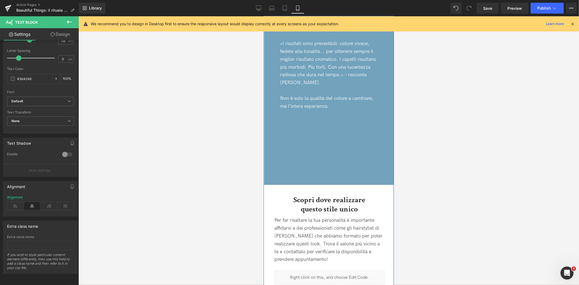
scroll to position [1056, 0]
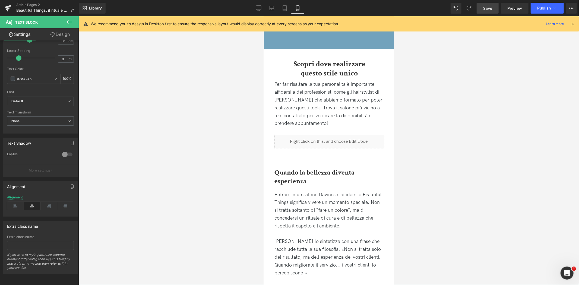
click at [482, 7] on link "Save" at bounding box center [488, 8] width 22 height 11
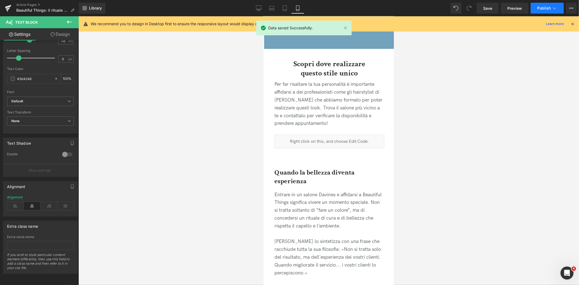
click at [545, 8] on span "Publish" at bounding box center [544, 8] width 14 height 4
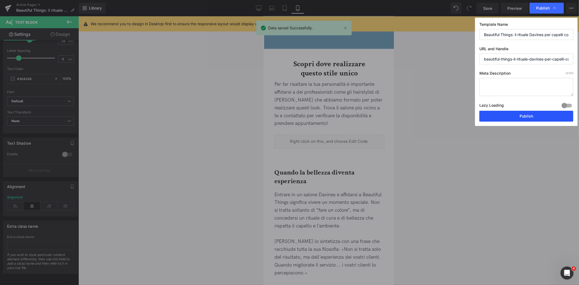
click at [504, 115] on button "Publish" at bounding box center [527, 116] width 94 height 11
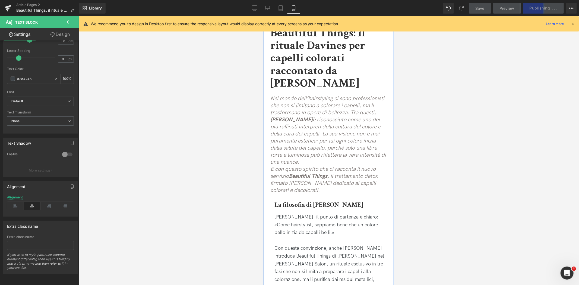
scroll to position [60, 0]
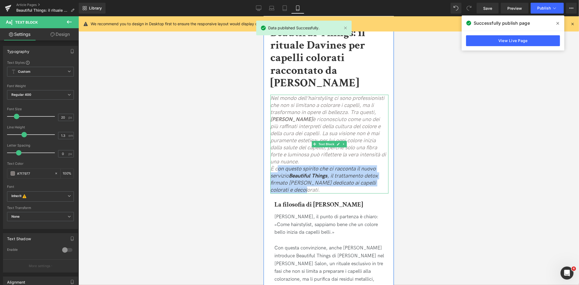
drag, startPoint x: 297, startPoint y: 189, endPoint x: 276, endPoint y: 168, distance: 30.0
click at [276, 168] on p "È con questo spirito che ci racconta il nuovo servizio Beautiful Things , il tr…" at bounding box center [329, 179] width 118 height 28
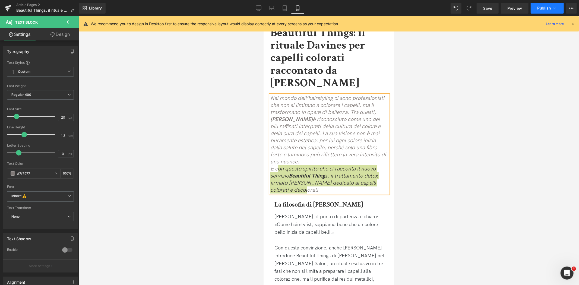
click at [557, 9] on icon at bounding box center [554, 7] width 5 height 5
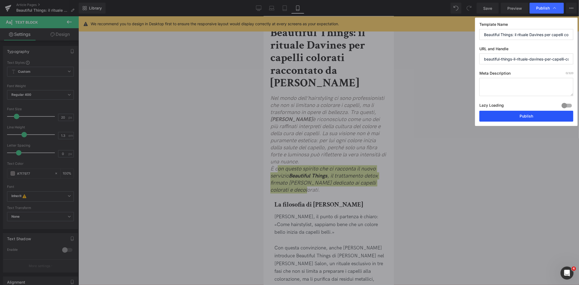
click at [525, 120] on button "Publish" at bounding box center [527, 116] width 94 height 11
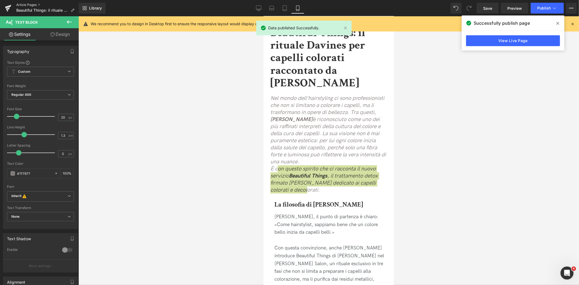
click at [18, 3] on link "Article Pages" at bounding box center [47, 5] width 62 height 4
